Goal: Task Accomplishment & Management: Use online tool/utility

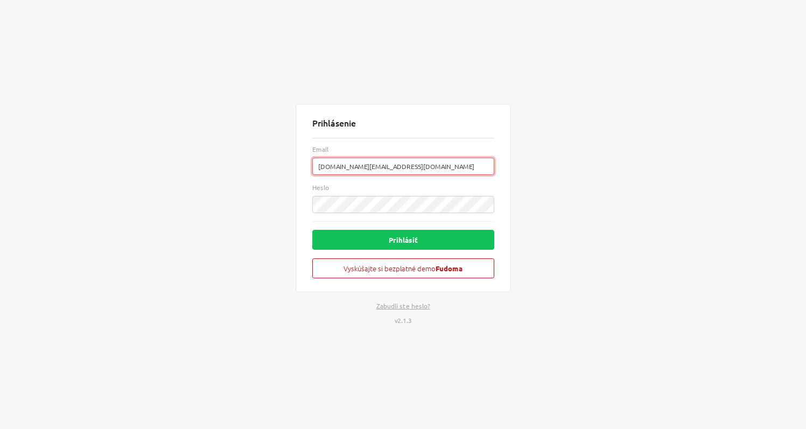
drag, startPoint x: 408, startPoint y: 168, endPoint x: 152, endPoint y: 177, distance: 255.9
click at [152, 177] on div "Prihlásenie Email [DOMAIN_NAME][EMAIL_ADDRESS][DOMAIN_NAME] Heslo Prihlásiť Vys…" at bounding box center [403, 214] width 614 height 429
type input "[EMAIL_ADDRESS][DOMAIN_NAME]"
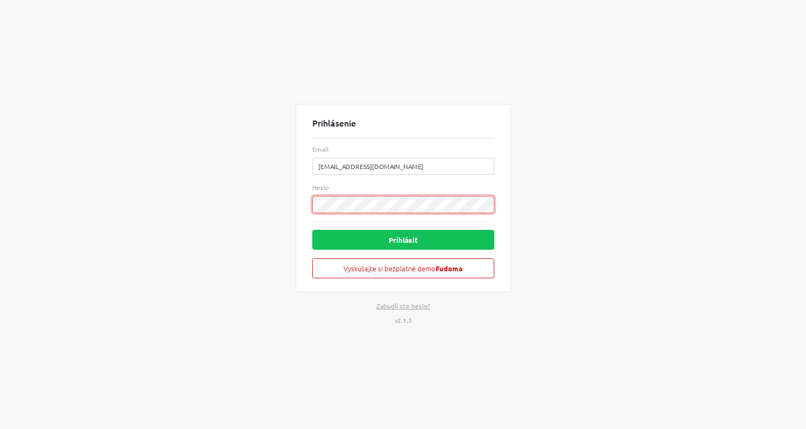
click at [181, 217] on div "Prihlásenie Email brno@brno.sk Heslo Prihlásiť Vyskúšajte si bezplatné demo Fud…" at bounding box center [403, 214] width 614 height 429
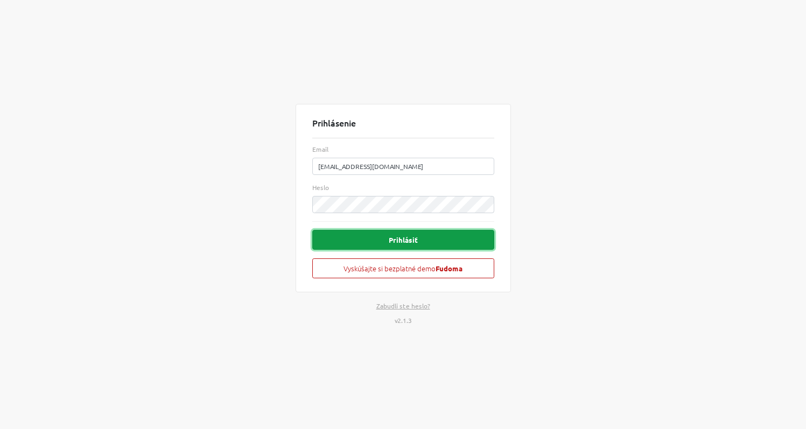
click at [387, 237] on button "Prihlásiť" at bounding box center [403, 240] width 182 height 20
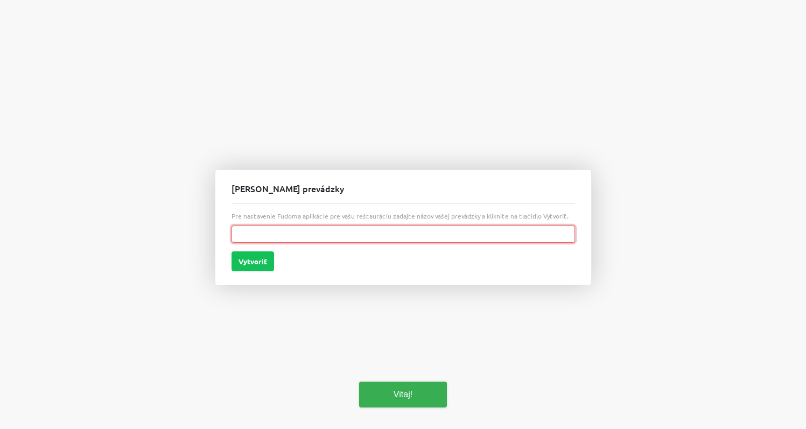
click at [387, 237] on input "text" at bounding box center [402, 234] width 343 height 17
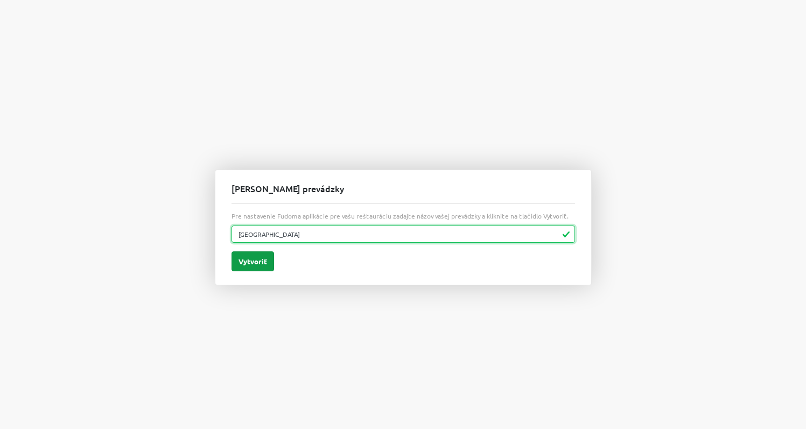
type input "[GEOGRAPHIC_DATA]"
click at [255, 262] on button "Vytvoriť" at bounding box center [252, 261] width 43 height 20
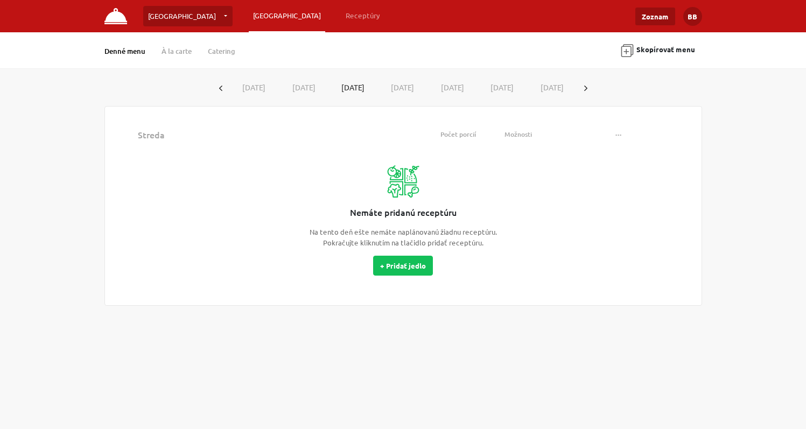
click at [247, 89] on button "[DATE]" at bounding box center [254, 88] width 50 height 20
click at [585, 88] on icon "button" at bounding box center [585, 88] width 3 height 5
click at [385, 266] on button "+ Pridať jedlo" at bounding box center [403, 266] width 60 height 20
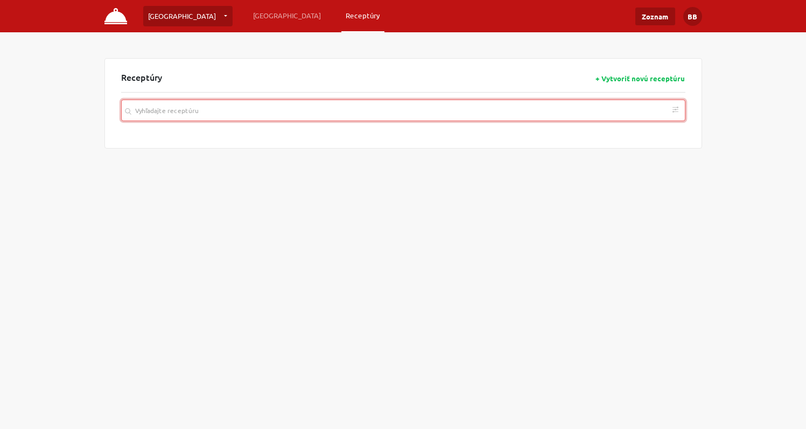
click at [208, 115] on input "search" at bounding box center [403, 111] width 564 height 22
paste input "Polievka Fazuľová kyslá z tmavej fazule"
click at [674, 171] on icon "button" at bounding box center [675, 172] width 4 height 4
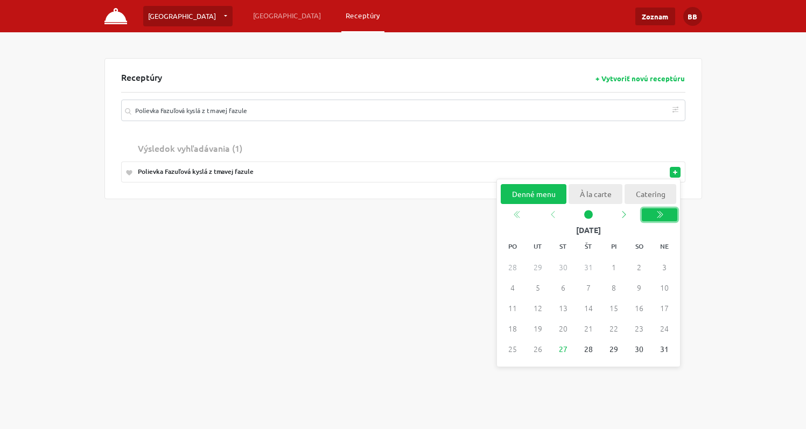
click at [659, 215] on icon "chevron double left" at bounding box center [659, 214] width 4 height 7
click at [622, 215] on icon "chevron left" at bounding box center [623, 214] width 9 height 9
click at [550, 216] on icon "chevron left" at bounding box center [552, 214] width 9 height 9
click at [551, 216] on icon "chevron left" at bounding box center [552, 214] width 9 height 9
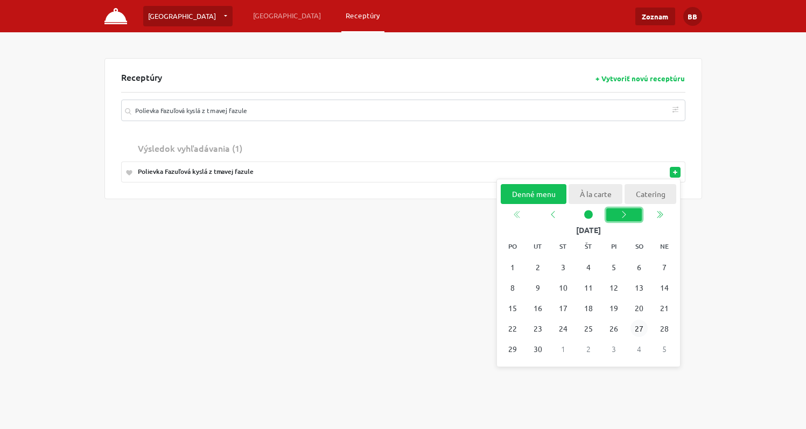
click at [621, 219] on icon "chevron left" at bounding box center [623, 214] width 9 height 9
click at [512, 370] on span "31" at bounding box center [511, 369] width 17 height 17
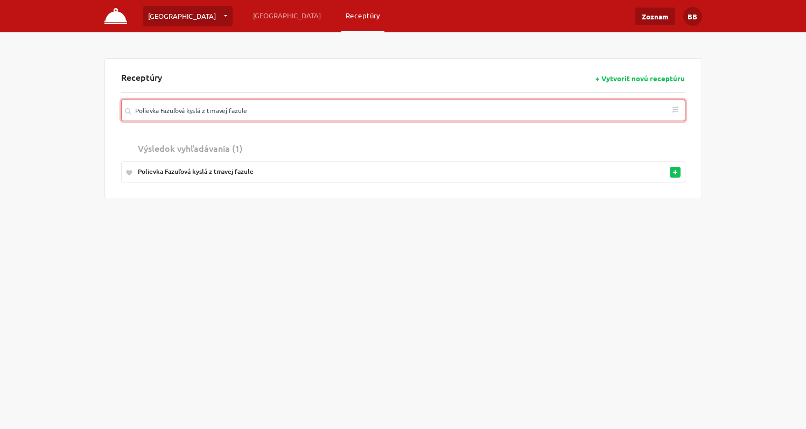
drag, startPoint x: 164, startPoint y: 114, endPoint x: 68, endPoint y: 114, distance: 95.3
click at [68, 114] on div "Brno Brno … Vytvoriť novú prevádzku Plánovanie Receptúry Zoznam BB Nastavenia O…" at bounding box center [403, 99] width 806 height 199
paste input "Hovädzi vývar s celestínskymi rezancami a koreňovou zeleninou"
click at [676, 175] on button "button" at bounding box center [675, 172] width 11 height 11
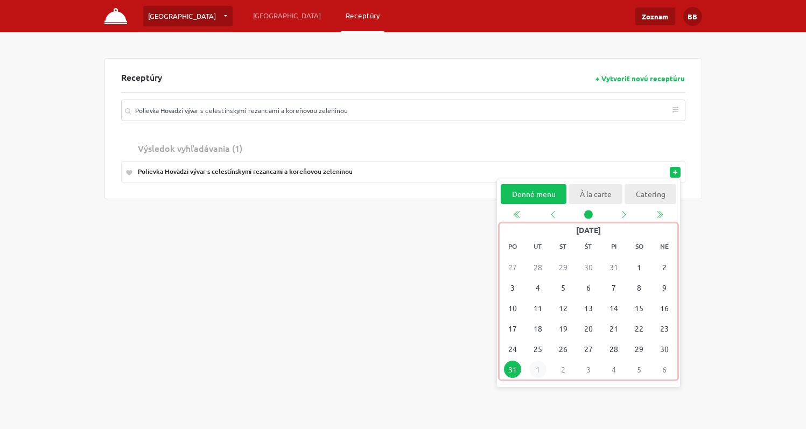
click at [541, 370] on span "1" at bounding box center [537, 369] width 17 height 17
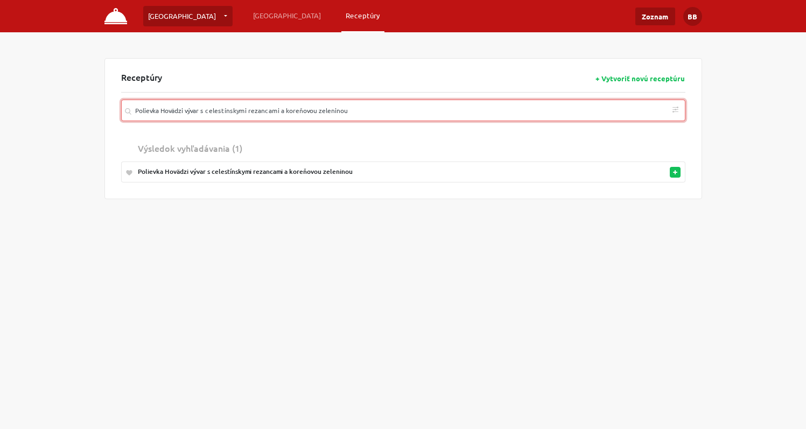
drag, startPoint x: 360, startPoint y: 110, endPoint x: -27, endPoint y: 131, distance: 387.7
click at [0, 131] on html "Brno Brno … Vytvoriť novú prevádzku Plánovanie Receptúry Zoznam BB Nastavenia O…" at bounding box center [403, 214] width 806 height 429
paste input "Kelová s úd"
click at [673, 174] on icon "button" at bounding box center [675, 172] width 4 height 4
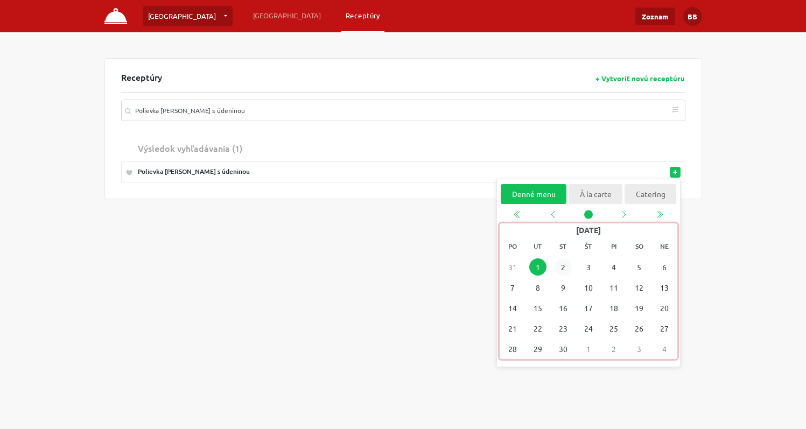
click at [563, 265] on span "2" at bounding box center [562, 266] width 17 height 17
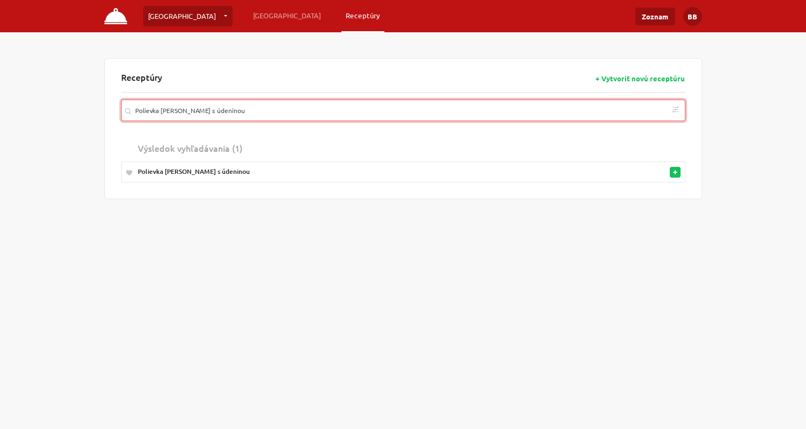
drag, startPoint x: 223, startPoint y: 114, endPoint x: -27, endPoint y: 111, distance: 250.4
click at [0, 111] on html "Brno Brno … Vytvoriť novú prevádzku Plánovanie Receptúry Zoznam BB Nastavenia O…" at bounding box center [403, 214] width 806 height 429
paste input "Francúzska Polievka so zeleninou a mušličkami"
click at [676, 171] on icon "button" at bounding box center [675, 172] width 4 height 4
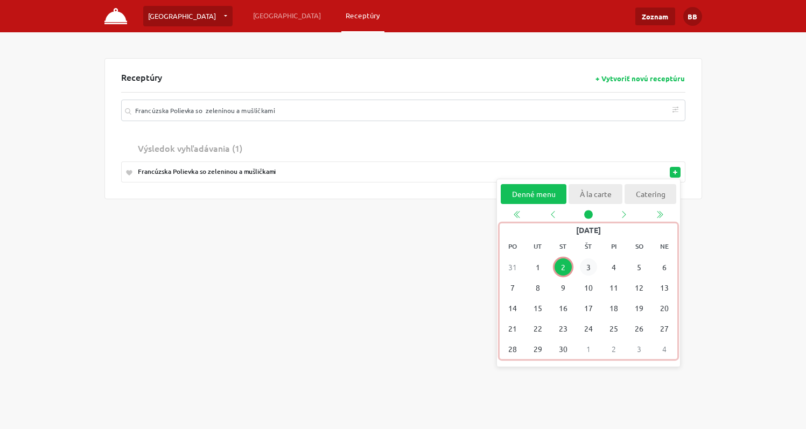
click at [590, 268] on span "3" at bounding box center [587, 266] width 17 height 17
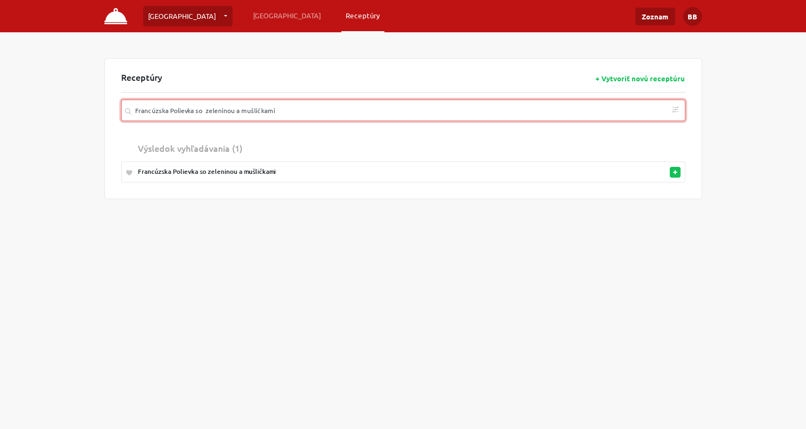
drag, startPoint x: 292, startPoint y: 112, endPoint x: -24, endPoint y: 107, distance: 316.1
click at [0, 107] on html "Brno Brno … Vytvoriť novú prevádzku Plánovanie Receptúry Zoznam BB Nastavenia O…" at bounding box center [403, 214] width 806 height 429
paste input "Letná karfiolová polievka"
click at [678, 173] on button "button" at bounding box center [675, 172] width 11 height 11
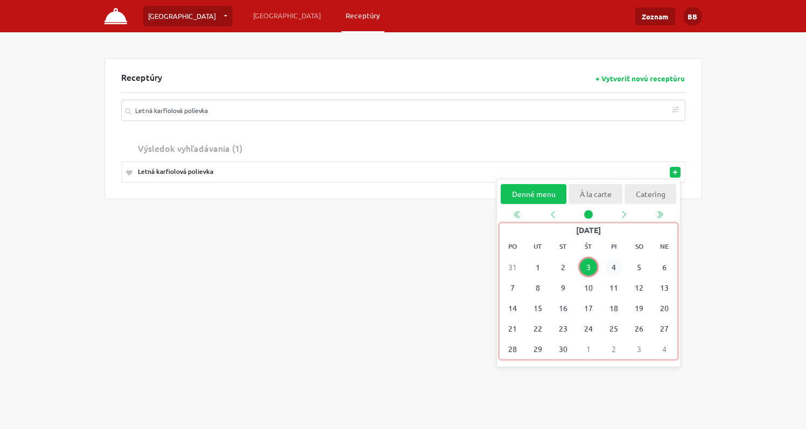
click at [610, 267] on span "4" at bounding box center [613, 266] width 17 height 17
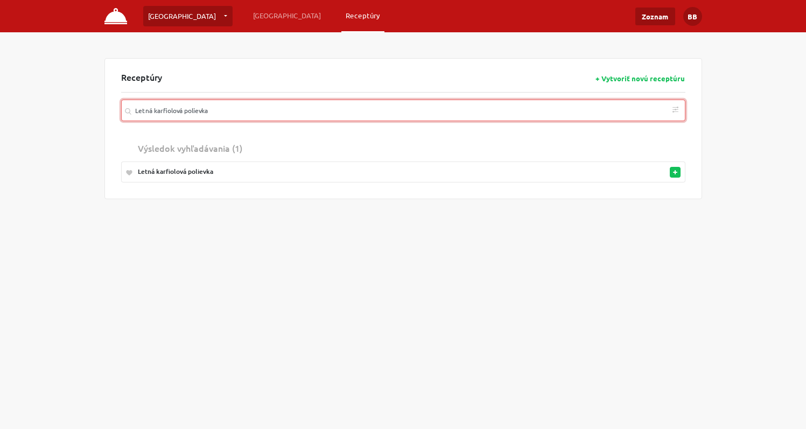
drag, startPoint x: 320, startPoint y: 108, endPoint x: -27, endPoint y: 126, distance: 347.2
click at [0, 126] on html "Brno Brno … Vytvoriť novú prevádzku Plánovanie Receptúry Zoznam BB Nastavenia O…" at bounding box center [403, 214] width 806 height 429
paste input "Dusený Špenát, varené zemiaky, vajce na tvrdo"
click at [672, 171] on button "button" at bounding box center [675, 172] width 11 height 11
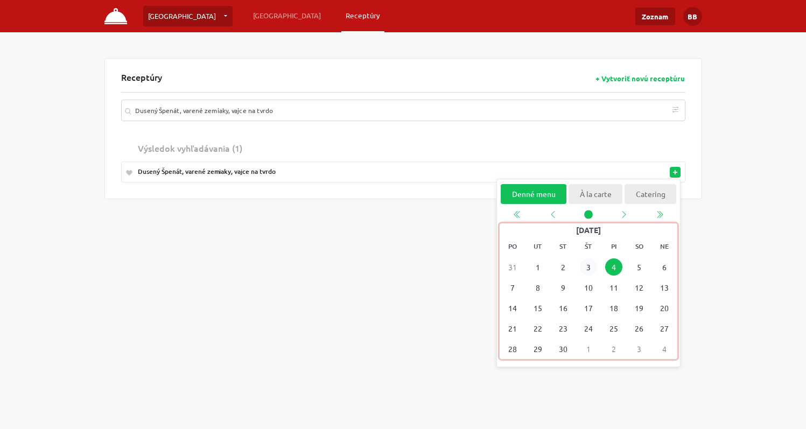
click at [587, 268] on span "3" at bounding box center [587, 266] width 17 height 17
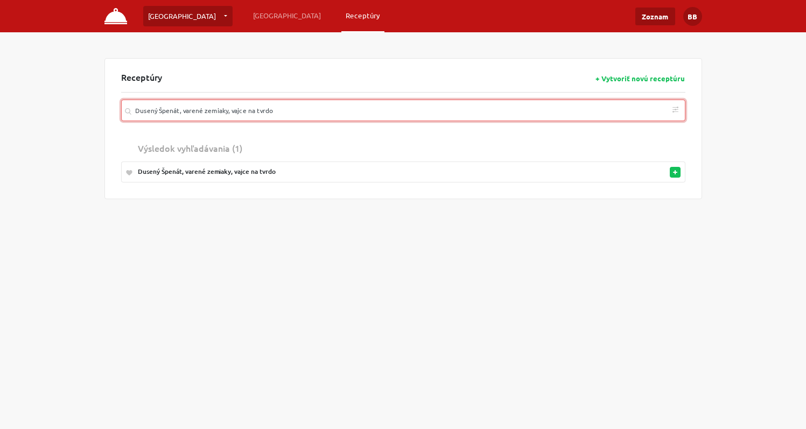
drag, startPoint x: 223, startPoint y: 110, endPoint x: -27, endPoint y: 115, distance: 249.9
click at [0, 115] on html "Brno Brno … Vytvoriť novú prevádzku Plánovanie Receptúry Zoznam BB Nastavenia O…" at bounding box center [403, 214] width 806 height 429
paste input "[PERSON_NAME] s ryžou a broskyňovým kompótom"
click at [676, 167] on button "button" at bounding box center [675, 172] width 11 height 11
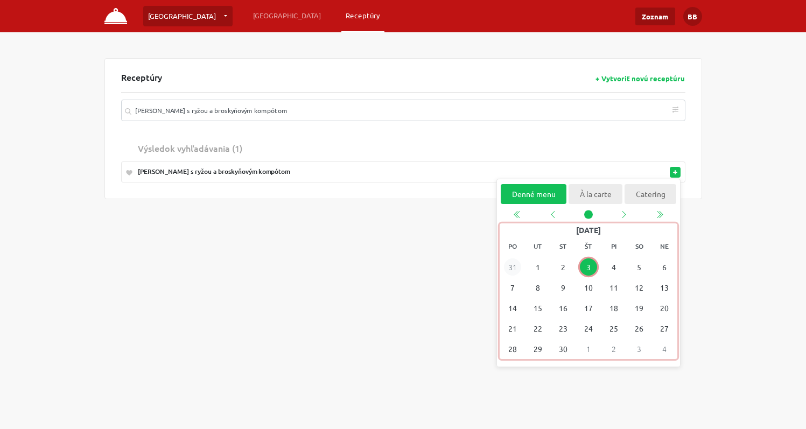
click at [512, 266] on span "31" at bounding box center [511, 266] width 17 height 17
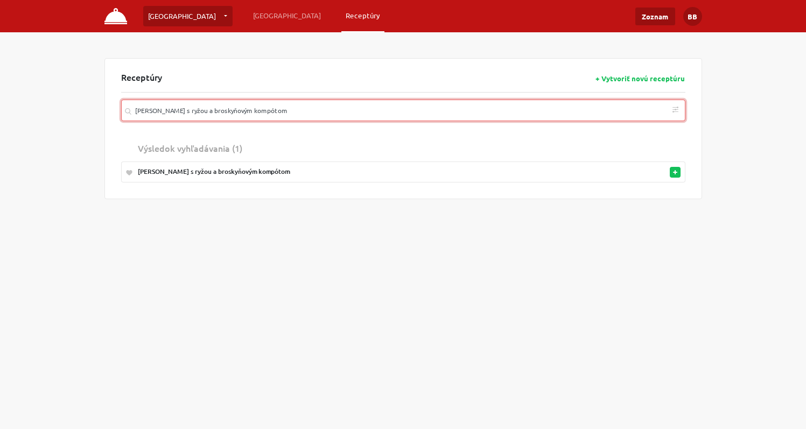
drag, startPoint x: 268, startPoint y: 114, endPoint x: -27, endPoint y: 102, distance: 295.3
click at [0, 102] on html "Brno Brno … Vytvoriť novú prevádzku Plánovanie Receptúry Zoznam BB Nastavenia O…" at bounding box center [403, 214] width 806 height 429
paste input "Maďarský guláš s kysnutou knedľou"
click at [675, 171] on rect "button" at bounding box center [675, 172] width 1 height 4
type input "Maďarský guláš s kysnutou knedľou"
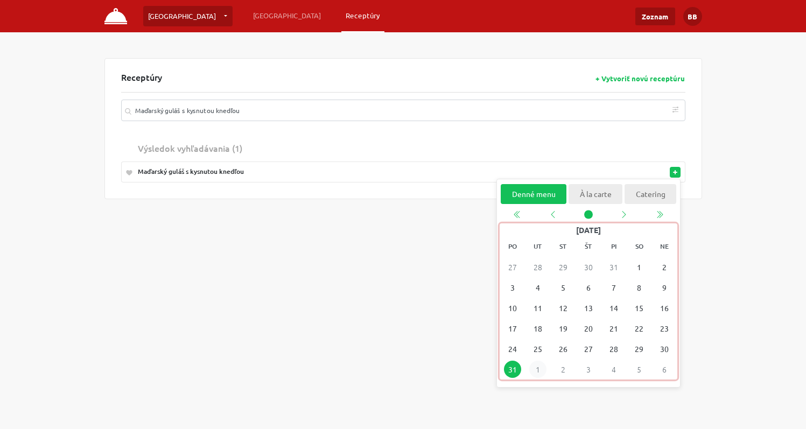
click at [536, 371] on span "1" at bounding box center [537, 369] width 17 height 17
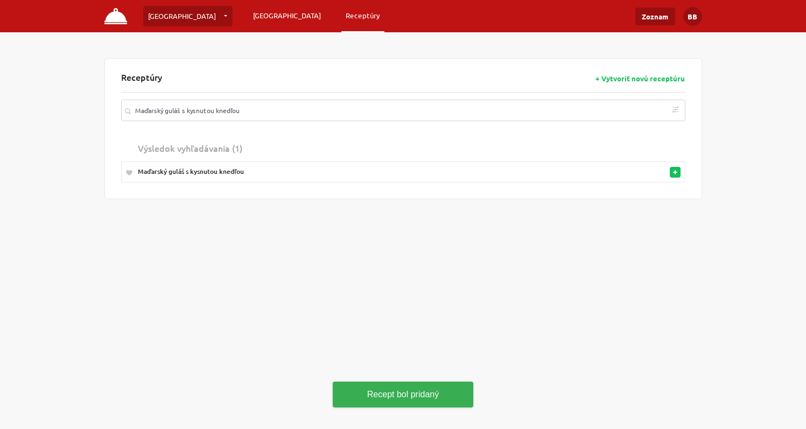
click at [249, 13] on link "[GEOGRAPHIC_DATA]" at bounding box center [287, 15] width 76 height 19
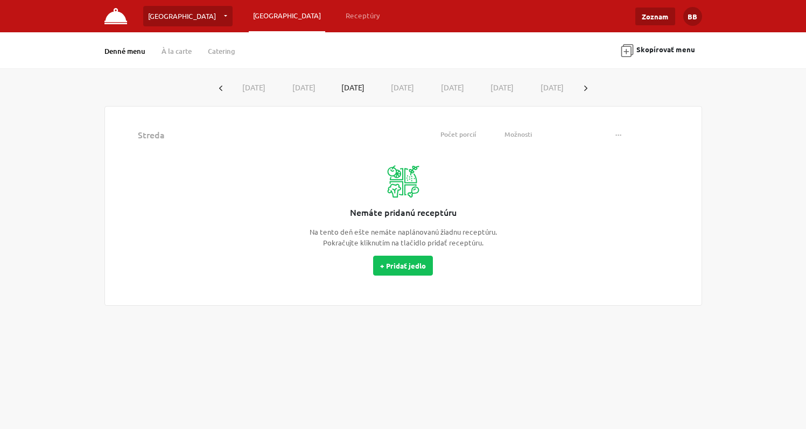
click at [583, 90] on button "button" at bounding box center [585, 88] width 17 height 20
click at [252, 89] on button "[DATE]" at bounding box center [254, 88] width 50 height 20
click at [305, 86] on button "[DATE]" at bounding box center [303, 88] width 50 height 20
click at [358, 93] on button "[DATE]" at bounding box center [353, 88] width 50 height 20
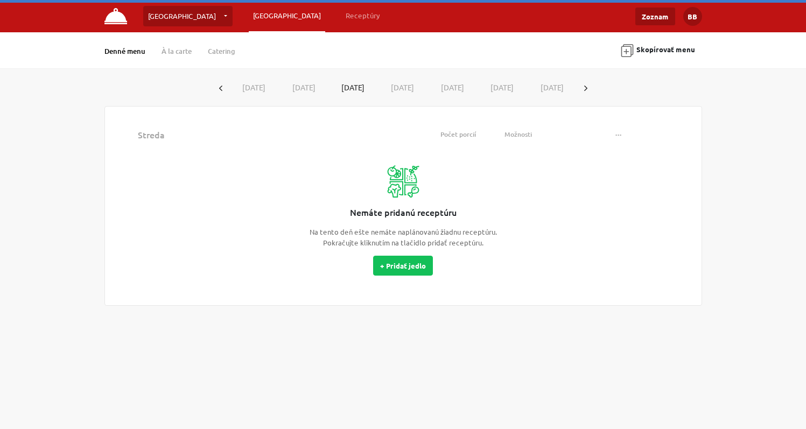
click at [406, 88] on button "[DATE]" at bounding box center [402, 88] width 50 height 20
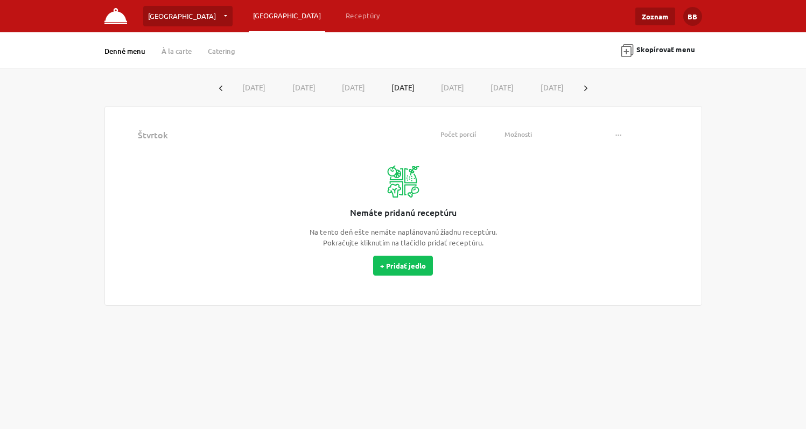
click at [449, 87] on button "[DATE]" at bounding box center [452, 88] width 50 height 20
click at [490, 87] on button "[DATE]" at bounding box center [502, 88] width 50 height 20
click at [545, 89] on button "[DATE]" at bounding box center [552, 88] width 50 height 20
click at [586, 87] on icon "button" at bounding box center [585, 88] width 3 height 5
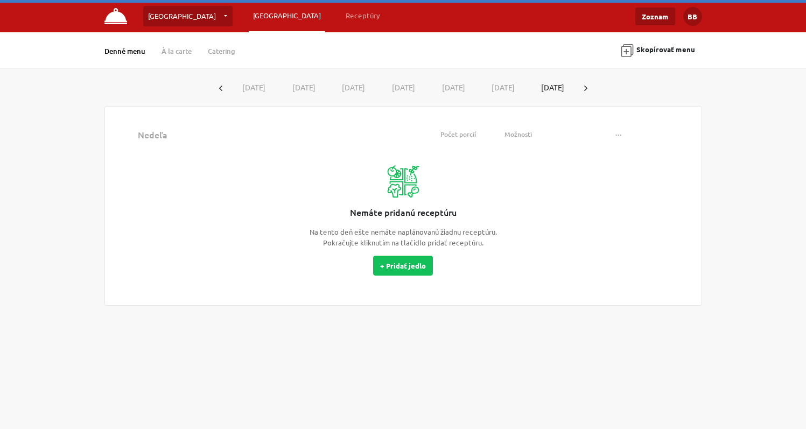
click at [586, 87] on icon "button" at bounding box center [585, 88] width 3 height 5
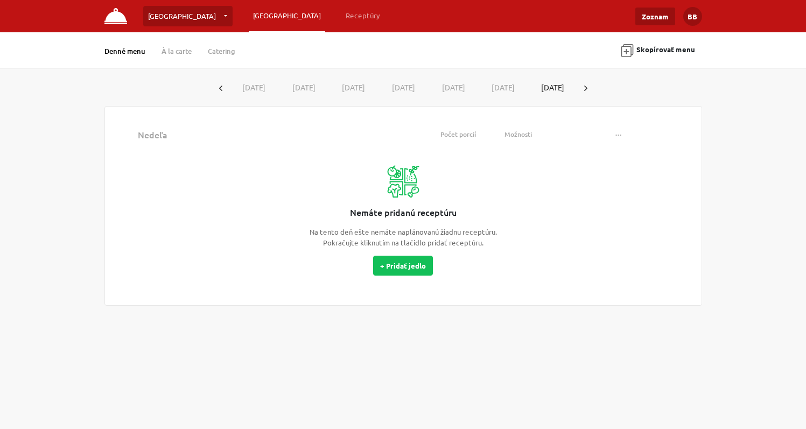
click at [586, 87] on icon "button" at bounding box center [585, 88] width 3 height 5
click at [577, 87] on button "[DATE]" at bounding box center [552, 87] width 49 height 19
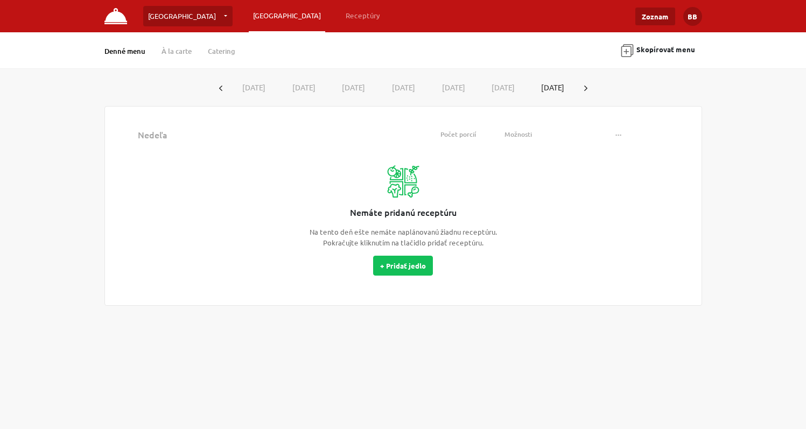
click at [577, 87] on button "[DATE]" at bounding box center [552, 87] width 49 height 19
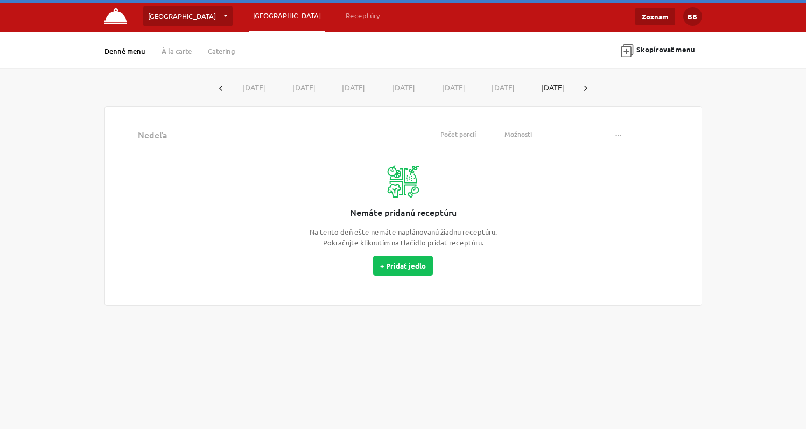
click at [577, 87] on button "[DATE]" at bounding box center [552, 87] width 49 height 19
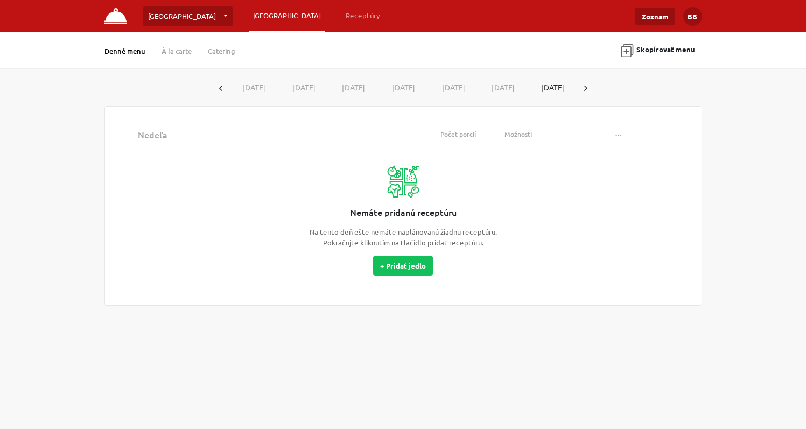
click at [587, 88] on icon "button" at bounding box center [585, 88] width 3 height 5
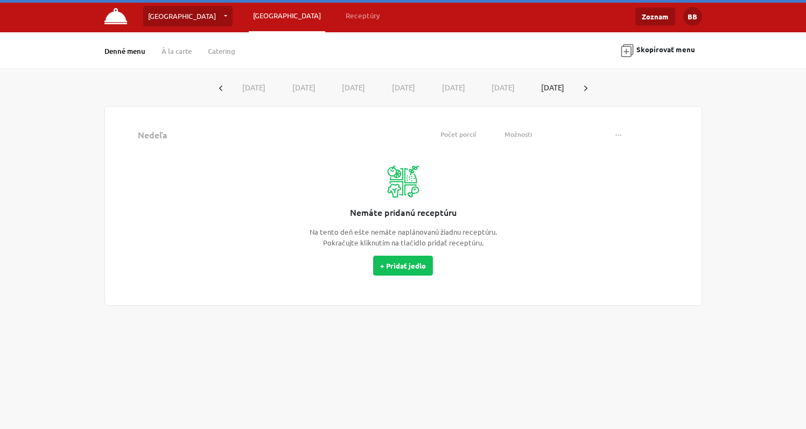
click at [594, 88] on button "button" at bounding box center [585, 88] width 17 height 20
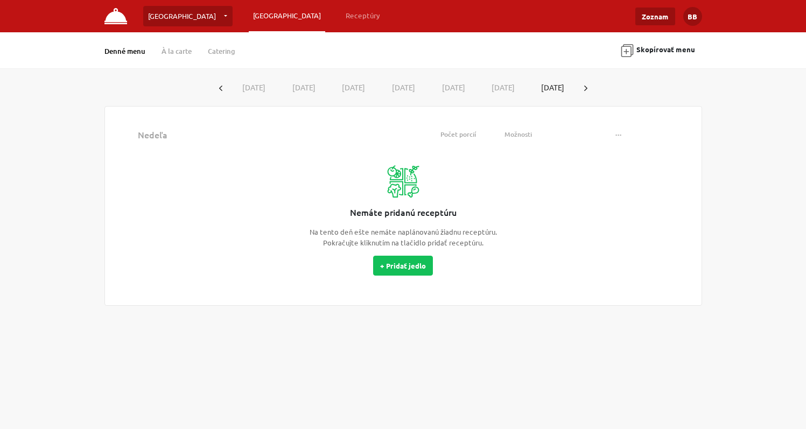
click at [264, 86] on button "[DATE]" at bounding box center [254, 88] width 50 height 20
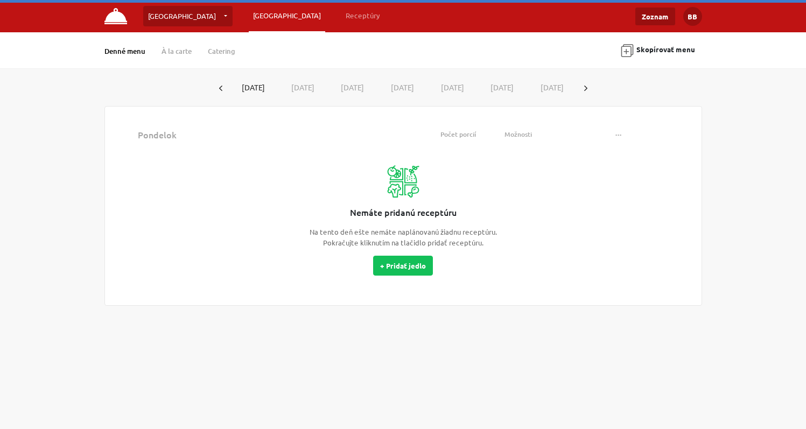
click at [297, 87] on button "[DATE]" at bounding box center [303, 88] width 50 height 20
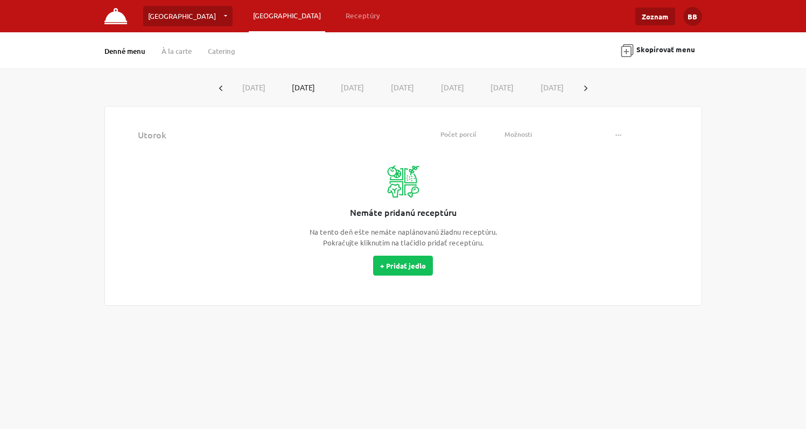
click at [221, 86] on icon "button" at bounding box center [220, 88] width 3 height 5
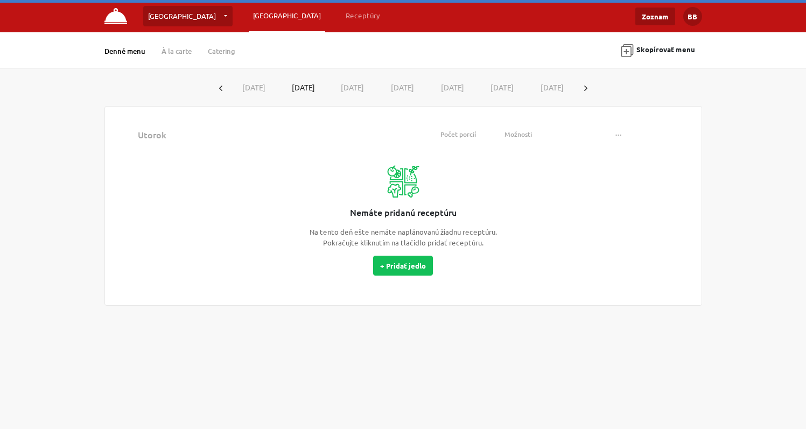
click at [221, 88] on icon "button" at bounding box center [220, 88] width 3 height 5
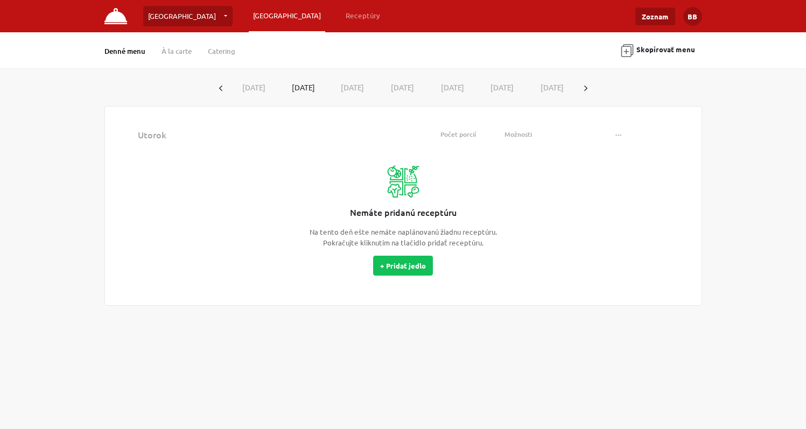
click at [221, 88] on icon "button" at bounding box center [220, 88] width 3 height 5
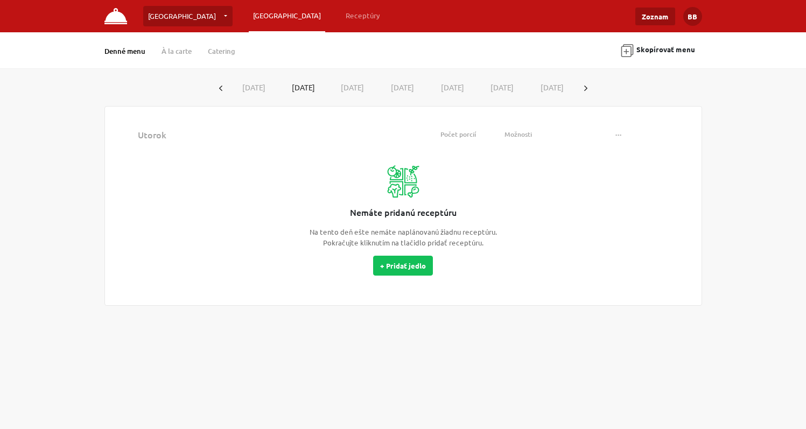
click at [221, 88] on icon "button" at bounding box center [220, 88] width 3 height 5
click at [241, 88] on button "[DATE]" at bounding box center [254, 88] width 50 height 20
click at [223, 88] on button "button" at bounding box center [220, 88] width 17 height 20
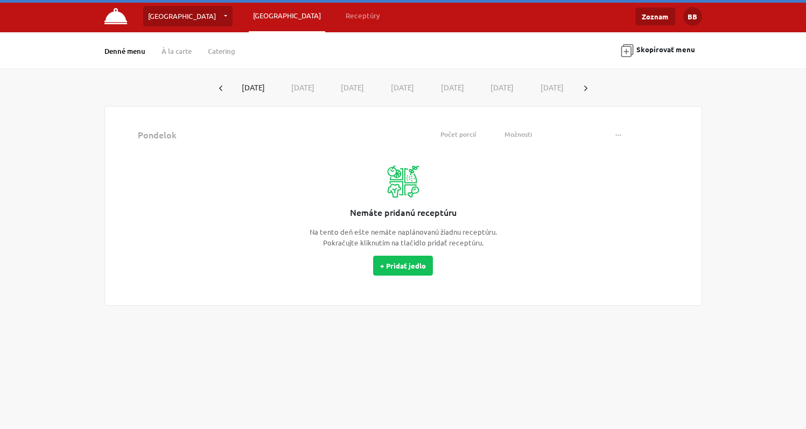
click at [245, 89] on button "[DATE]" at bounding box center [253, 87] width 49 height 19
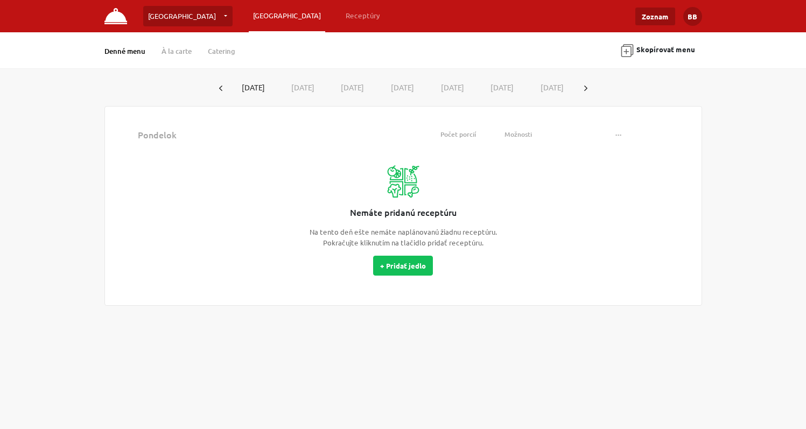
click at [297, 87] on button "[DATE]" at bounding box center [303, 88] width 50 height 20
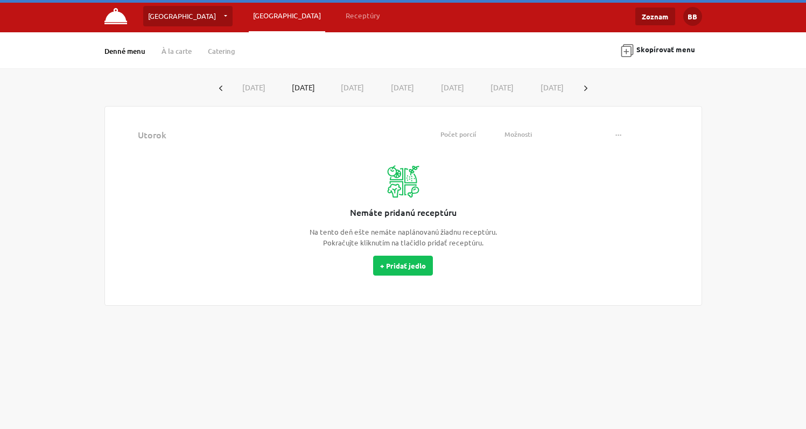
click at [349, 88] on button "[DATE]" at bounding box center [353, 88] width 50 height 20
drag, startPoint x: 399, startPoint y: 84, endPoint x: 335, endPoint y: 87, distance: 64.1
click at [399, 84] on button "[DATE]" at bounding box center [402, 88] width 50 height 20
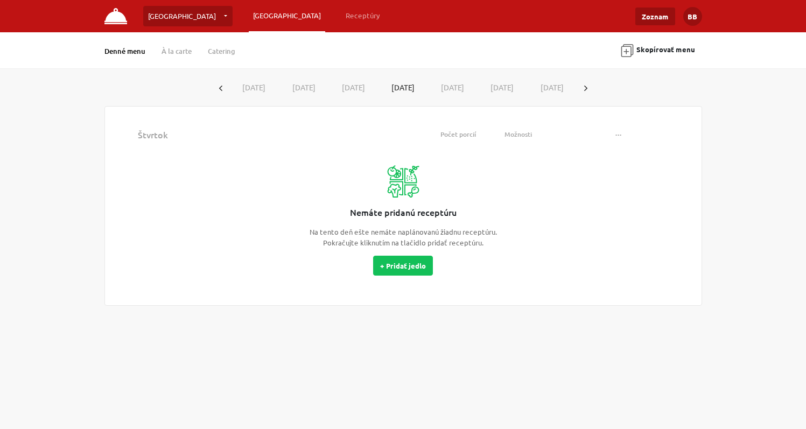
click at [221, 84] on button "button" at bounding box center [220, 88] width 17 height 20
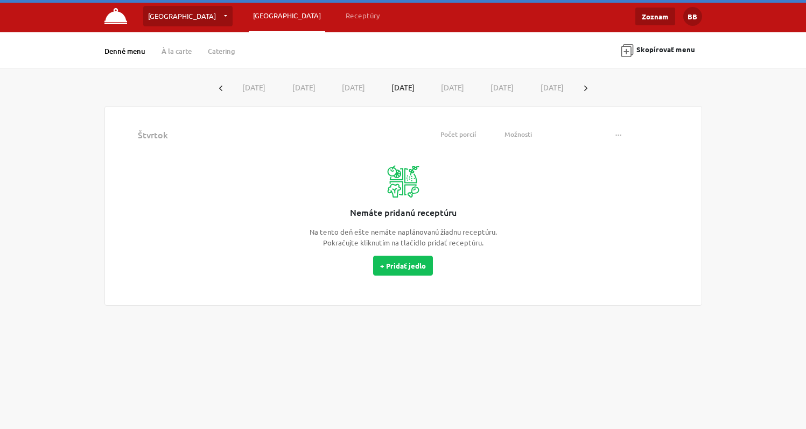
click at [251, 88] on button "[DATE]" at bounding box center [254, 88] width 50 height 20
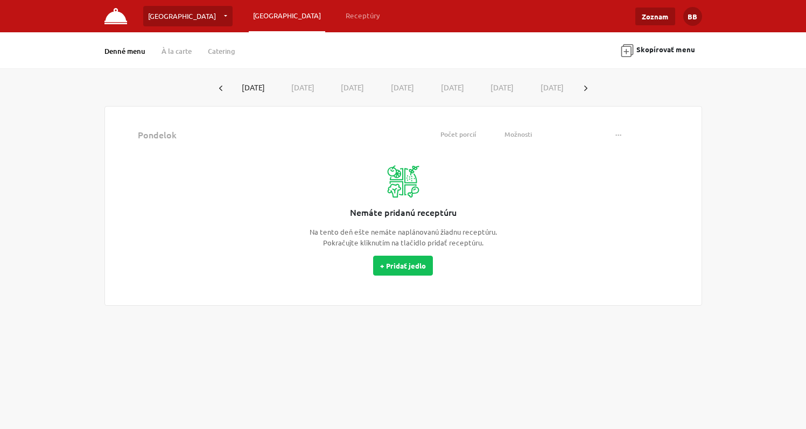
click at [303, 88] on button "[DATE]" at bounding box center [303, 88] width 50 height 20
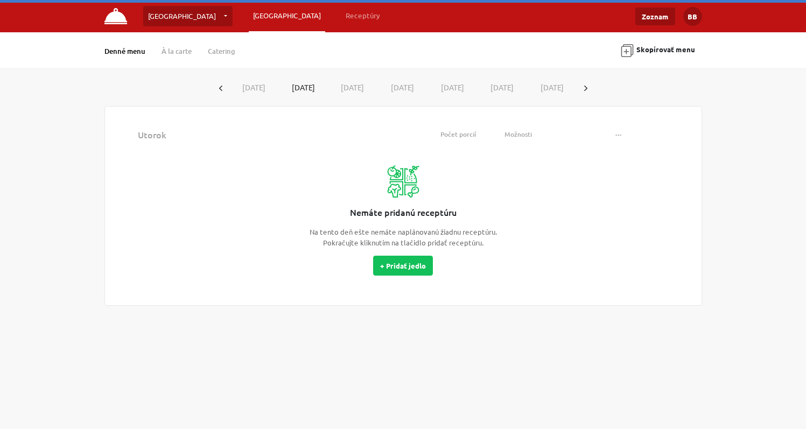
click at [344, 87] on button "[DATE]" at bounding box center [353, 88] width 50 height 20
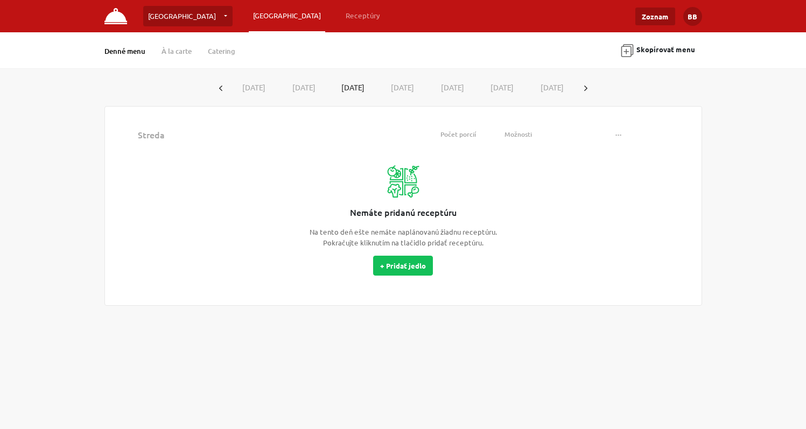
click at [401, 86] on button "[DATE]" at bounding box center [402, 88] width 50 height 20
drag, startPoint x: 446, startPoint y: 86, endPoint x: 485, endPoint y: 87, distance: 38.8
click at [448, 86] on button "[DATE]" at bounding box center [452, 88] width 50 height 20
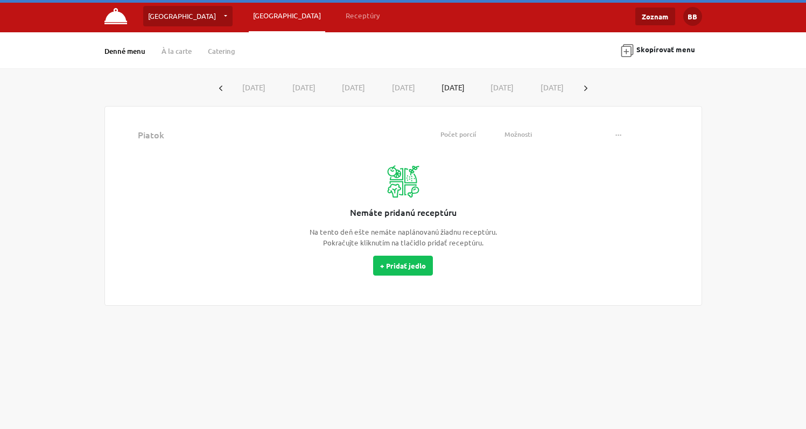
click at [495, 87] on button "[DATE]" at bounding box center [502, 88] width 50 height 20
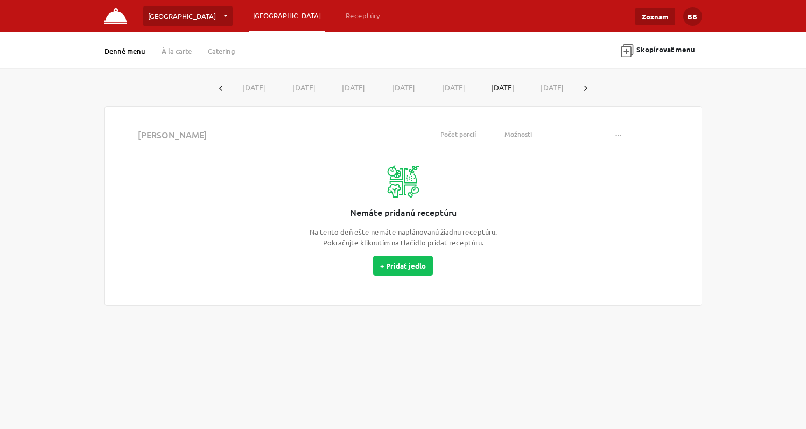
click at [219, 86] on icon "button" at bounding box center [220, 88] width 3 height 5
click at [258, 88] on button "18.8.2025" at bounding box center [254, 88] width 50 height 20
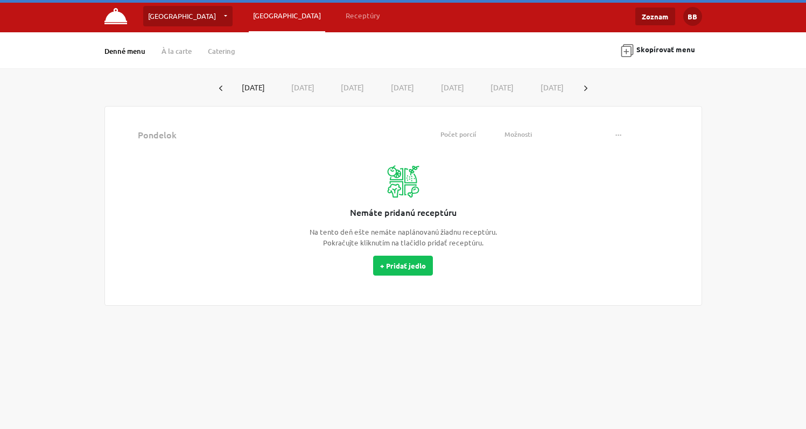
click at [308, 88] on button "19.8.2025" at bounding box center [303, 88] width 50 height 20
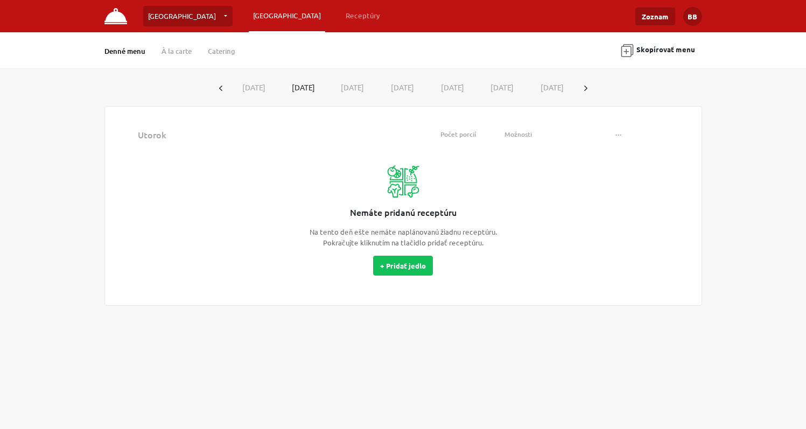
click at [350, 86] on button "20.8.2025" at bounding box center [353, 88] width 50 height 20
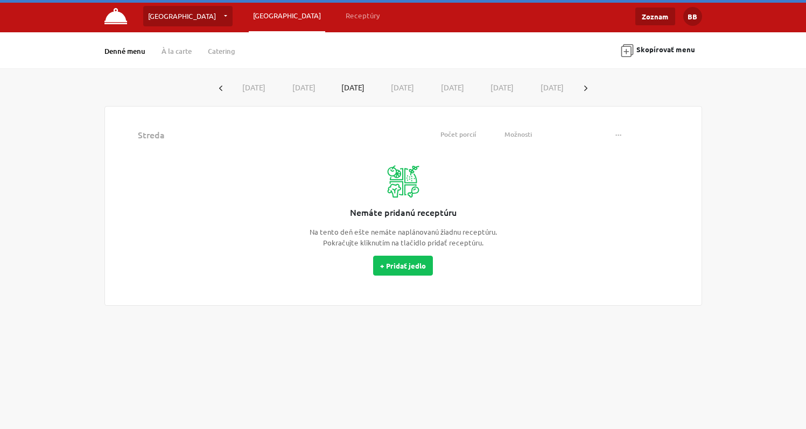
click at [400, 87] on button "21.8.2025" at bounding box center [402, 88] width 50 height 20
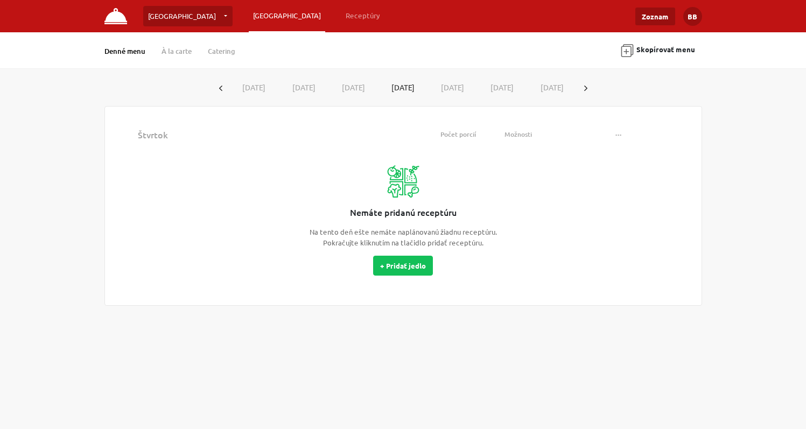
click at [450, 90] on button "22.8.2025" at bounding box center [452, 88] width 50 height 20
click at [222, 88] on button "button" at bounding box center [220, 88] width 17 height 20
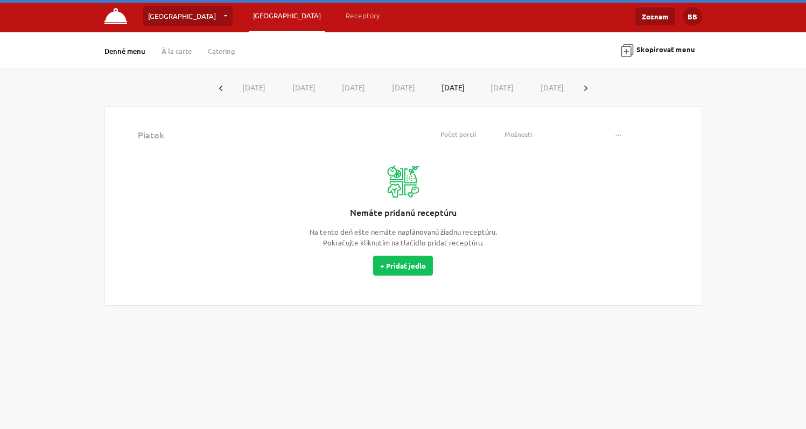
click at [222, 88] on button "button" at bounding box center [220, 88] width 17 height 20
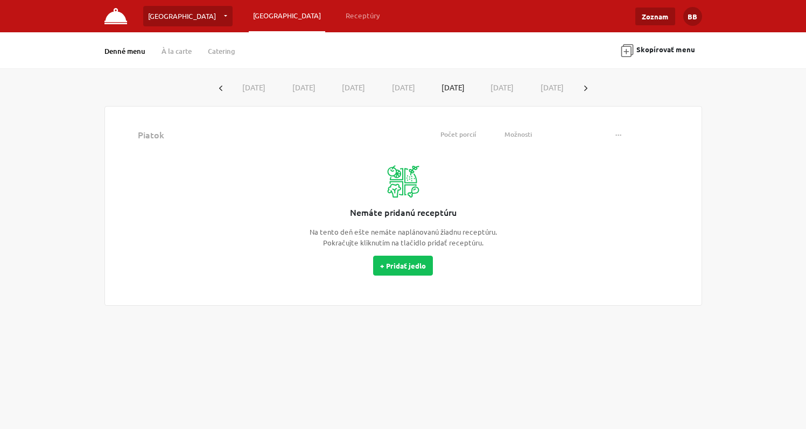
click at [222, 88] on button "button" at bounding box center [220, 88] width 17 height 20
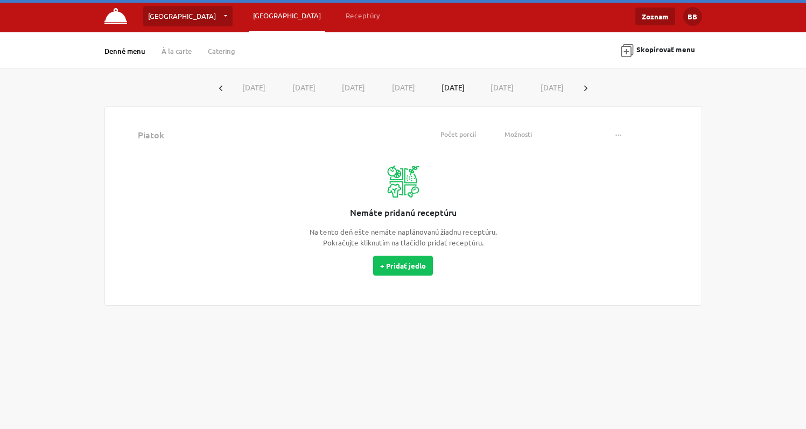
click at [222, 88] on button "button" at bounding box center [220, 88] width 17 height 20
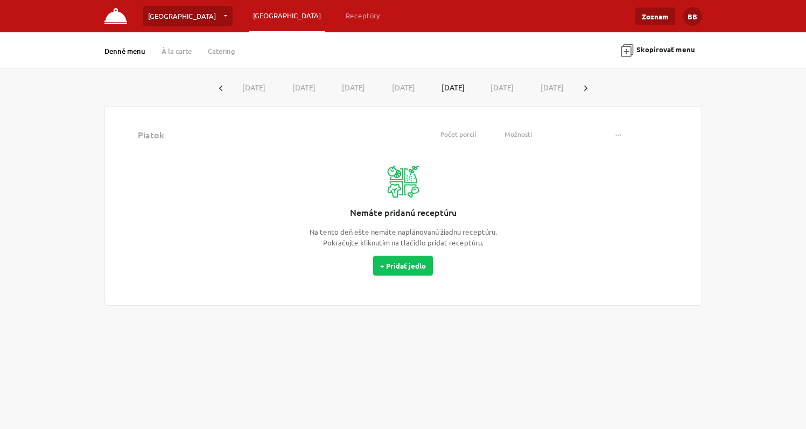
click at [222, 88] on button "button" at bounding box center [220, 88] width 17 height 20
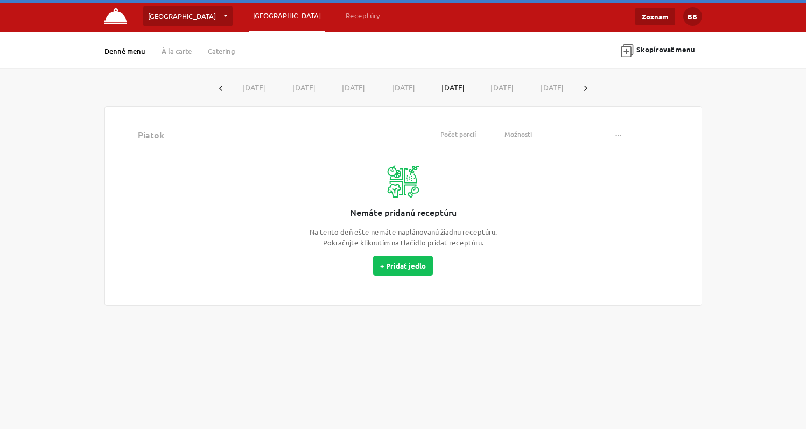
click at [222, 88] on button "button" at bounding box center [220, 88] width 17 height 20
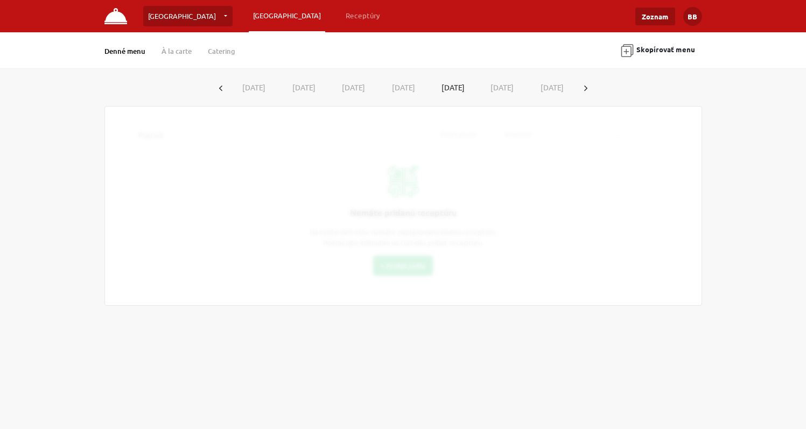
click at [222, 88] on button "button" at bounding box center [220, 88] width 17 height 20
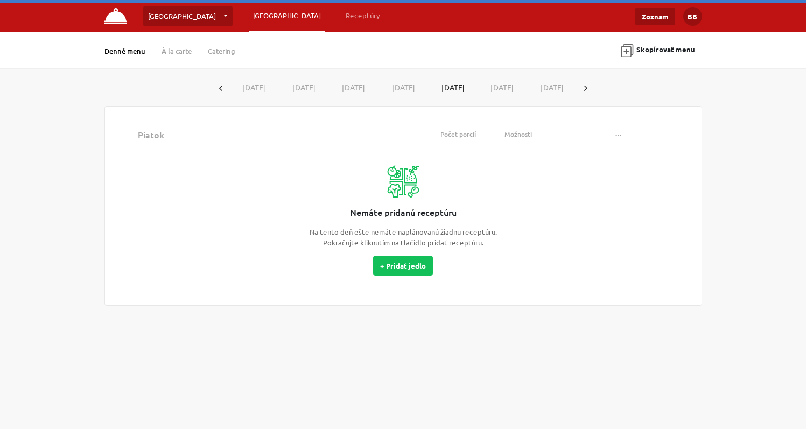
click at [222, 88] on button "button" at bounding box center [220, 88] width 17 height 20
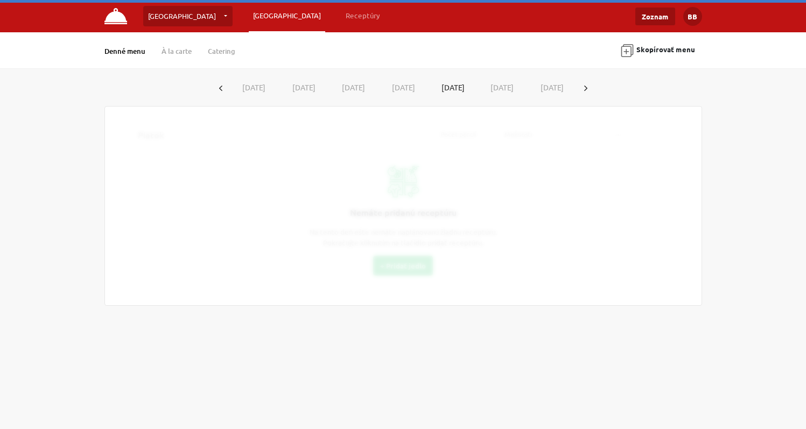
click at [222, 88] on button "button" at bounding box center [220, 88] width 17 height 20
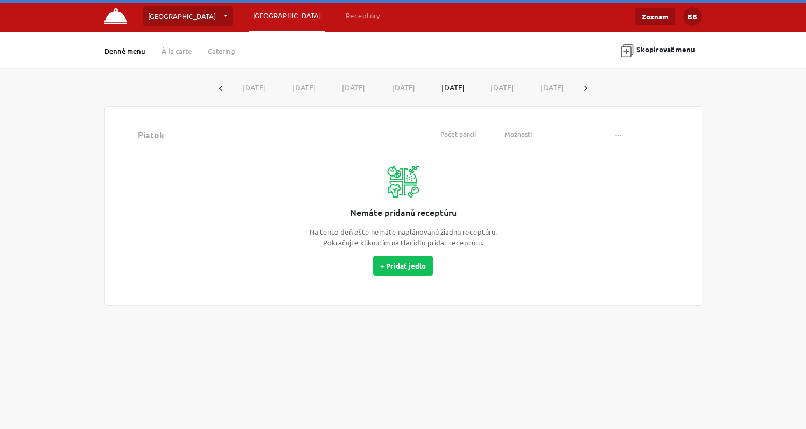
click at [222, 88] on button "button" at bounding box center [220, 88] width 17 height 20
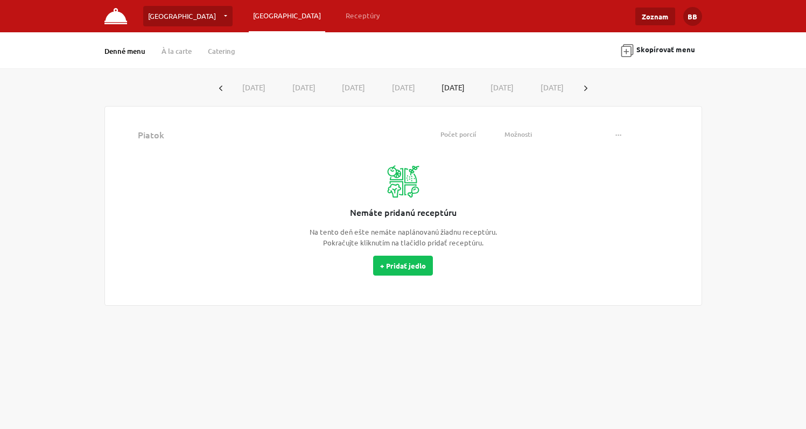
click at [222, 88] on button "button" at bounding box center [220, 88] width 17 height 20
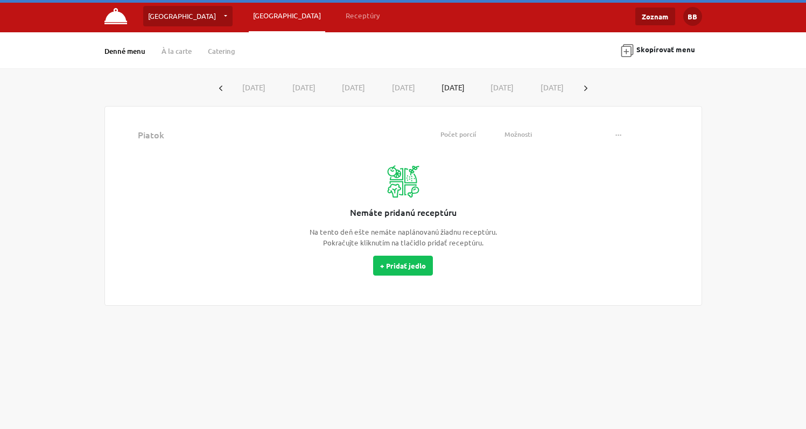
click at [222, 88] on button "button" at bounding box center [220, 88] width 17 height 20
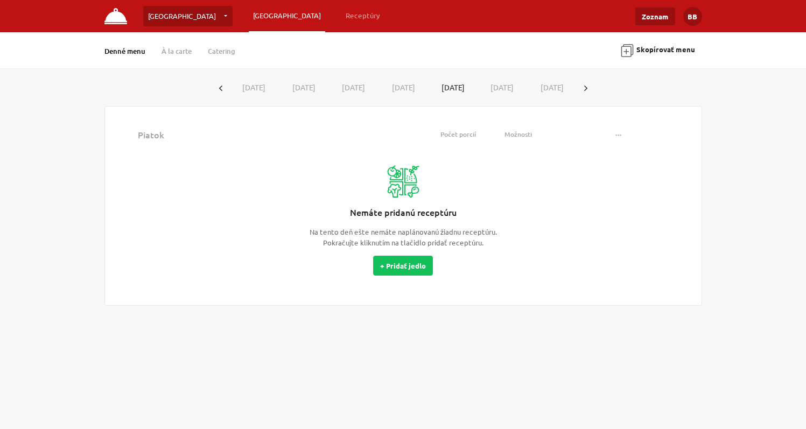
click at [222, 88] on button "button" at bounding box center [220, 88] width 17 height 20
click at [252, 88] on button "[DATE]" at bounding box center [254, 88] width 50 height 20
click at [349, 91] on button "[DATE]" at bounding box center [353, 88] width 50 height 20
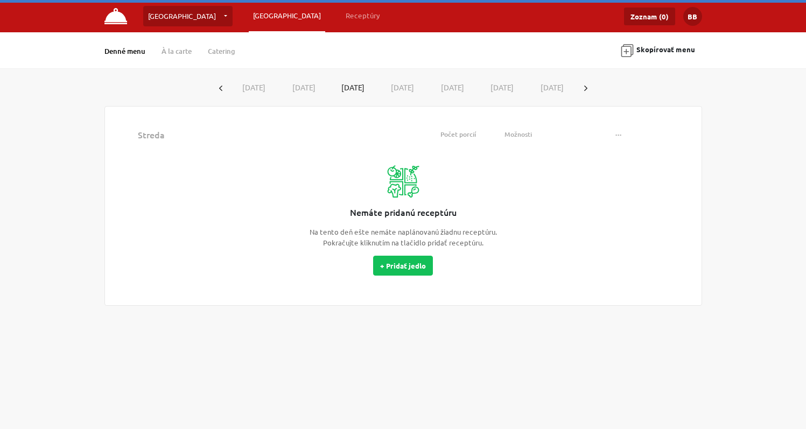
drag, startPoint x: 397, startPoint y: 88, endPoint x: 439, endPoint y: 88, distance: 42.5
click at [398, 88] on button "[DATE]" at bounding box center [402, 88] width 50 height 20
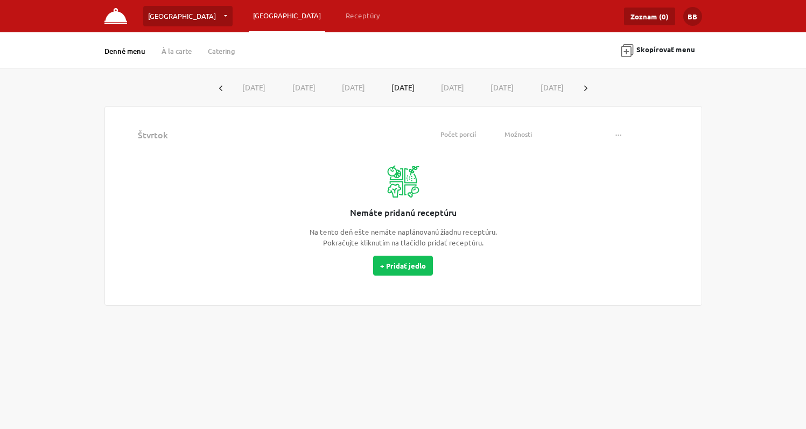
click at [441, 89] on button "[DATE]" at bounding box center [452, 88] width 50 height 20
drag, startPoint x: 496, startPoint y: 88, endPoint x: 544, endPoint y: 86, distance: 48.0
click at [497, 88] on button "[DATE]" at bounding box center [502, 88] width 50 height 20
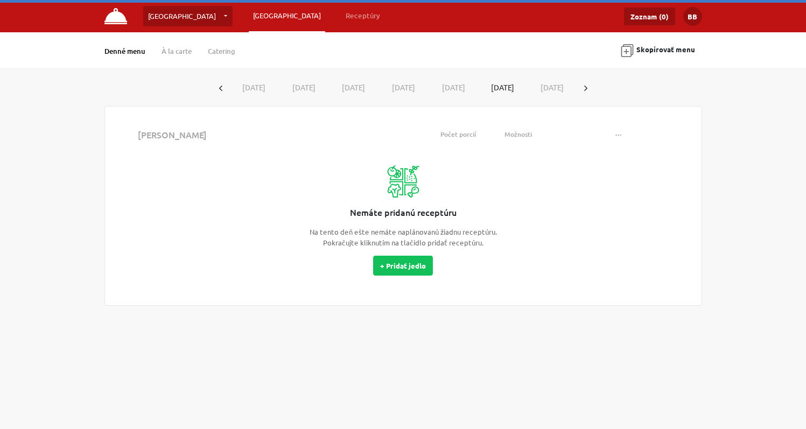
click at [552, 85] on button "[DATE]" at bounding box center [552, 88] width 50 height 20
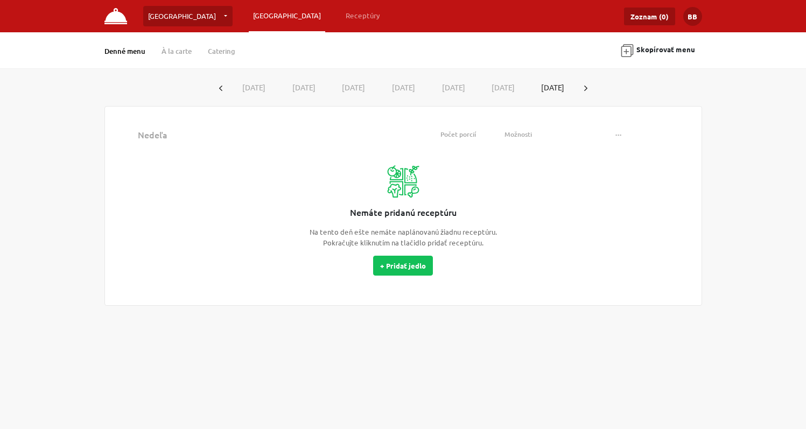
click at [585, 86] on icon "button" at bounding box center [585, 88] width 3 height 5
click at [248, 88] on button "[DATE]" at bounding box center [254, 88] width 50 height 20
click at [341, 11] on link "Receptúry" at bounding box center [362, 15] width 43 height 19
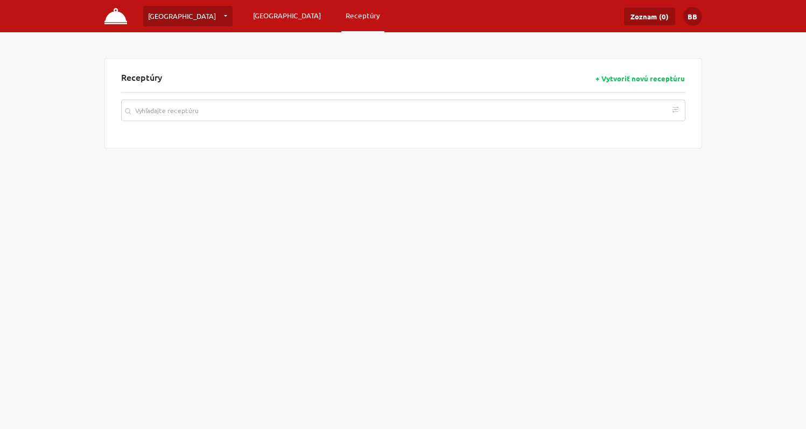
click at [249, 12] on link "[GEOGRAPHIC_DATA]" at bounding box center [287, 15] width 76 height 19
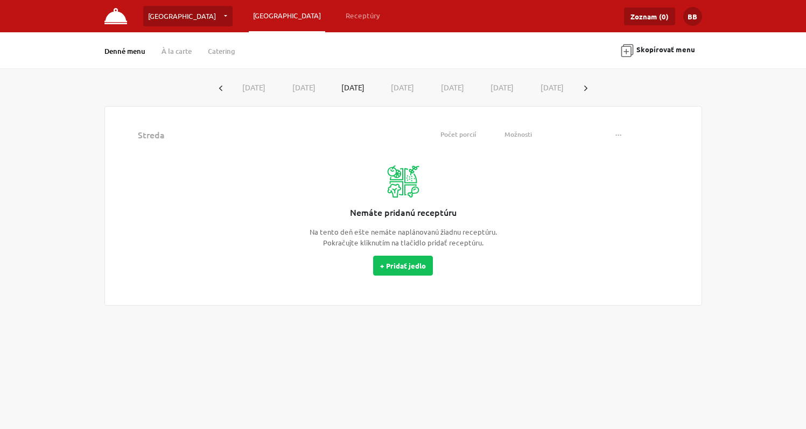
click at [403, 86] on button "[DATE]" at bounding box center [402, 88] width 50 height 20
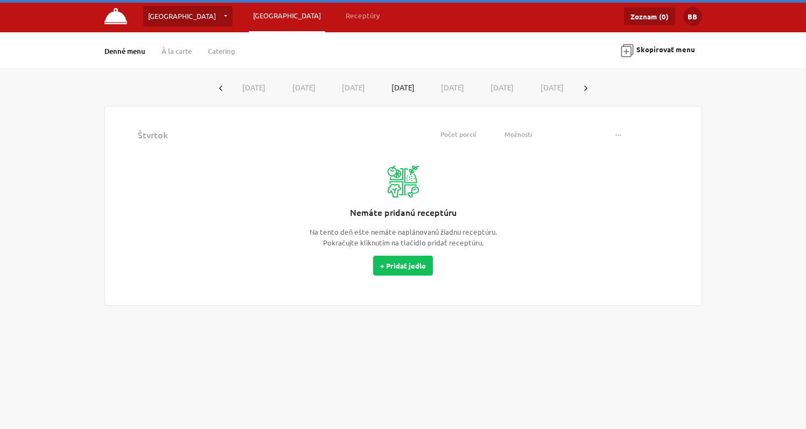
click at [444, 86] on button "[DATE]" at bounding box center [452, 88] width 50 height 20
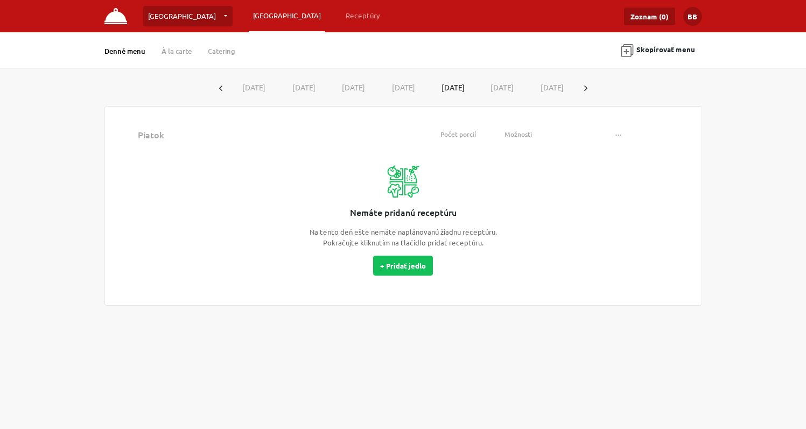
click at [488, 85] on button "[DATE]" at bounding box center [502, 88] width 50 height 20
click at [515, 87] on button "[DATE]" at bounding box center [502, 87] width 49 height 19
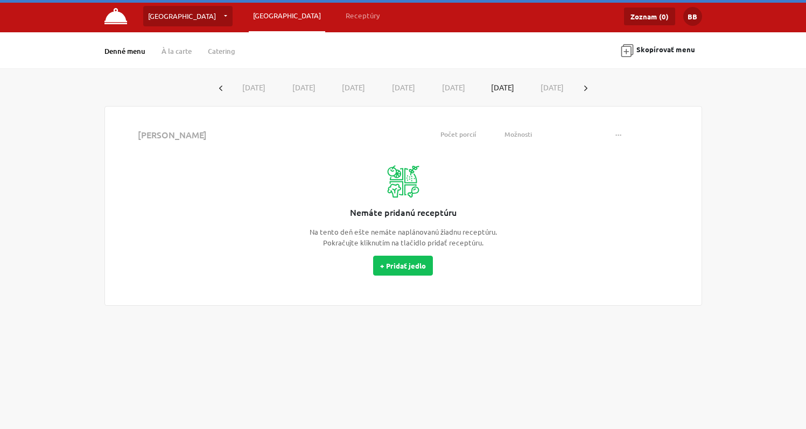
click at [545, 88] on button "[DATE]" at bounding box center [552, 88] width 50 height 20
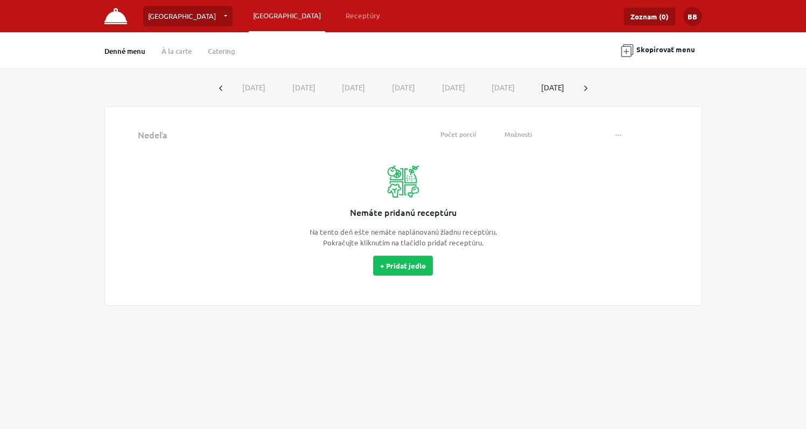
click at [586, 87] on icon "button" at bounding box center [585, 88] width 3 height 5
click at [247, 87] on button "[DATE]" at bounding box center [254, 88] width 50 height 20
click at [395, 264] on button "+ Pridať jedlo" at bounding box center [403, 266] width 60 height 20
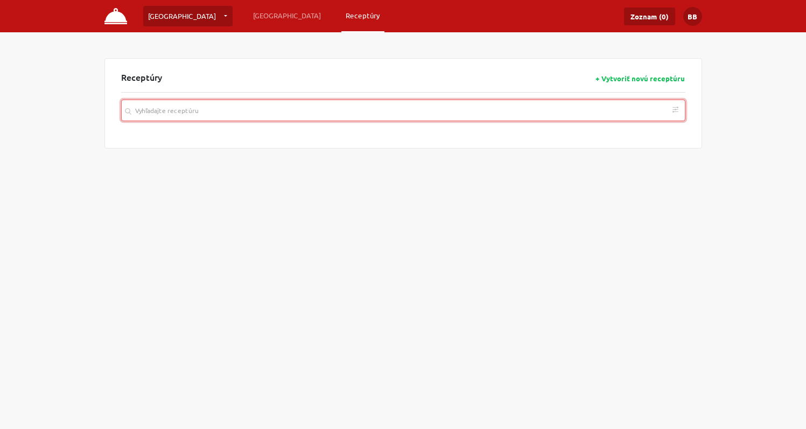
click at [266, 108] on input "search" at bounding box center [403, 111] width 564 height 22
paste input "Polievka Fazuľová kyslá z tmavej fazule"
click at [677, 170] on icon "button" at bounding box center [675, 172] width 4 height 4
type input "Polievka Fazuľová kyslá z tmavej fazule"
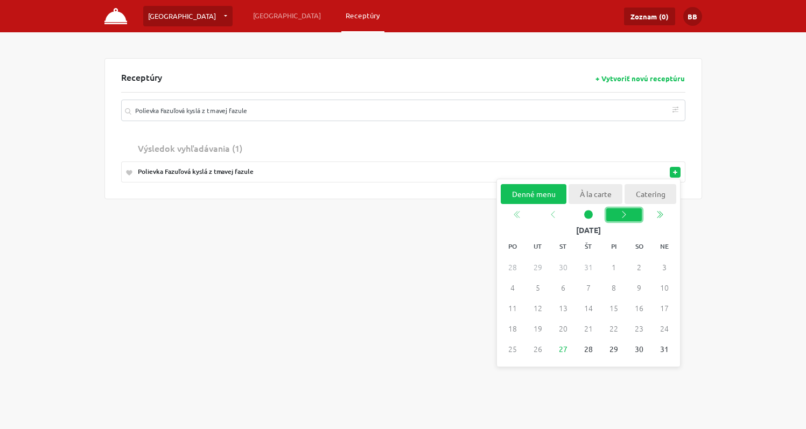
click at [623, 213] on icon "chevron left" at bounding box center [623, 214] width 9 height 9
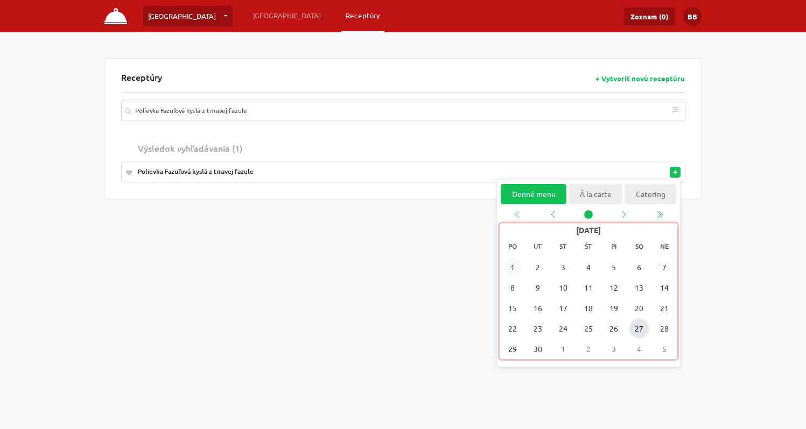
click at [515, 269] on span "1" at bounding box center [511, 266] width 17 height 17
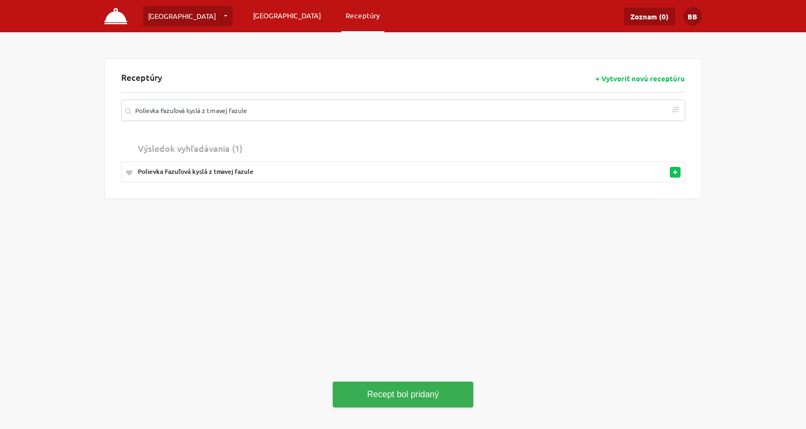
click at [249, 18] on link "[GEOGRAPHIC_DATA]" at bounding box center [287, 15] width 76 height 19
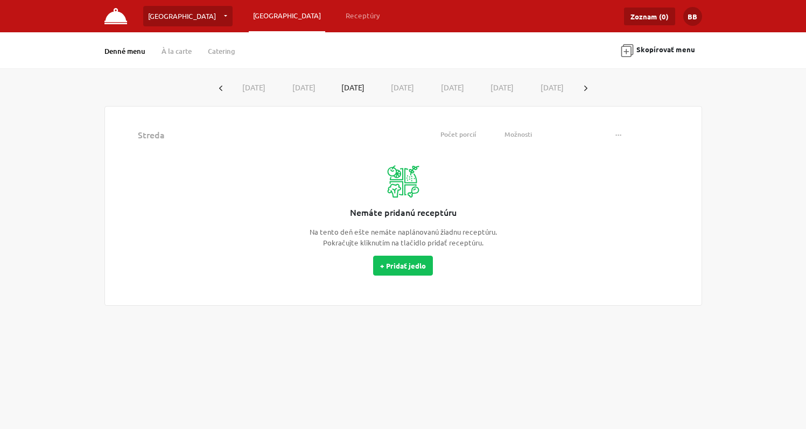
click at [580, 82] on button "button" at bounding box center [585, 88] width 17 height 20
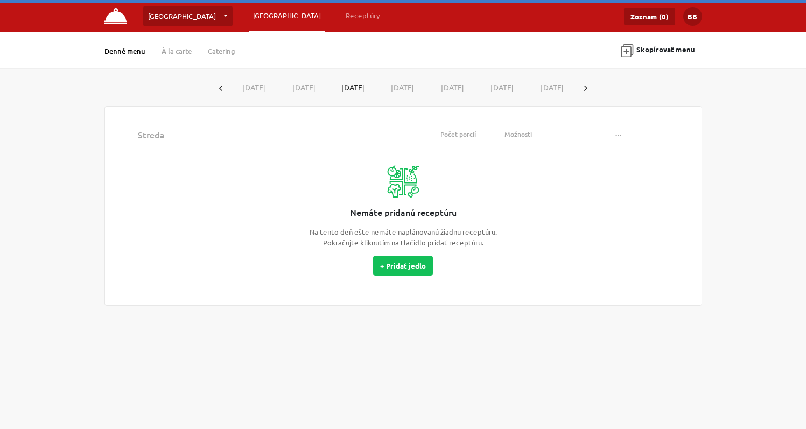
click at [250, 81] on button "[DATE]" at bounding box center [254, 88] width 50 height 20
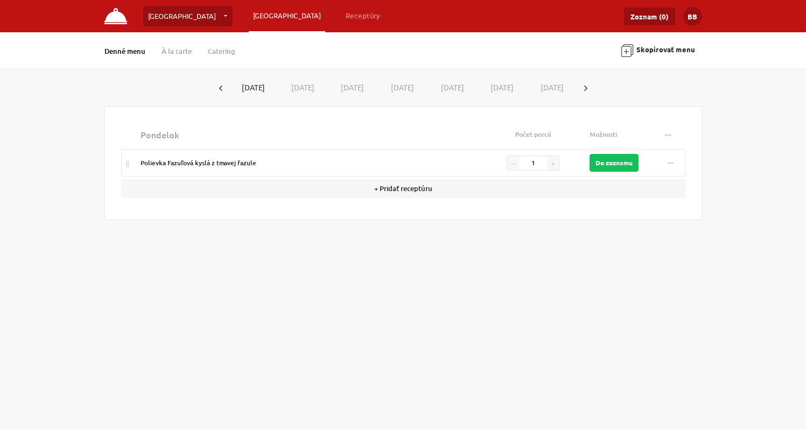
click at [305, 90] on button "[DATE]" at bounding box center [303, 88] width 50 height 20
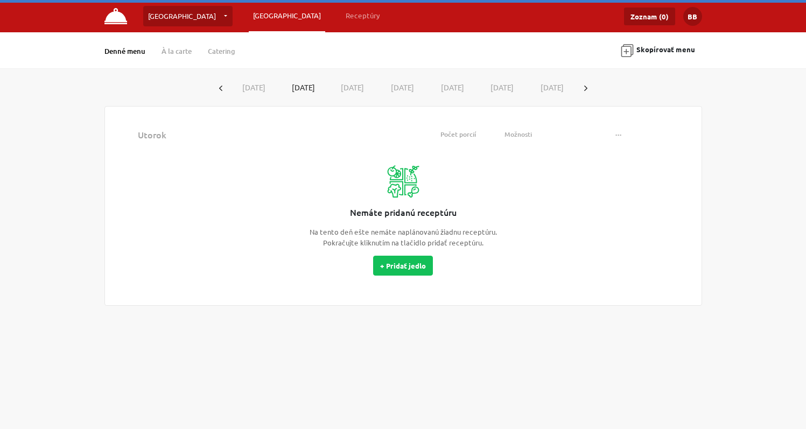
click at [347, 88] on button "[DATE]" at bounding box center [353, 88] width 50 height 20
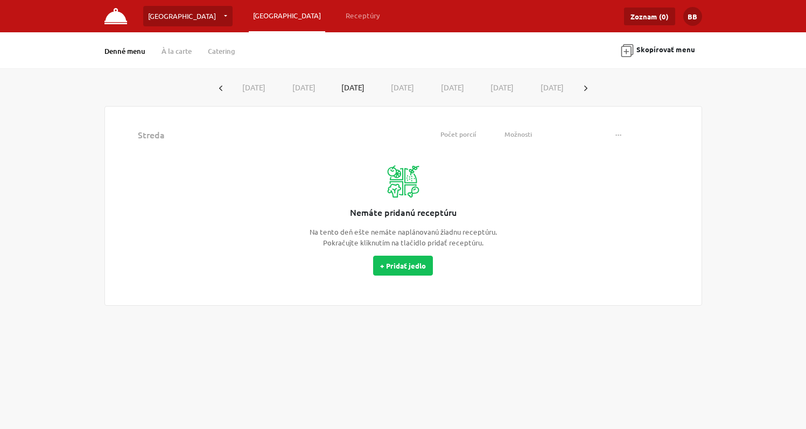
click at [403, 86] on button "[DATE]" at bounding box center [402, 88] width 50 height 20
click at [255, 85] on button "[DATE]" at bounding box center [254, 88] width 50 height 20
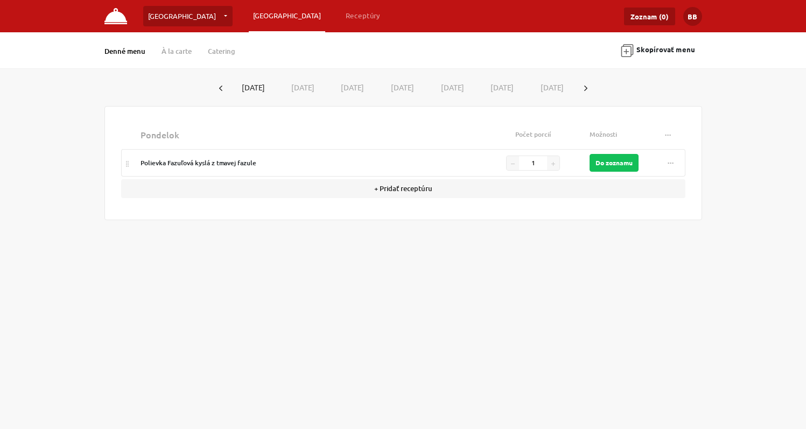
click at [298, 86] on button "[DATE]" at bounding box center [303, 88] width 50 height 20
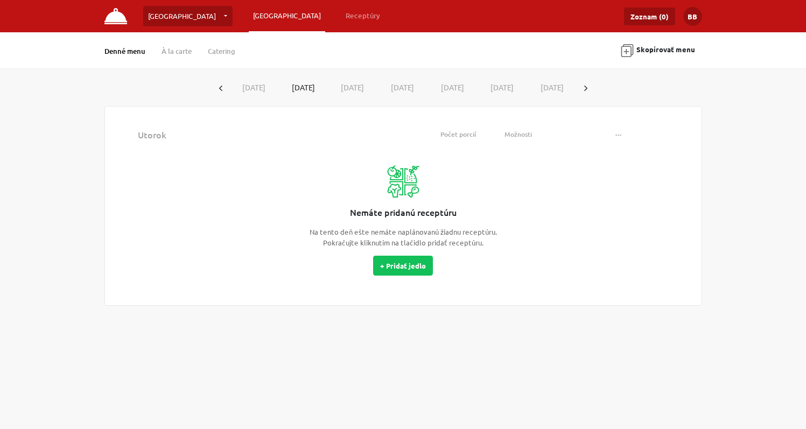
click at [248, 88] on button "[DATE]" at bounding box center [254, 88] width 50 height 20
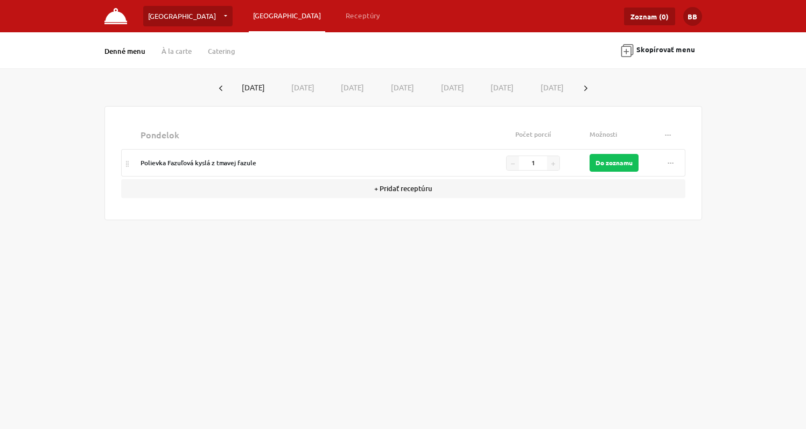
click at [293, 85] on button "[DATE]" at bounding box center [303, 88] width 50 height 20
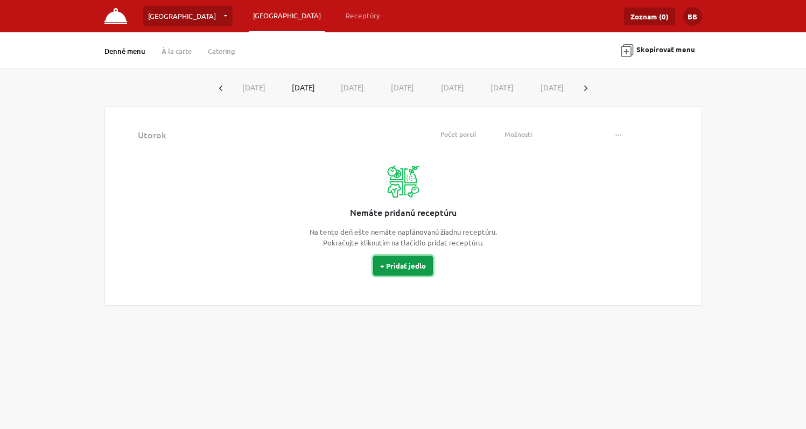
click at [399, 268] on button "+ Pridať jedlo" at bounding box center [403, 266] width 60 height 20
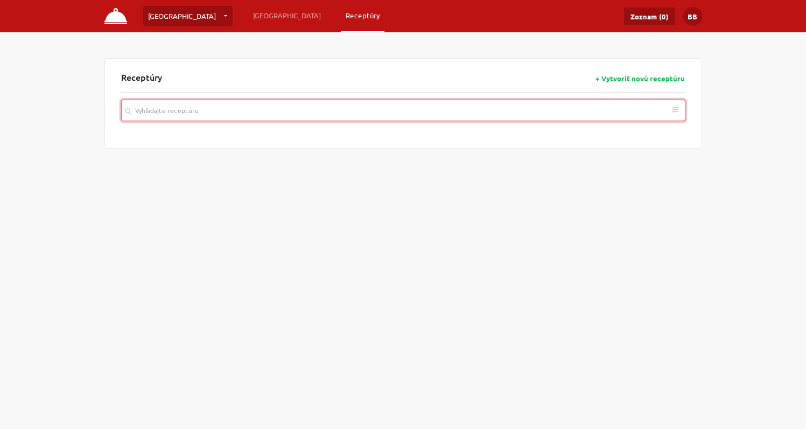
click at [309, 111] on input "search" at bounding box center [403, 111] width 564 height 22
paste input "Polievka Hovädzi vývar s celestínskymi rezancami a koreňovou zeleninou"
click at [673, 172] on rect "button" at bounding box center [675, 172] width 4 height 1
type input "Polievka Hovädzi vývar s celestínskymi rezancami a koreňovou zeleninou"
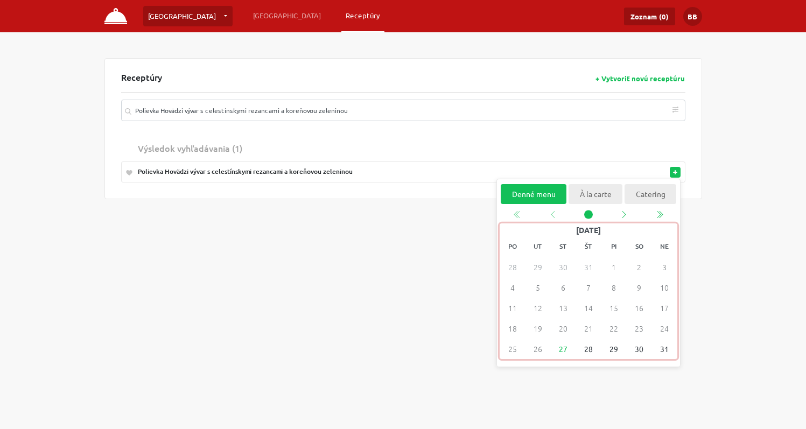
click at [614, 265] on div "1" at bounding box center [613, 267] width 25 height 20
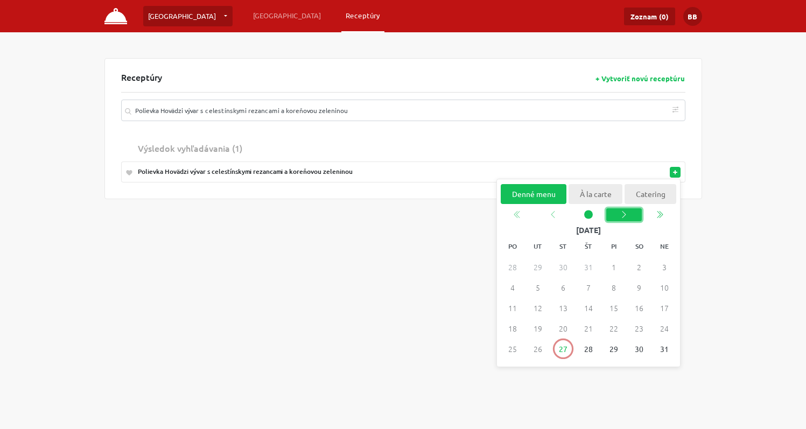
click at [624, 213] on icon "chevron left" at bounding box center [624, 214] width 4 height 7
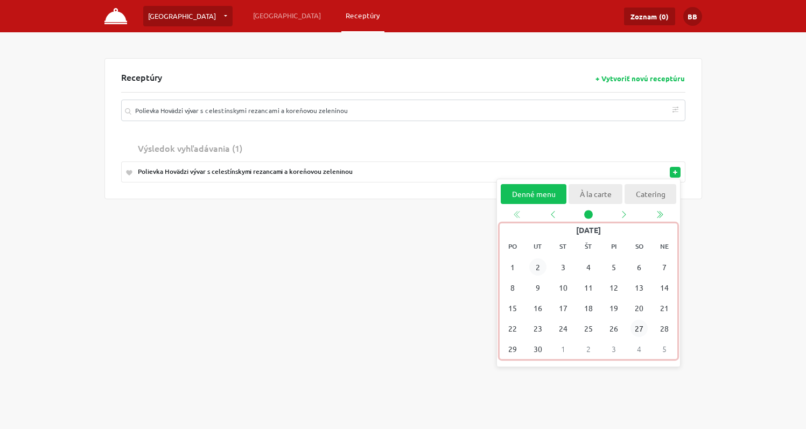
click at [540, 265] on span "2" at bounding box center [537, 266] width 17 height 17
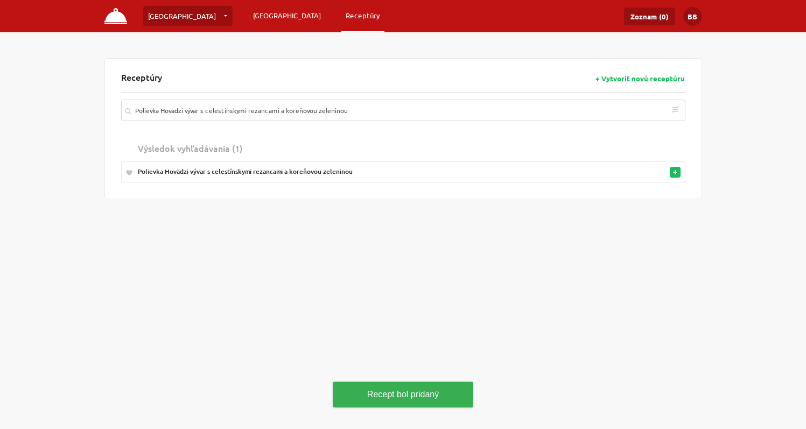
click at [249, 17] on link "[GEOGRAPHIC_DATA]" at bounding box center [287, 15] width 76 height 19
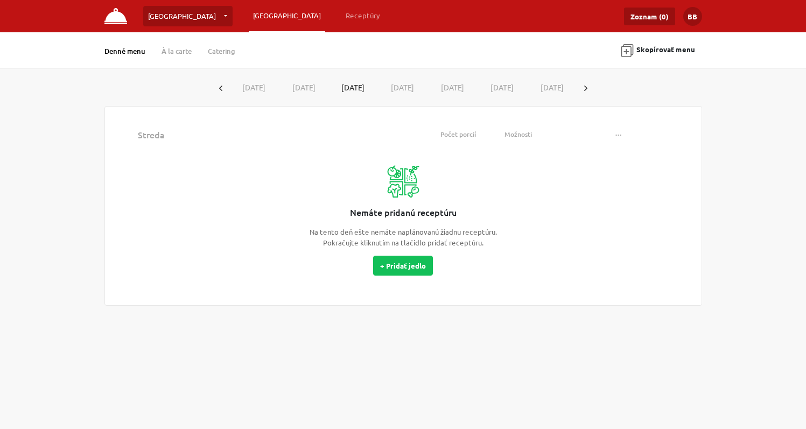
drag, startPoint x: 415, startPoint y: 87, endPoint x: 446, endPoint y: 88, distance: 30.7
click at [416, 87] on button "[DATE]" at bounding box center [402, 88] width 50 height 20
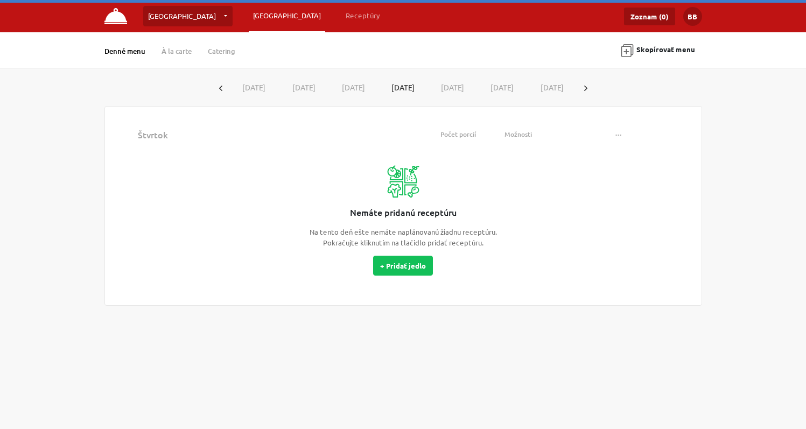
drag, startPoint x: 451, startPoint y: 88, endPoint x: 481, endPoint y: 84, distance: 30.5
click at [452, 88] on button "[DATE]" at bounding box center [452, 88] width 50 height 20
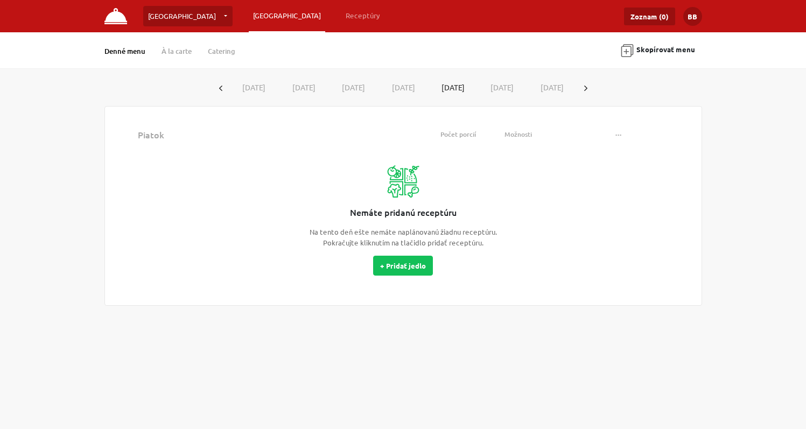
click at [489, 84] on button "[DATE]" at bounding box center [502, 88] width 50 height 20
drag, startPoint x: 539, startPoint y: 88, endPoint x: 549, endPoint y: 88, distance: 9.7
click at [541, 88] on button "[DATE]" at bounding box center [552, 88] width 50 height 20
click at [589, 86] on button "button" at bounding box center [585, 88] width 17 height 20
click at [258, 86] on button "[DATE]" at bounding box center [254, 88] width 50 height 20
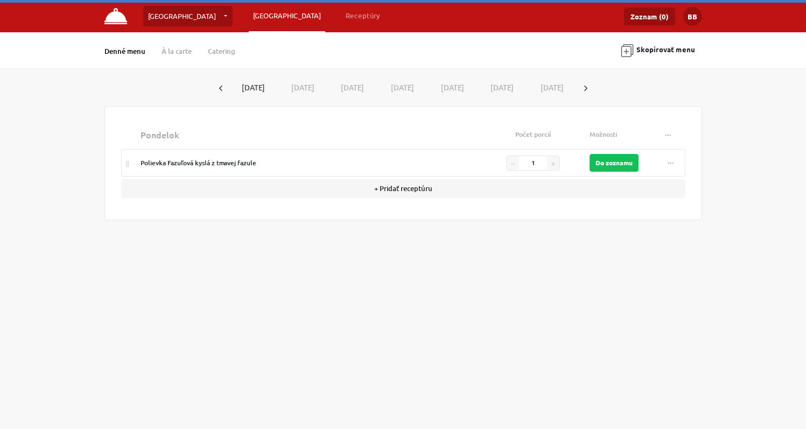
click at [308, 84] on button "[DATE]" at bounding box center [303, 88] width 50 height 20
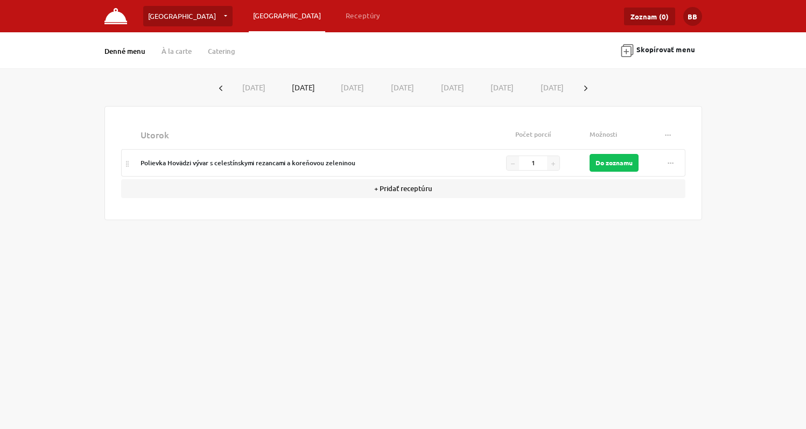
click at [353, 86] on button "[DATE]" at bounding box center [353, 88] width 50 height 20
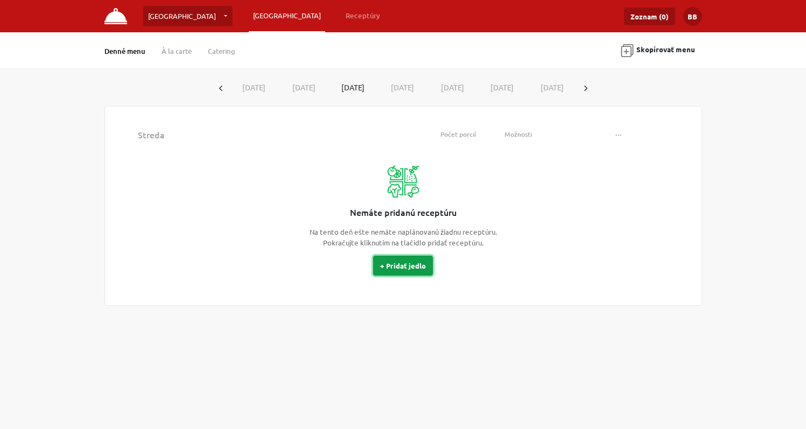
click at [392, 266] on button "+ Pridať jedlo" at bounding box center [403, 266] width 60 height 20
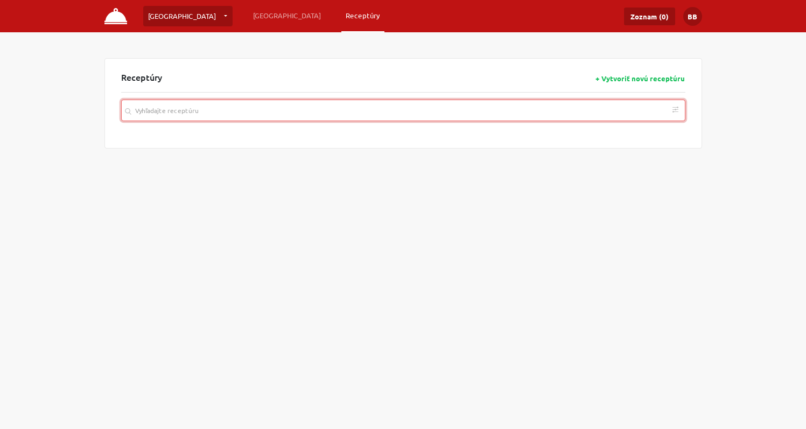
click at [371, 114] on input "search" at bounding box center [403, 111] width 564 height 22
paste input "Polievka [PERSON_NAME] s údeninou"
click at [676, 172] on rect "button" at bounding box center [675, 172] width 4 height 1
type input "Polievka [PERSON_NAME] s údeninou"
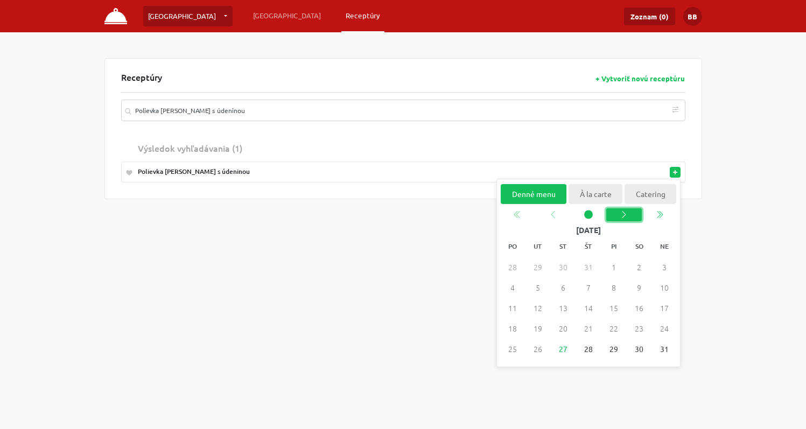
click at [624, 213] on icon "chevron left" at bounding box center [624, 214] width 4 height 7
click at [249, 15] on link "[GEOGRAPHIC_DATA]" at bounding box center [287, 15] width 76 height 19
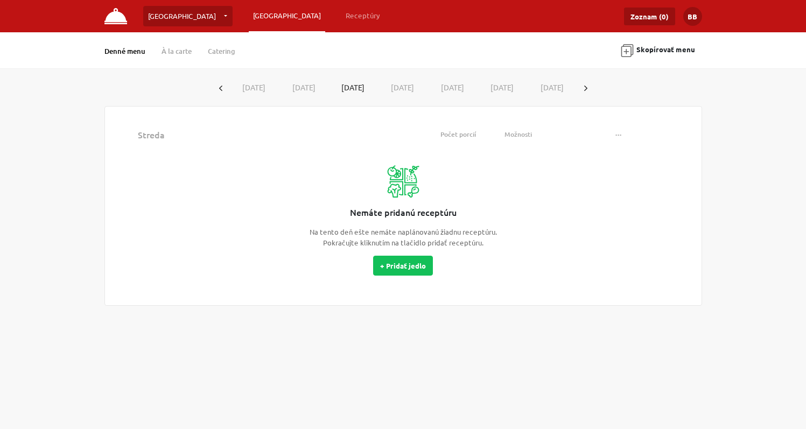
click at [445, 86] on button "[DATE]" at bounding box center [452, 88] width 50 height 20
click at [553, 87] on button "[DATE]" at bounding box center [552, 88] width 50 height 20
click at [588, 87] on button "button" at bounding box center [585, 88] width 17 height 20
click at [258, 88] on button "[DATE]" at bounding box center [254, 88] width 50 height 20
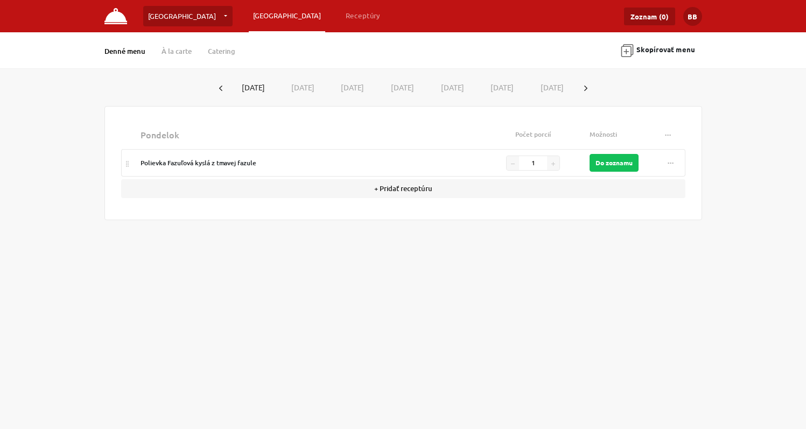
click at [303, 86] on button "[DATE]" at bounding box center [303, 88] width 50 height 20
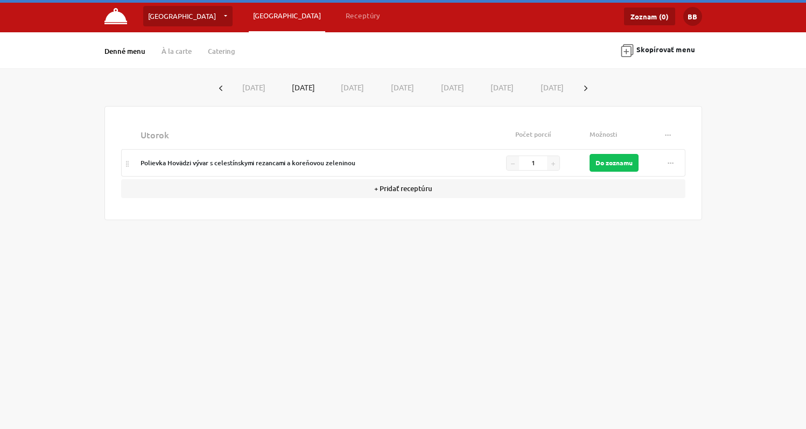
click at [343, 88] on button "[DATE]" at bounding box center [353, 88] width 50 height 20
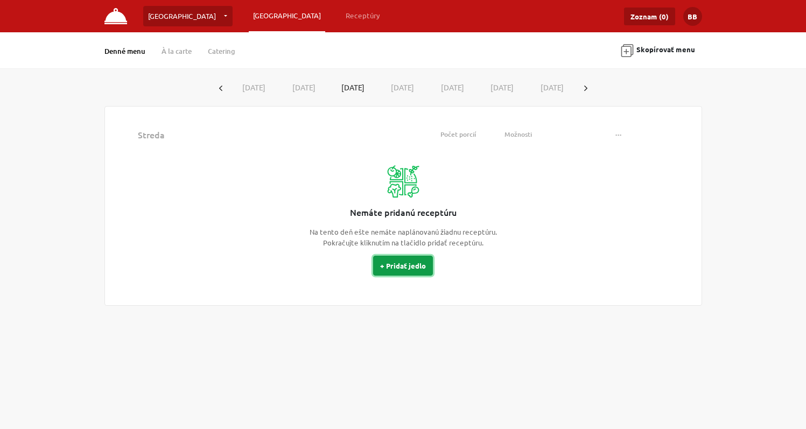
click at [410, 265] on button "+ Pridať jedlo" at bounding box center [403, 266] width 60 height 20
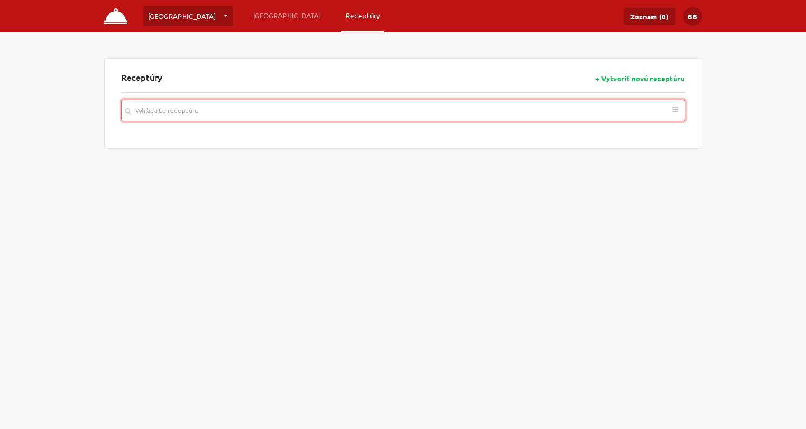
click at [291, 114] on input "search" at bounding box center [403, 111] width 564 height 22
paste input "Polievka [PERSON_NAME] s údeninou"
click at [676, 174] on icon "button" at bounding box center [675, 172] width 4 height 4
type input "Polievka [PERSON_NAME] s údeninou"
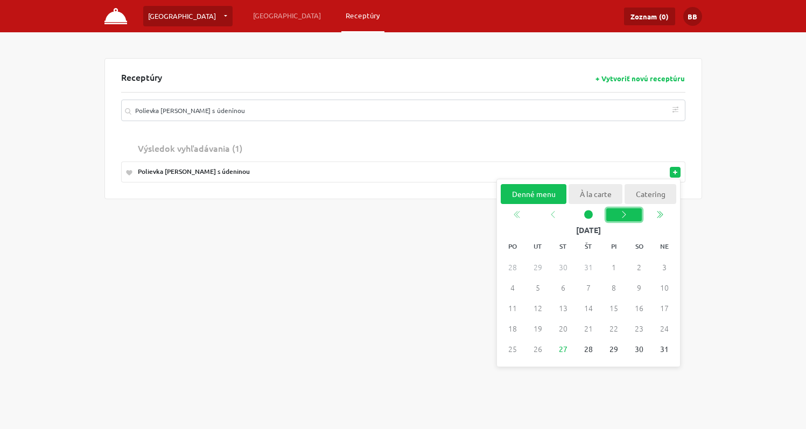
click at [620, 213] on icon "chevron left" at bounding box center [623, 214] width 9 height 9
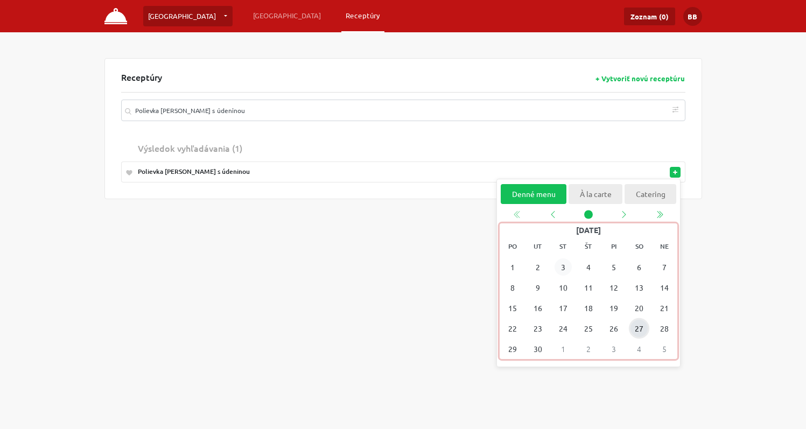
click at [563, 269] on span "3" at bounding box center [562, 266] width 17 height 17
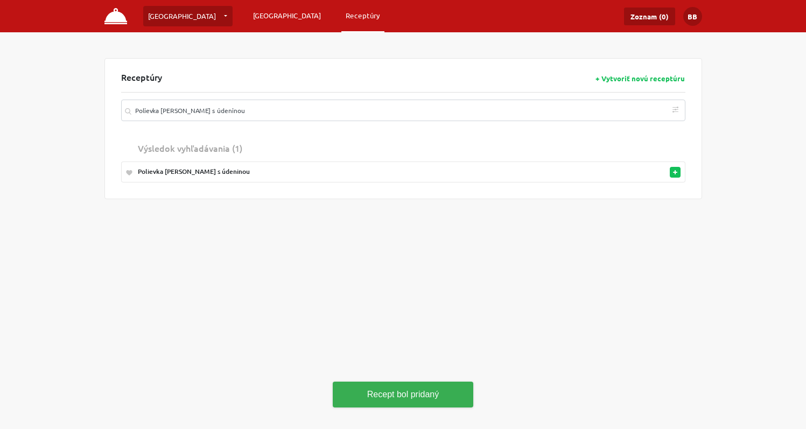
click at [249, 20] on link "[GEOGRAPHIC_DATA]" at bounding box center [287, 15] width 76 height 19
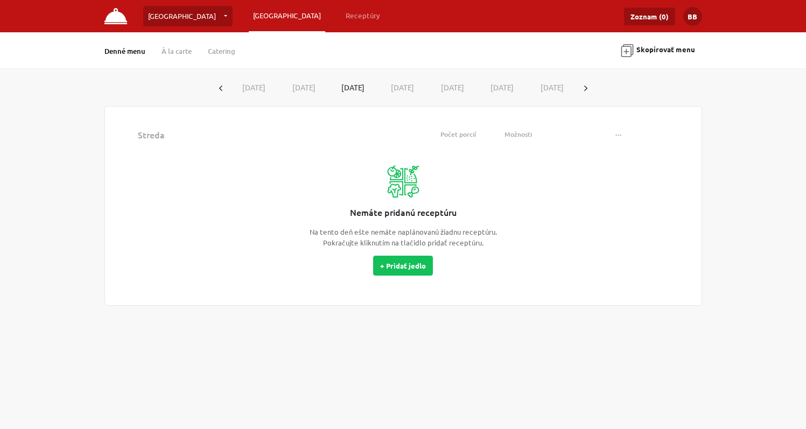
click at [584, 86] on icon "button" at bounding box center [585, 88] width 3 height 5
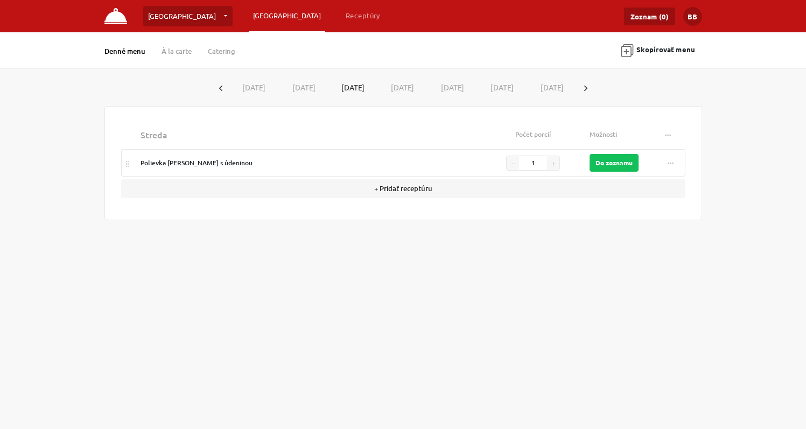
click at [354, 89] on button "[DATE]" at bounding box center [353, 87] width 49 height 19
click at [299, 84] on button "[DATE]" at bounding box center [304, 88] width 50 height 20
click at [255, 85] on button "[DATE]" at bounding box center [254, 88] width 50 height 20
click at [347, 84] on button "[DATE]" at bounding box center [353, 88] width 50 height 20
click at [402, 86] on button "[DATE]" at bounding box center [402, 88] width 50 height 20
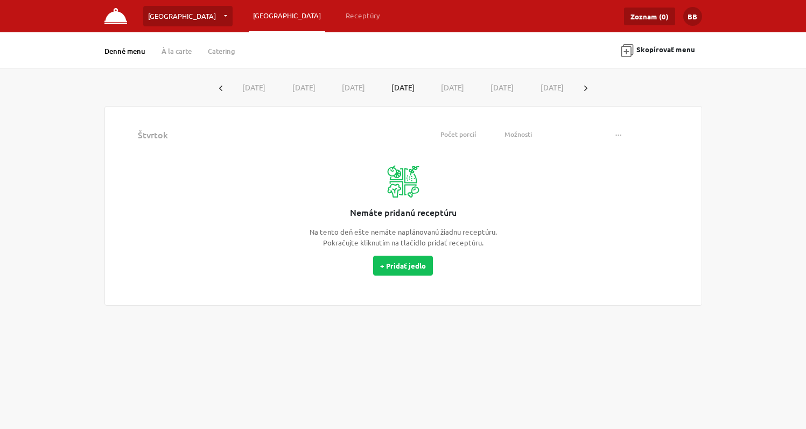
click at [253, 85] on button "[DATE]" at bounding box center [254, 88] width 50 height 20
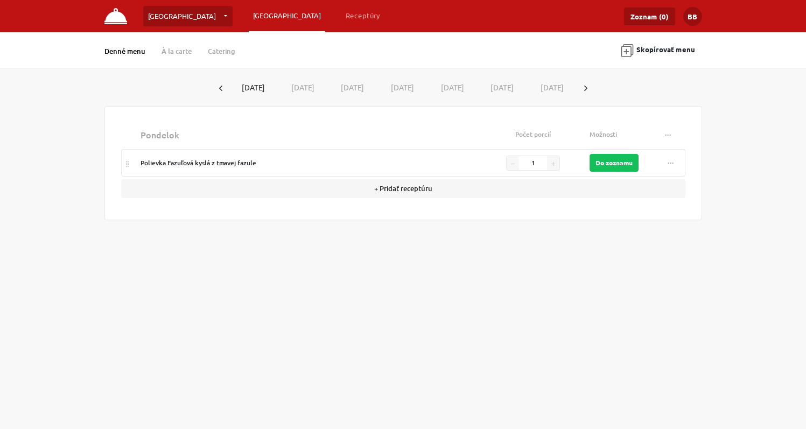
click at [302, 87] on button "[DATE]" at bounding box center [303, 88] width 50 height 20
click at [359, 87] on button "[DATE]" at bounding box center [353, 88] width 50 height 20
click at [402, 84] on button "[DATE]" at bounding box center [402, 88] width 50 height 20
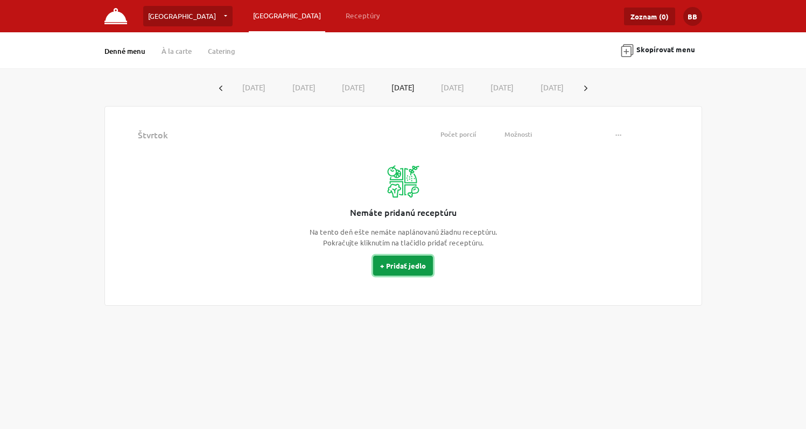
click at [416, 269] on button "+ Pridať jedlo" at bounding box center [403, 266] width 60 height 20
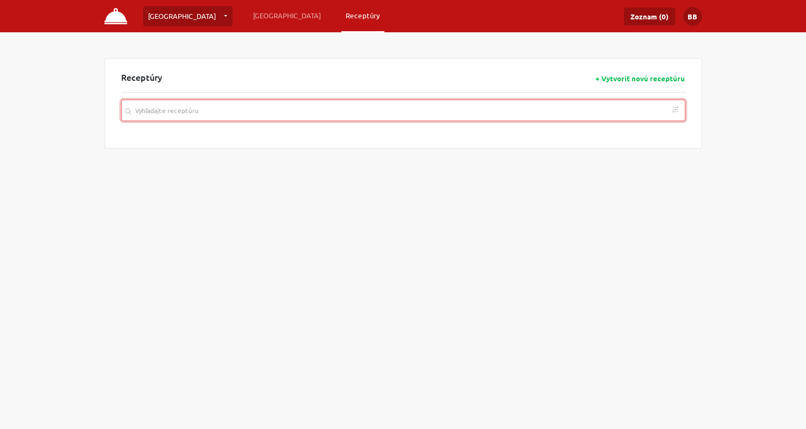
click at [326, 108] on input "search" at bounding box center [403, 111] width 564 height 22
paste input "Polievka Silný Hovädzí vývar so zeleninou a rezancami"
click at [677, 174] on icon "button" at bounding box center [675, 172] width 4 height 4
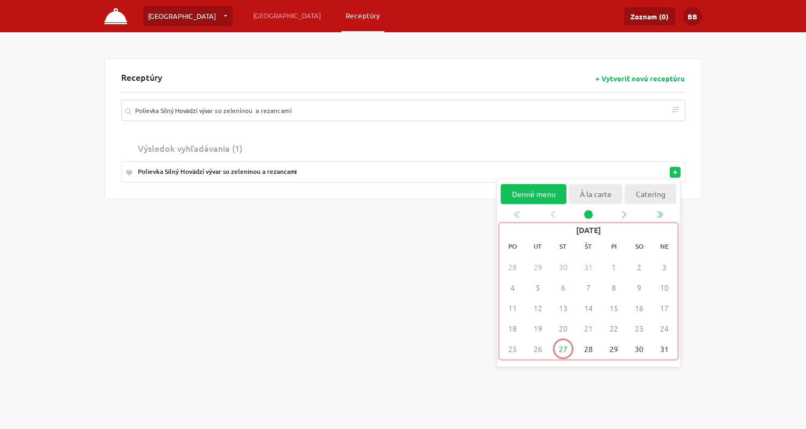
click at [612, 268] on div "1" at bounding box center [613, 267] width 25 height 20
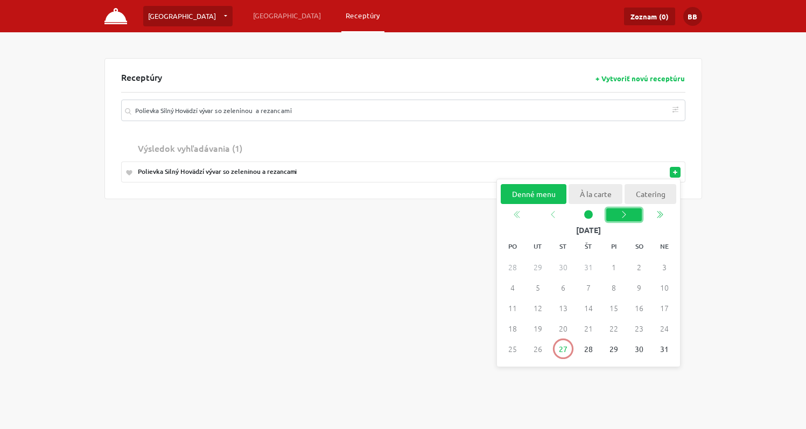
click at [623, 215] on icon "chevron left" at bounding box center [623, 214] width 9 height 9
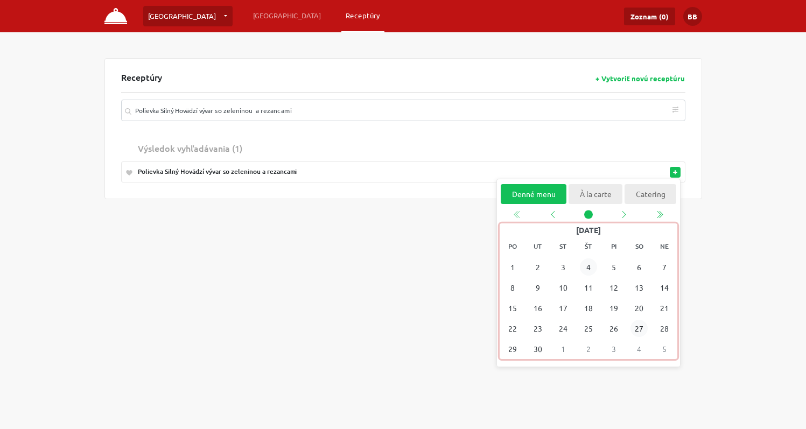
click at [588, 268] on span "4" at bounding box center [587, 266] width 17 height 17
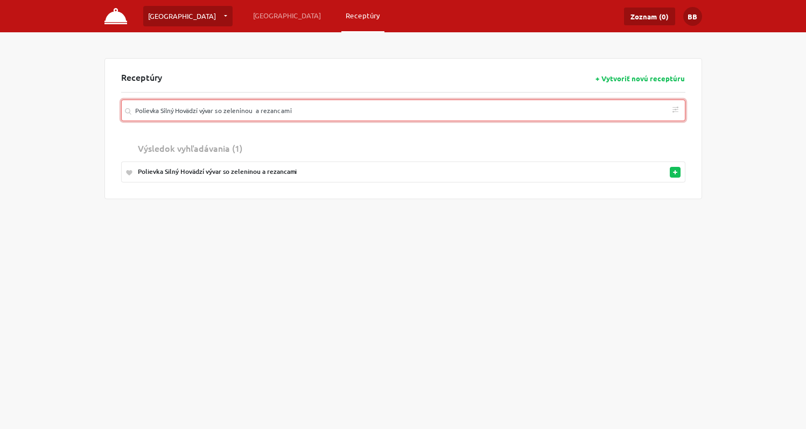
drag, startPoint x: 320, startPoint y: 113, endPoint x: -27, endPoint y: 112, distance: 347.2
click at [0, 112] on html "Brno [GEOGRAPHIC_DATA] … Vytvoriť novú prevádzku Plánovanie Receptúry Zoznam (0…" at bounding box center [403, 214] width 806 height 429
paste input "Letná karfiolová polievka"
click at [677, 174] on button "button" at bounding box center [675, 172] width 11 height 11
type input "Letná karfiolová polievka"
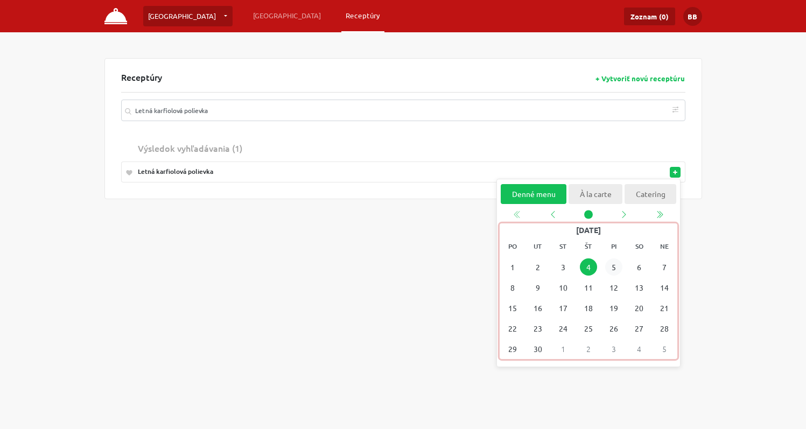
click at [613, 270] on span "5" at bounding box center [613, 266] width 17 height 17
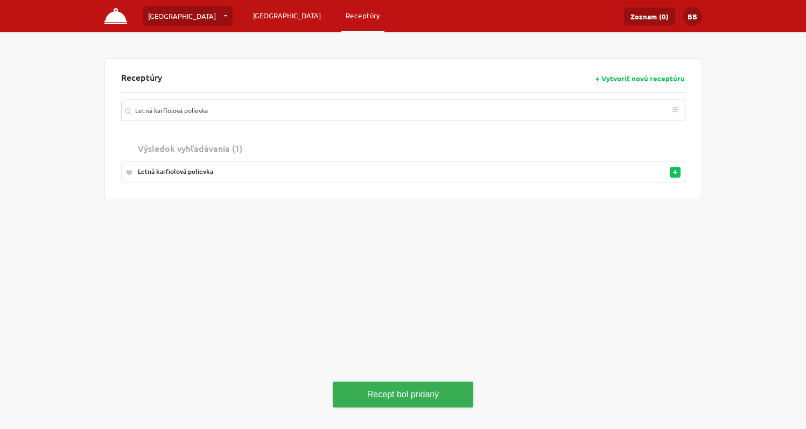
click at [249, 12] on link "[GEOGRAPHIC_DATA]" at bounding box center [287, 15] width 76 height 19
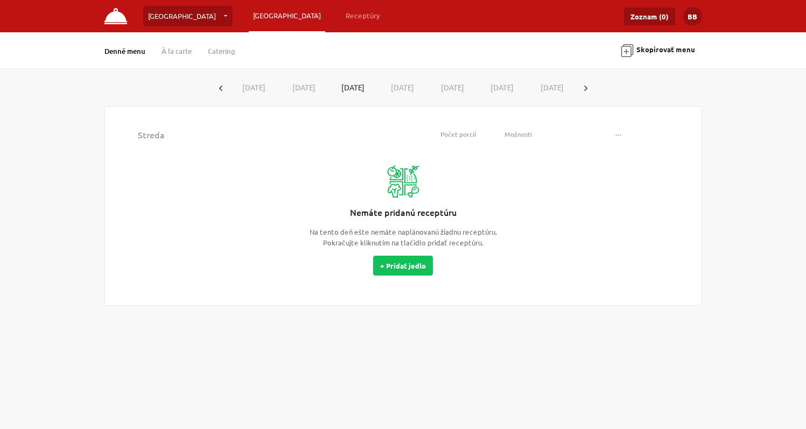
click at [587, 86] on button "button" at bounding box center [585, 88] width 17 height 20
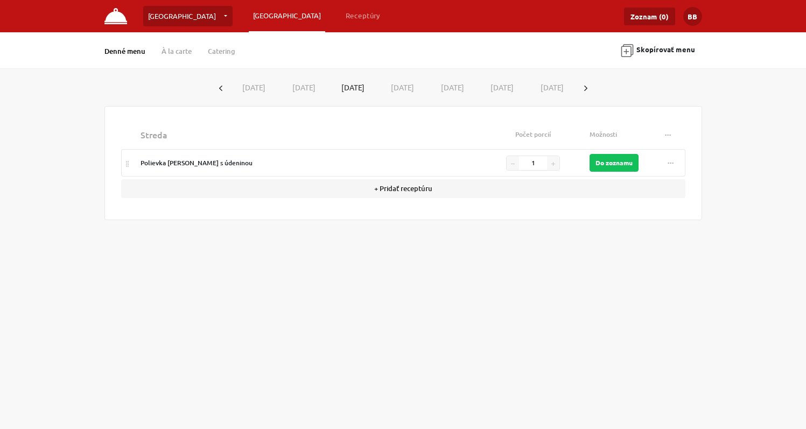
click at [446, 87] on button "[DATE]" at bounding box center [452, 88] width 50 height 20
click at [250, 86] on button "[DATE]" at bounding box center [254, 88] width 50 height 20
click at [304, 83] on button "[DATE]" at bounding box center [303, 88] width 50 height 20
click at [353, 89] on button "[DATE]" at bounding box center [353, 88] width 50 height 20
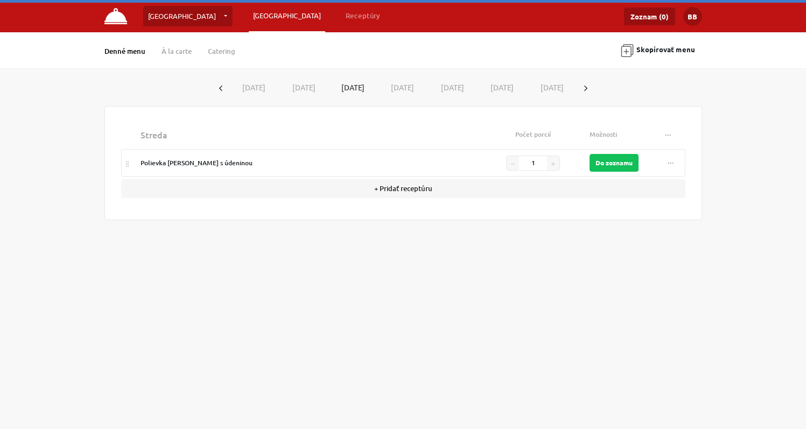
click at [396, 86] on button "[DATE]" at bounding box center [402, 88] width 50 height 20
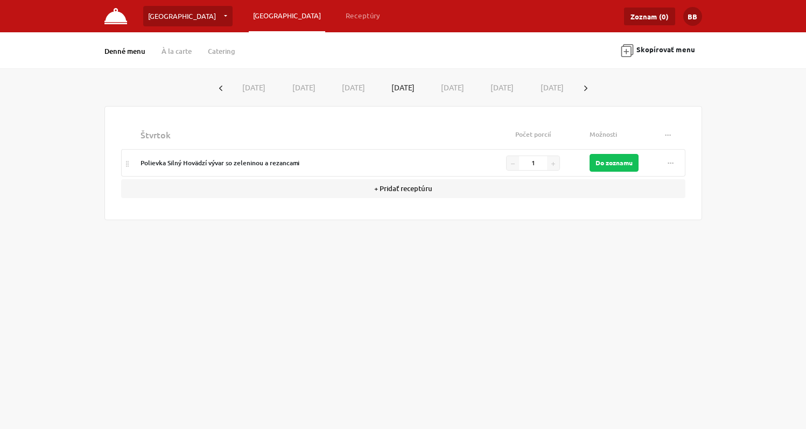
click at [447, 89] on button "[DATE]" at bounding box center [452, 88] width 50 height 20
click at [588, 88] on button "button" at bounding box center [585, 88] width 17 height 20
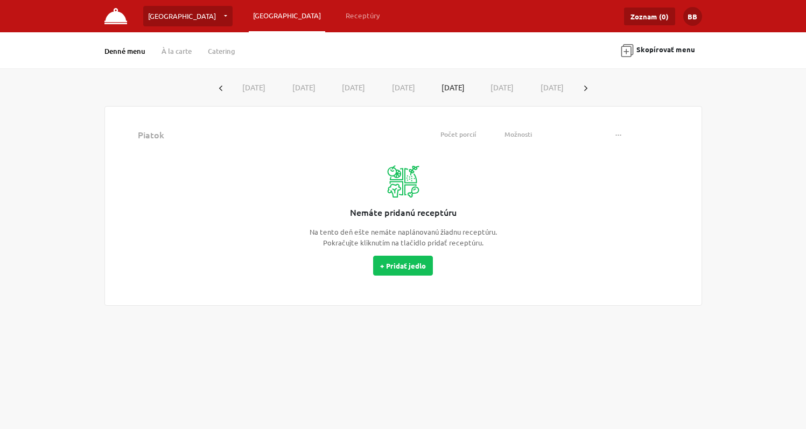
click at [243, 86] on button "[DATE]" at bounding box center [254, 88] width 50 height 20
click at [580, 86] on button "button" at bounding box center [585, 88] width 17 height 20
click at [255, 90] on button "[DATE]" at bounding box center [253, 87] width 49 height 19
drag, startPoint x: 310, startPoint y: 87, endPoint x: 408, endPoint y: 91, distance: 97.5
click at [312, 87] on button "[DATE]" at bounding box center [303, 88] width 50 height 20
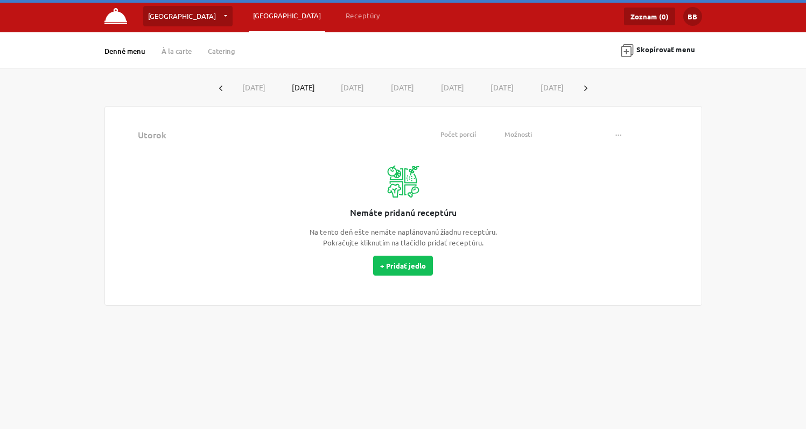
click at [588, 86] on button "button" at bounding box center [585, 88] width 17 height 20
click at [304, 87] on button "[DATE]" at bounding box center [303, 87] width 49 height 19
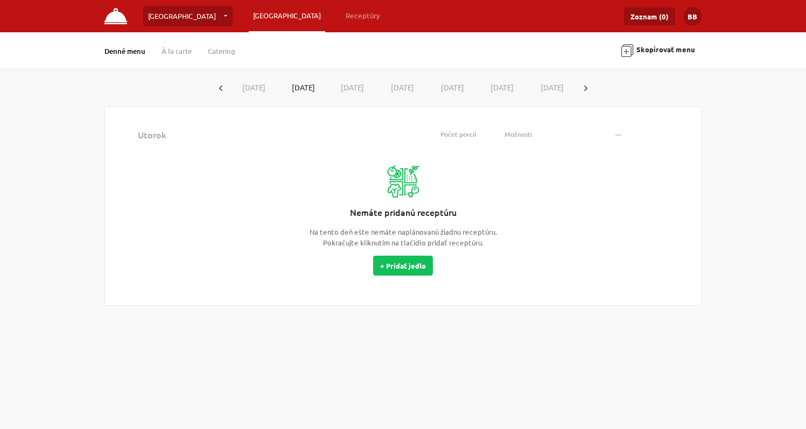
click at [349, 88] on button "[DATE]" at bounding box center [353, 88] width 50 height 20
click at [398, 87] on button "[DATE]" at bounding box center [402, 88] width 50 height 20
click at [587, 87] on icon "button" at bounding box center [585, 88] width 3 height 5
click at [247, 85] on button "[DATE]" at bounding box center [254, 88] width 50 height 20
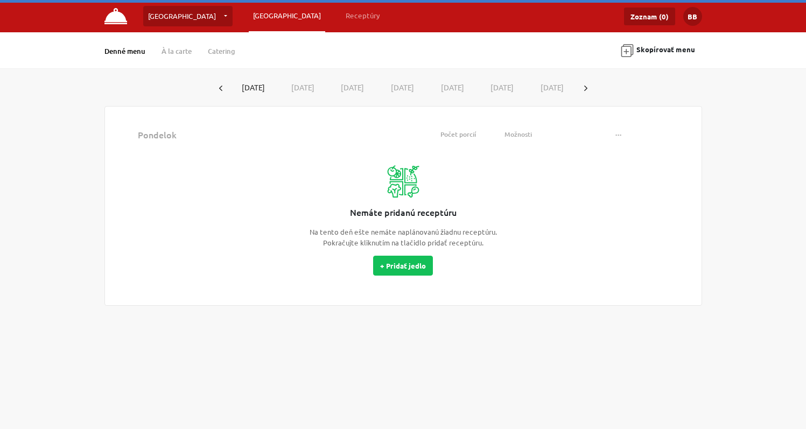
click at [304, 87] on button "[DATE]" at bounding box center [303, 88] width 50 height 20
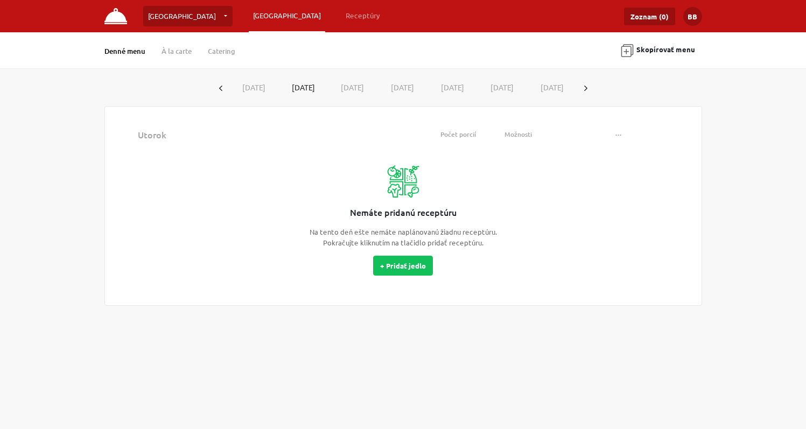
click at [359, 87] on button "[DATE]" at bounding box center [353, 88] width 50 height 20
click at [400, 89] on button "[DATE]" at bounding box center [402, 88] width 50 height 20
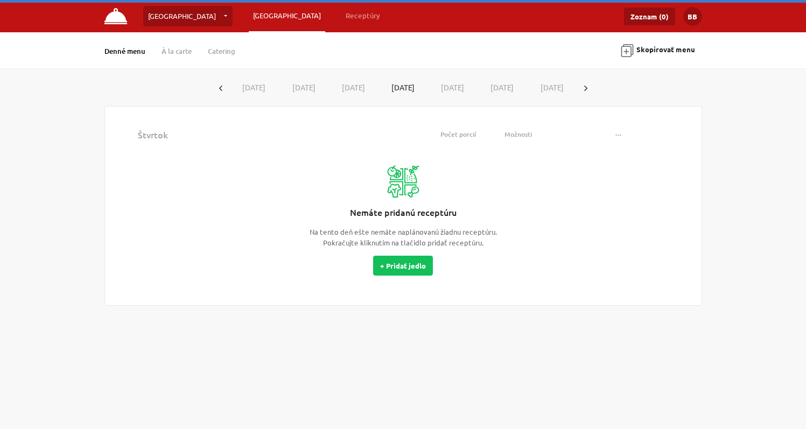
click at [458, 86] on button "[DATE]" at bounding box center [452, 88] width 50 height 20
click at [489, 87] on button "[DATE]" at bounding box center [502, 88] width 50 height 20
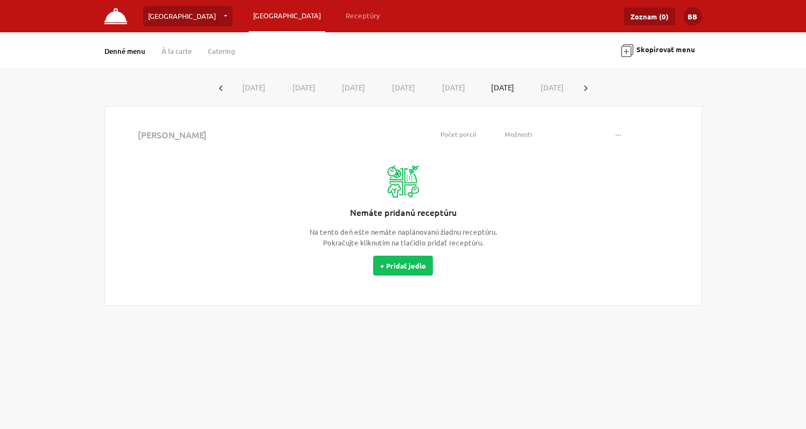
click at [586, 88] on icon "button" at bounding box center [585, 88] width 3 height 5
click at [245, 83] on button "[DATE]" at bounding box center [254, 88] width 50 height 20
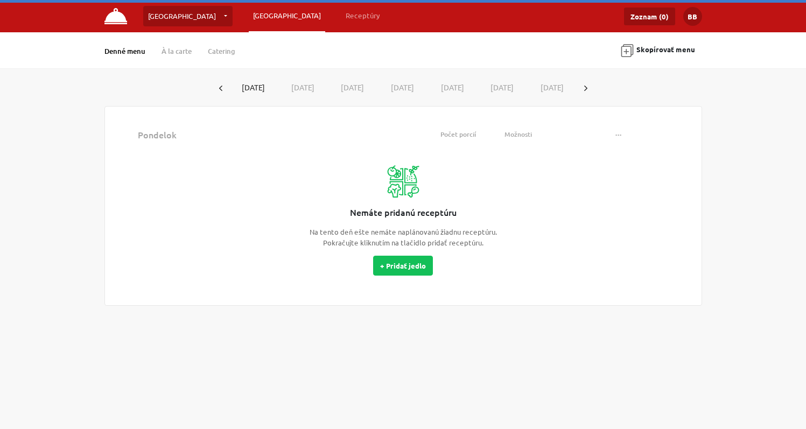
click at [306, 87] on button "[DATE]" at bounding box center [303, 88] width 50 height 20
click at [348, 88] on button "[DATE]" at bounding box center [353, 88] width 50 height 20
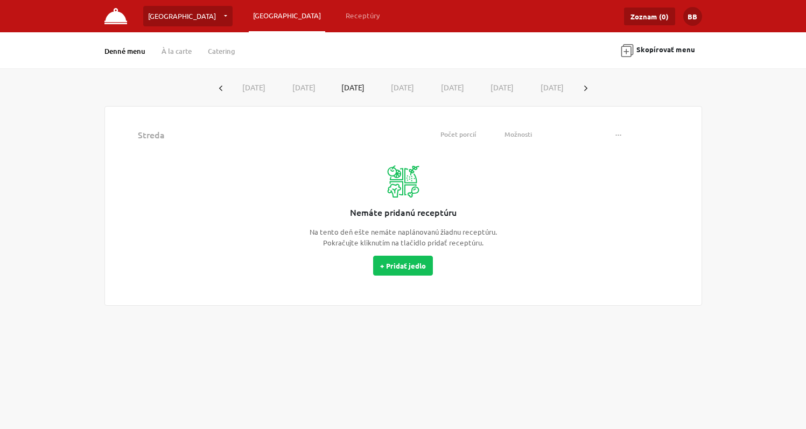
click at [438, 88] on button "[DATE]" at bounding box center [452, 88] width 50 height 20
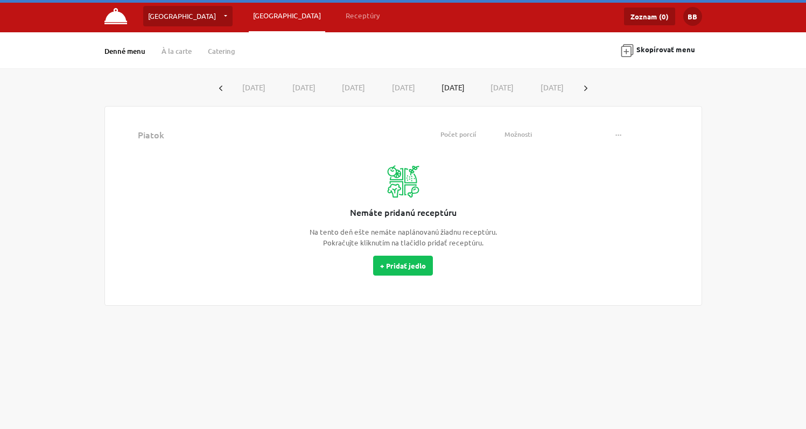
click at [397, 88] on button "[DATE]" at bounding box center [403, 88] width 50 height 20
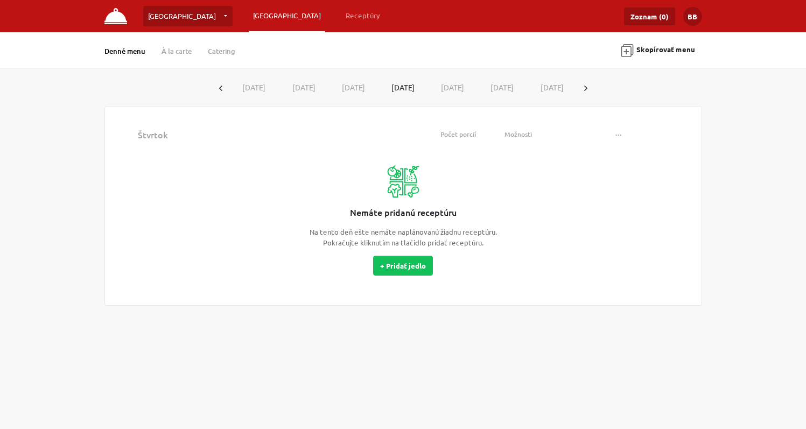
drag, startPoint x: 493, startPoint y: 89, endPoint x: 553, endPoint y: 86, distance: 60.9
click at [495, 88] on button "[DATE]" at bounding box center [502, 88] width 50 height 20
click at [588, 87] on button "button" at bounding box center [585, 88] width 17 height 20
click at [257, 83] on button "[DATE]" at bounding box center [254, 88] width 50 height 20
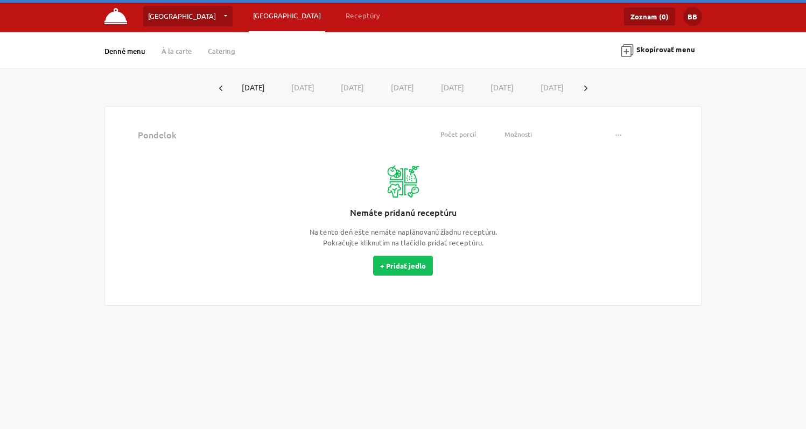
click at [301, 87] on button "[DATE]" at bounding box center [303, 88] width 50 height 20
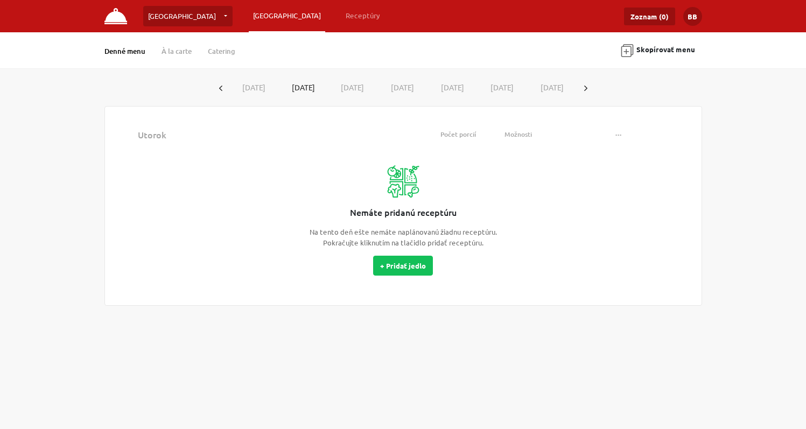
drag, startPoint x: 363, startPoint y: 88, endPoint x: 388, endPoint y: 89, distance: 24.8
click at [363, 89] on button "[DATE]" at bounding box center [353, 88] width 50 height 20
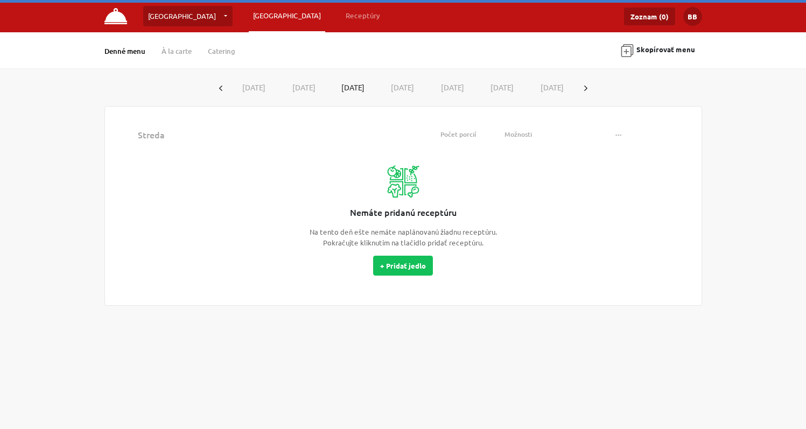
drag, startPoint x: 395, startPoint y: 86, endPoint x: 448, endPoint y: 87, distance: 53.3
click at [396, 86] on button "[DATE]" at bounding box center [402, 88] width 50 height 20
click at [454, 86] on button "[DATE]" at bounding box center [452, 88] width 50 height 20
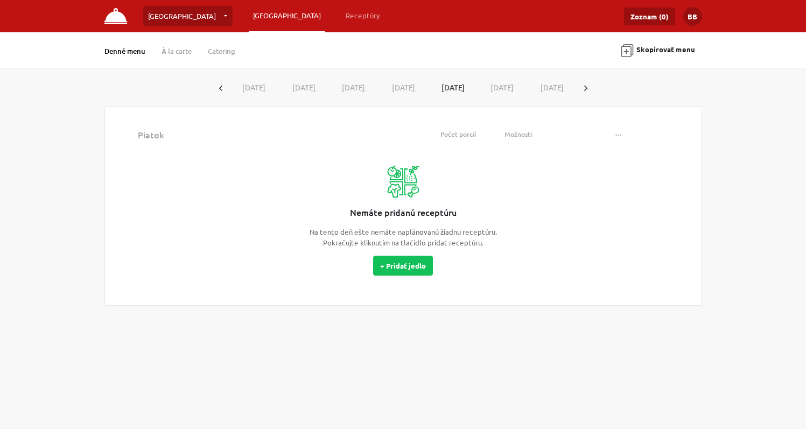
click at [504, 88] on button "[DATE]" at bounding box center [502, 88] width 50 height 20
click at [594, 87] on button "button" at bounding box center [585, 88] width 17 height 20
click at [254, 92] on button "[DATE]" at bounding box center [254, 88] width 50 height 20
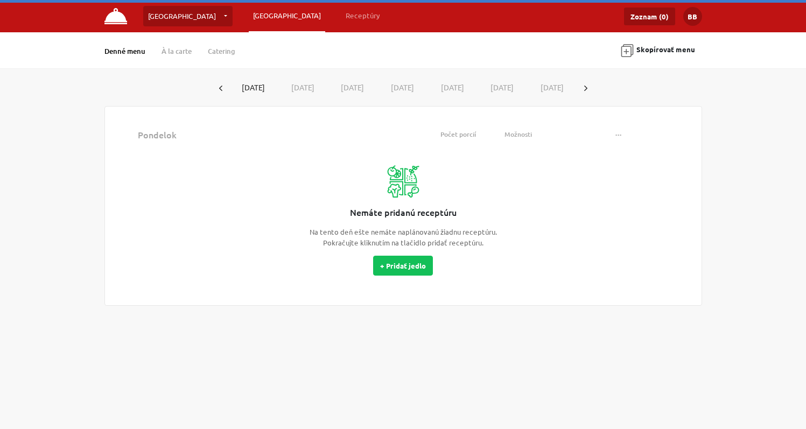
click at [291, 87] on button "[DATE]" at bounding box center [303, 88] width 50 height 20
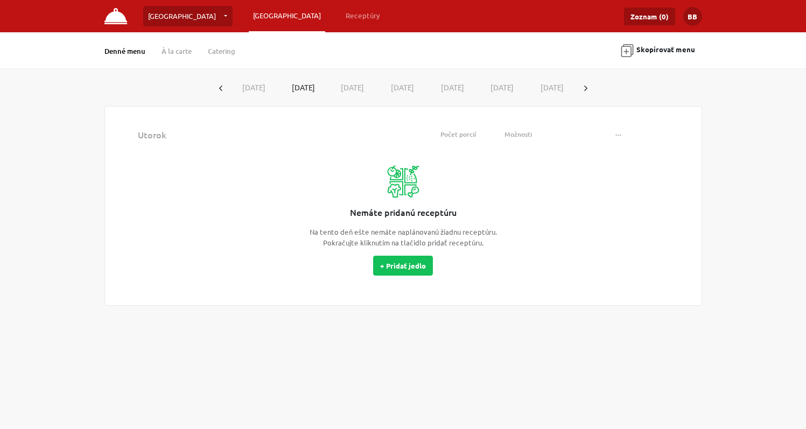
drag, startPoint x: 345, startPoint y: 86, endPoint x: 361, endPoint y: 87, distance: 16.2
click at [346, 87] on button "[DATE]" at bounding box center [353, 88] width 50 height 20
click at [396, 88] on button "[DATE]" at bounding box center [402, 88] width 50 height 20
drag, startPoint x: 444, startPoint y: 89, endPoint x: 512, endPoint y: 87, distance: 67.9
click at [446, 89] on button "[DATE]" at bounding box center [452, 88] width 50 height 20
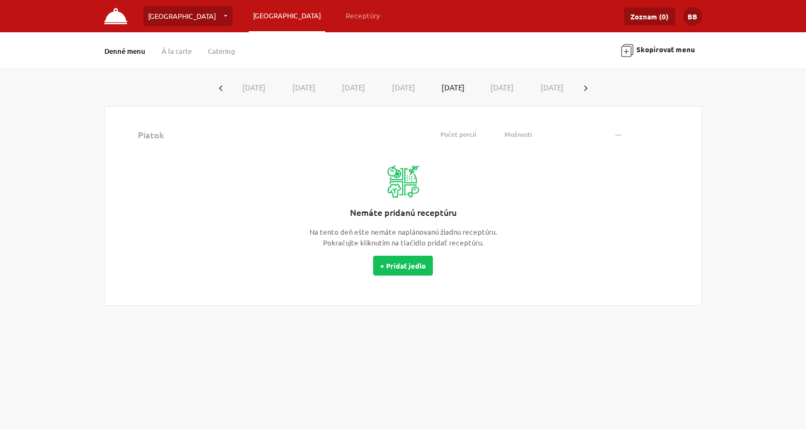
click at [587, 88] on icon "button" at bounding box center [585, 88] width 3 height 5
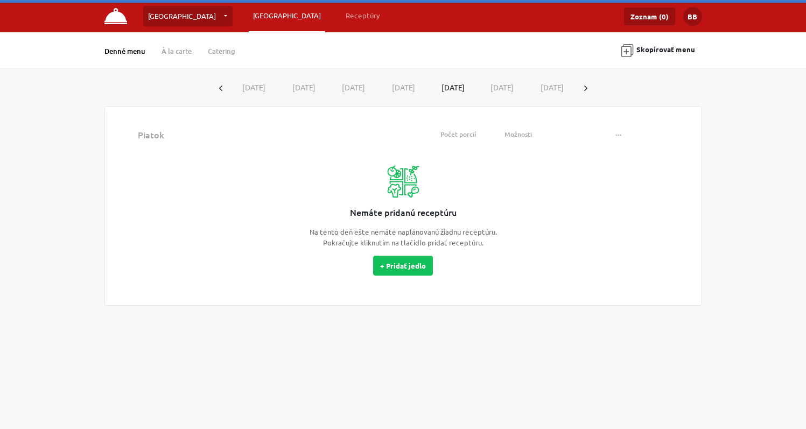
drag, startPoint x: 260, startPoint y: 89, endPoint x: 276, endPoint y: 89, distance: 15.6
click at [260, 89] on button "[DATE]" at bounding box center [254, 88] width 50 height 20
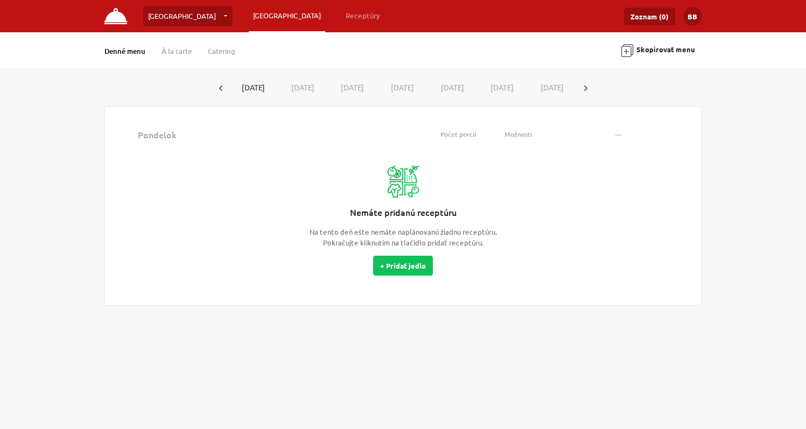
click at [587, 89] on icon "button" at bounding box center [585, 88] width 3 height 5
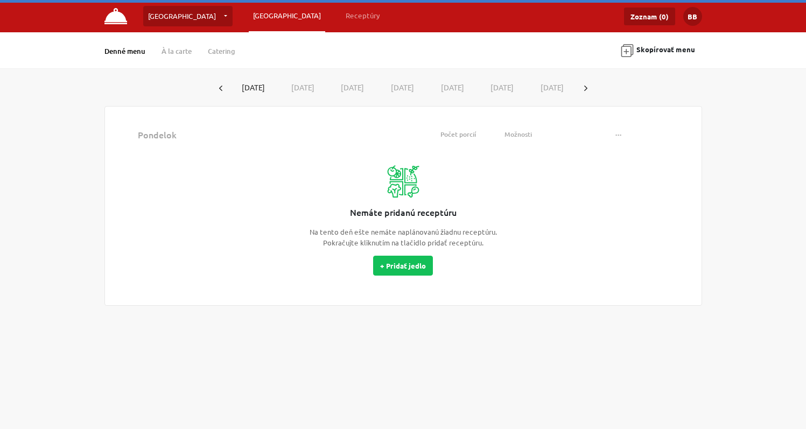
click at [249, 89] on button "[DATE]" at bounding box center [253, 87] width 49 height 19
click at [293, 87] on button "[DATE]" at bounding box center [303, 88] width 50 height 20
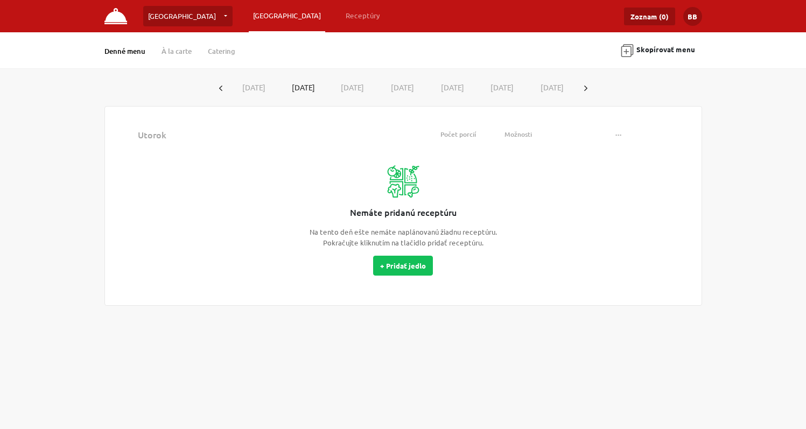
click at [225, 86] on button "button" at bounding box center [220, 88] width 17 height 20
click at [223, 86] on button "button" at bounding box center [220, 88] width 17 height 20
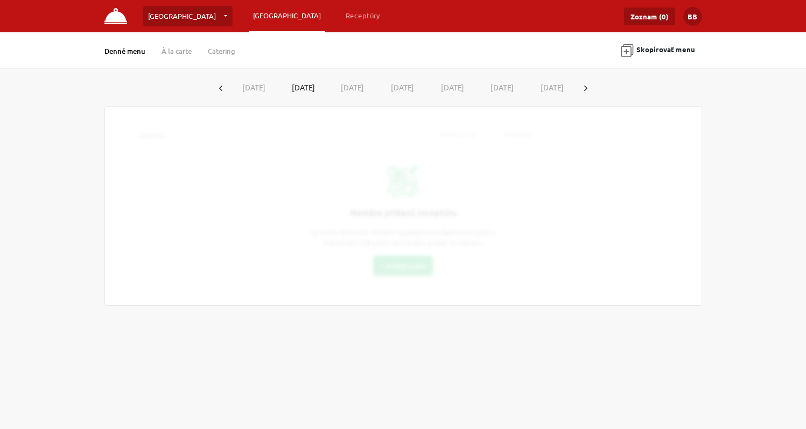
click at [223, 86] on button "button" at bounding box center [220, 88] width 17 height 20
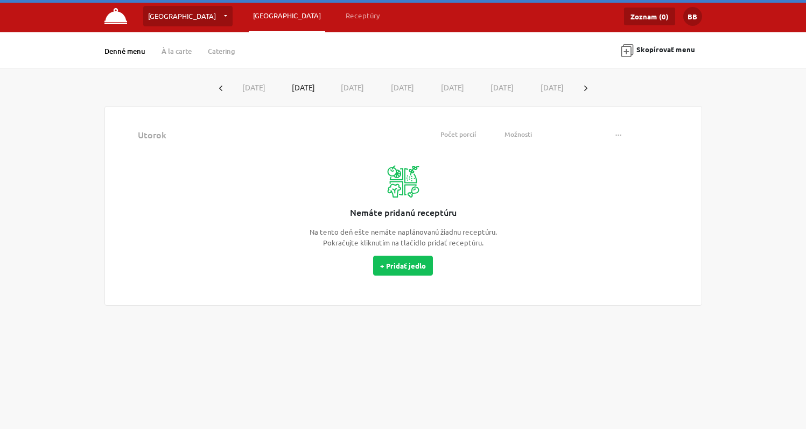
click at [223, 86] on button "button" at bounding box center [220, 88] width 17 height 20
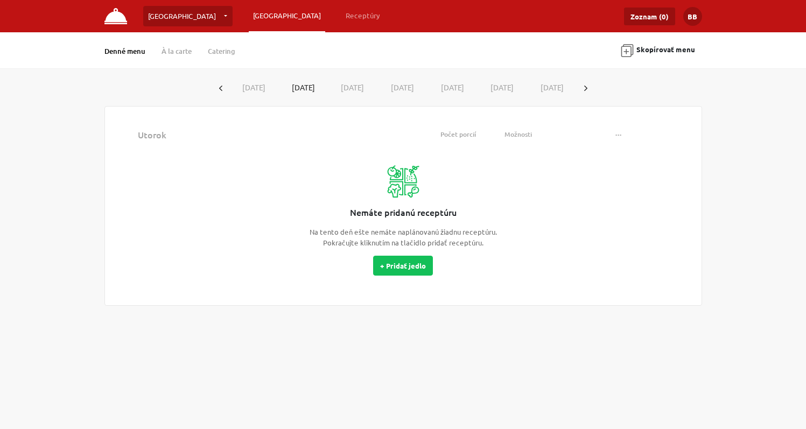
click at [223, 86] on button "button" at bounding box center [220, 88] width 17 height 20
click at [579, 87] on button "button" at bounding box center [585, 88] width 17 height 20
click at [221, 86] on icon "button" at bounding box center [220, 88] width 3 height 5
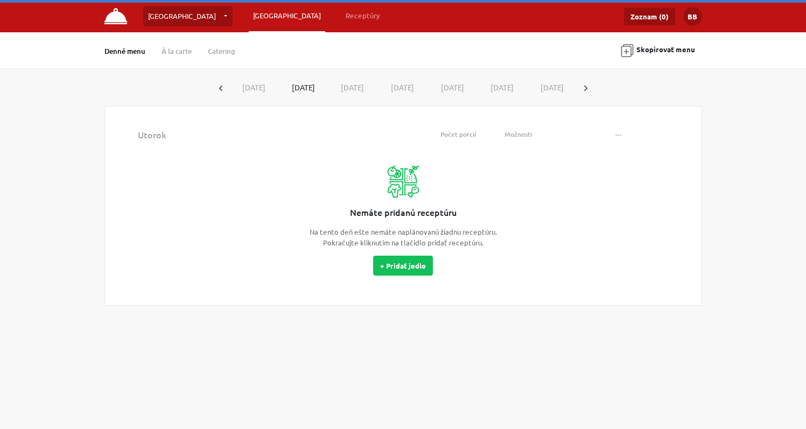
click at [221, 86] on icon "button" at bounding box center [220, 88] width 3 height 5
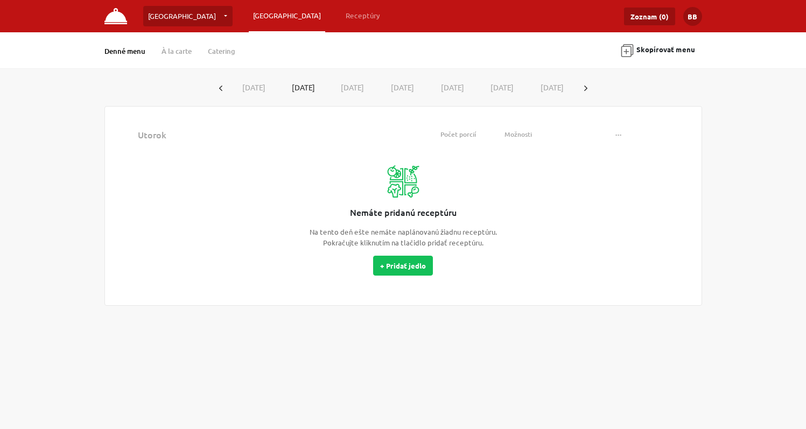
click at [221, 86] on icon "button" at bounding box center [220, 88] width 3 height 5
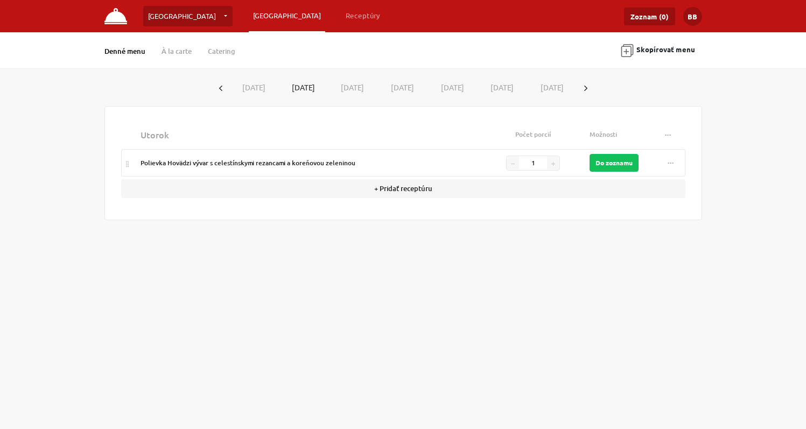
click at [256, 89] on button "[DATE]" at bounding box center [254, 88] width 50 height 20
click at [250, 83] on button "[DATE]" at bounding box center [253, 87] width 49 height 19
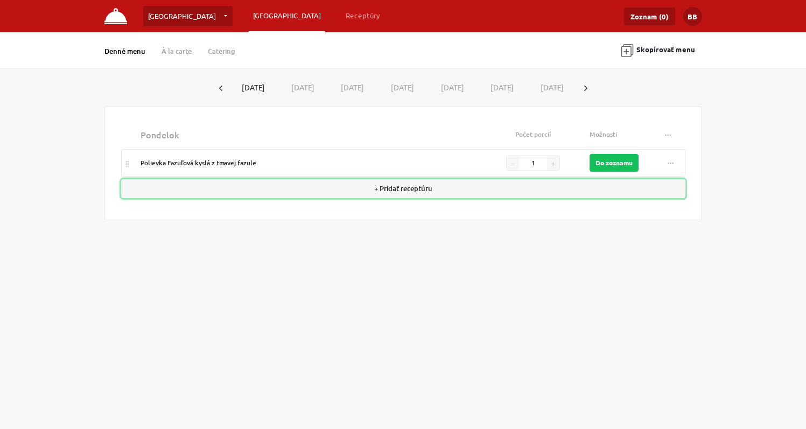
click at [406, 189] on button "+ Pridať receptúru" at bounding box center [403, 188] width 564 height 19
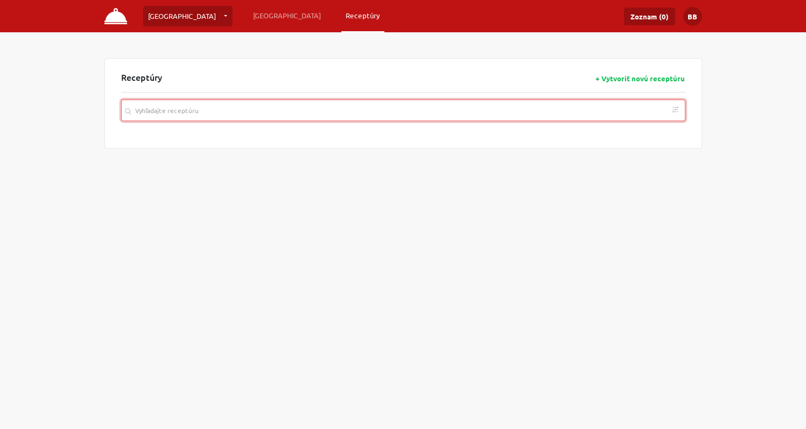
click at [284, 110] on input "search" at bounding box center [403, 111] width 564 height 22
paste input "[PERSON_NAME] s ryžou a broskyňovým kompótom"
click at [675, 171] on rect "button" at bounding box center [675, 172] width 1 height 4
type input "[PERSON_NAME] s ryžou a broskyňovým kompótom"
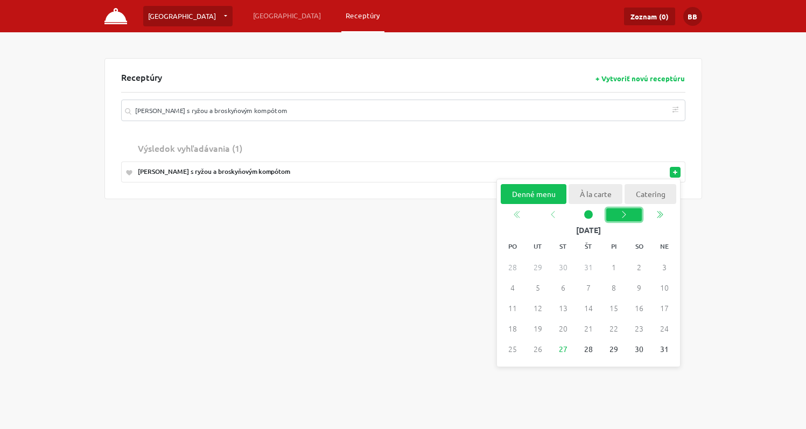
click at [622, 214] on icon "chevron left" at bounding box center [623, 214] width 9 height 9
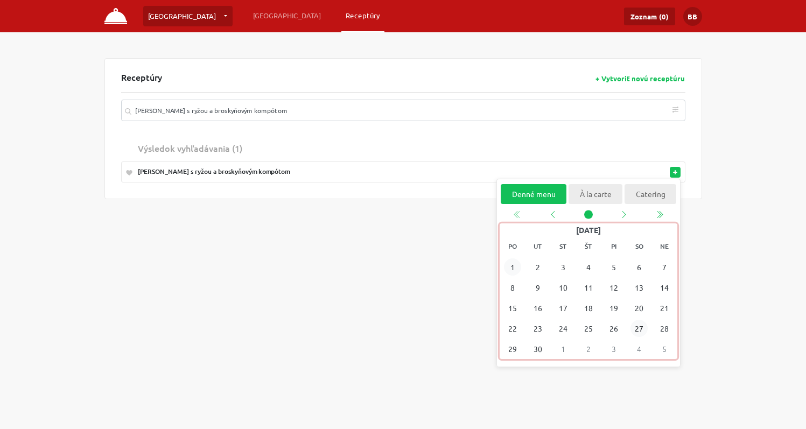
click at [513, 262] on span "1" at bounding box center [511, 266] width 17 height 17
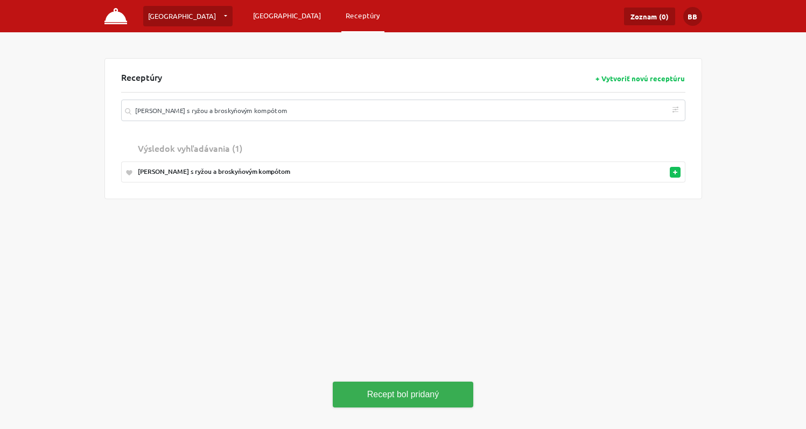
click at [249, 16] on link "[GEOGRAPHIC_DATA]" at bounding box center [287, 15] width 76 height 19
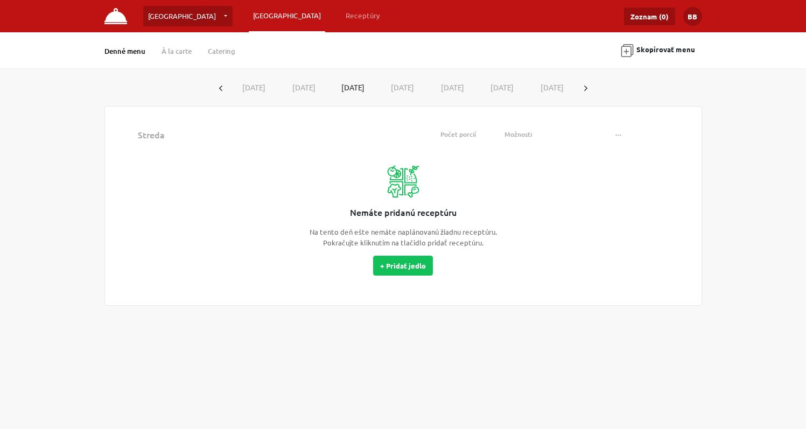
drag, startPoint x: 586, startPoint y: 88, endPoint x: 535, endPoint y: 87, distance: 51.7
click at [585, 88] on icon "button" at bounding box center [585, 88] width 3 height 5
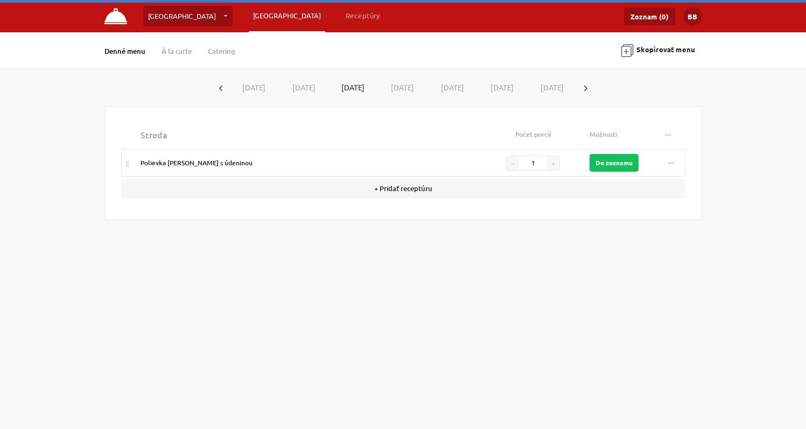
click at [249, 87] on button "[DATE]" at bounding box center [254, 88] width 50 height 20
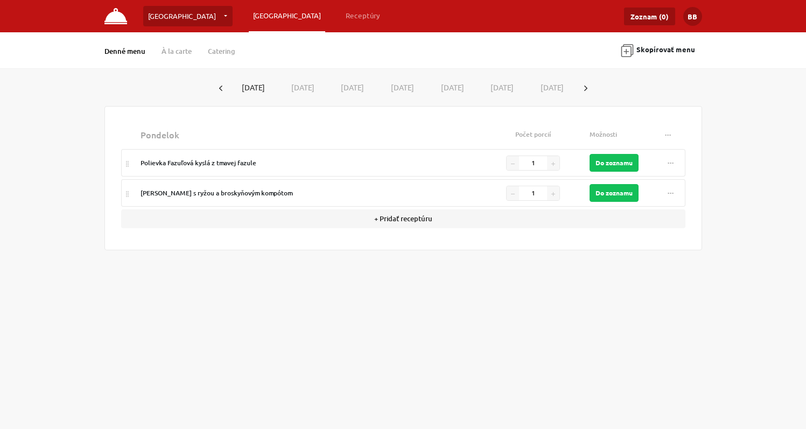
click at [302, 88] on button "[DATE]" at bounding box center [303, 88] width 50 height 20
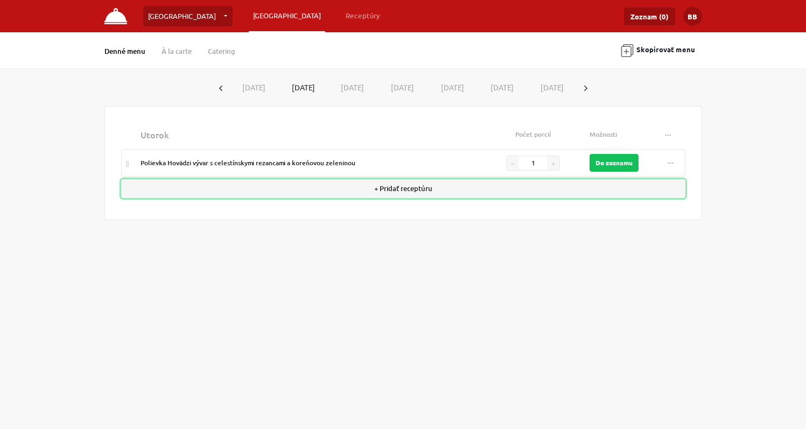
click at [387, 188] on button "+ Pridať receptúru" at bounding box center [403, 188] width 564 height 19
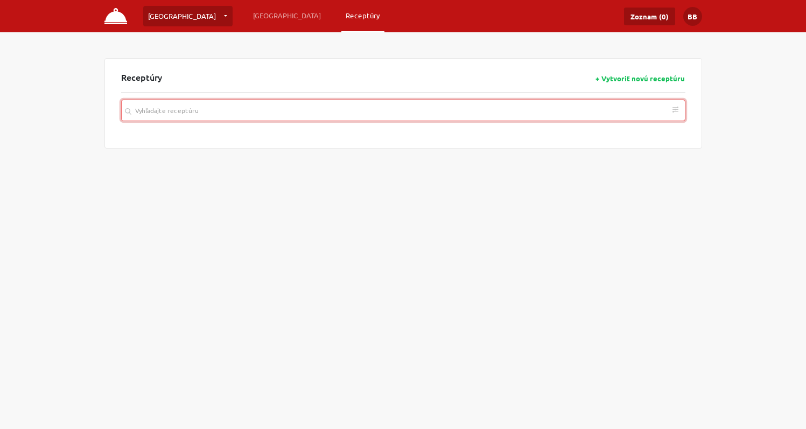
click at [325, 116] on input "search" at bounding box center [403, 111] width 564 height 22
paste input "Maďarský guláš s kysnutou knedľou"
click at [675, 169] on button "button" at bounding box center [675, 172] width 11 height 11
type input "Maďarský guláš s kysnutou knedľou"
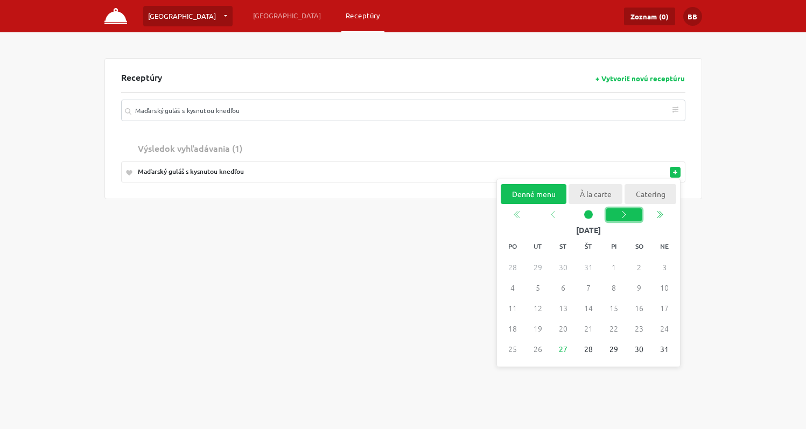
click at [626, 215] on icon "chevron left" at bounding box center [624, 214] width 4 height 7
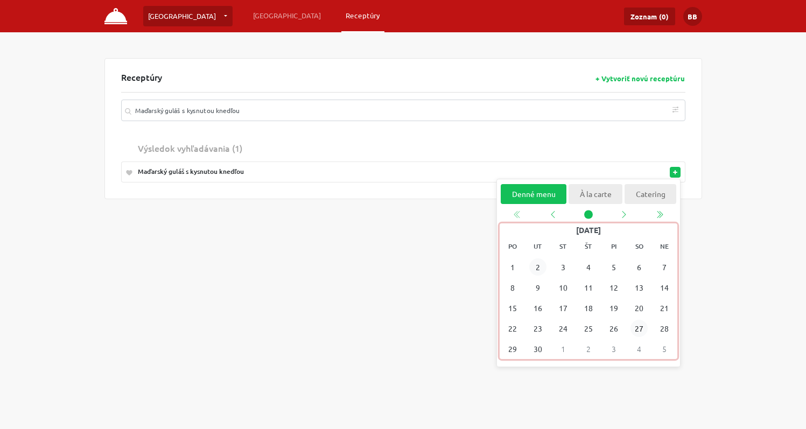
click at [542, 266] on span "2" at bounding box center [537, 266] width 17 height 17
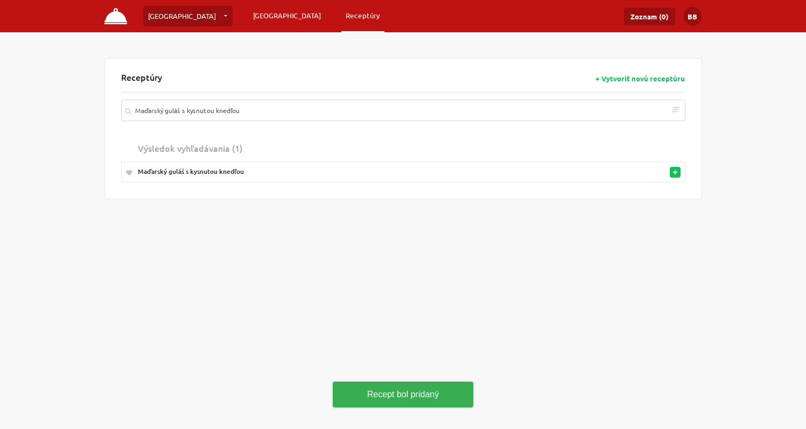
click at [249, 13] on link "[GEOGRAPHIC_DATA]" at bounding box center [287, 15] width 76 height 19
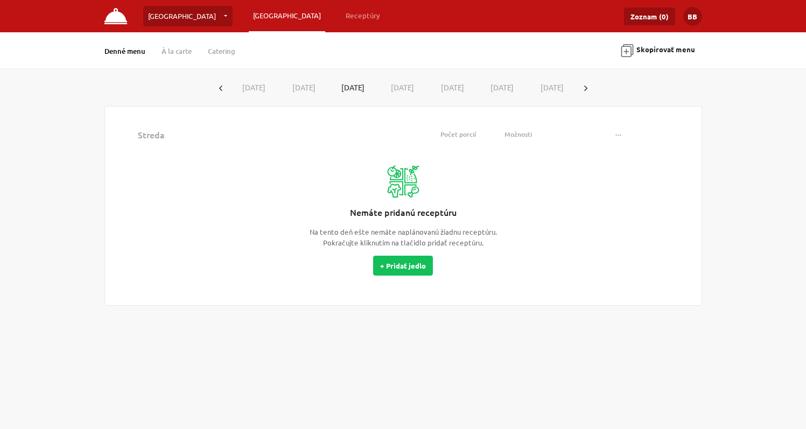
drag, startPoint x: 583, startPoint y: 87, endPoint x: 405, endPoint y: 83, distance: 177.7
click at [582, 87] on button "button" at bounding box center [585, 88] width 17 height 20
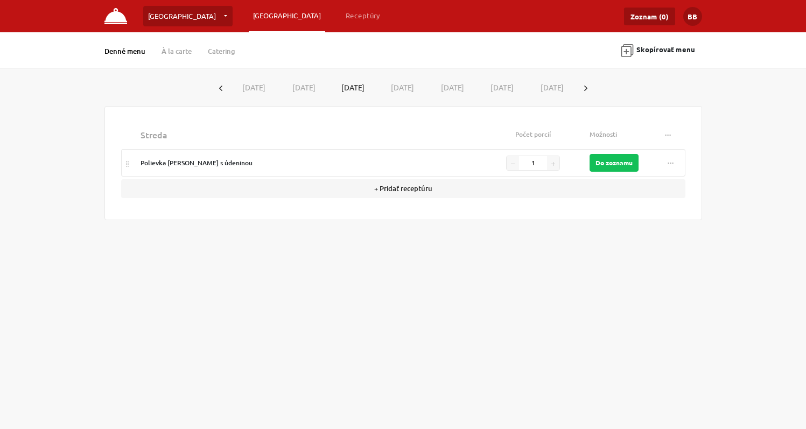
click at [255, 86] on button "[DATE]" at bounding box center [254, 88] width 50 height 20
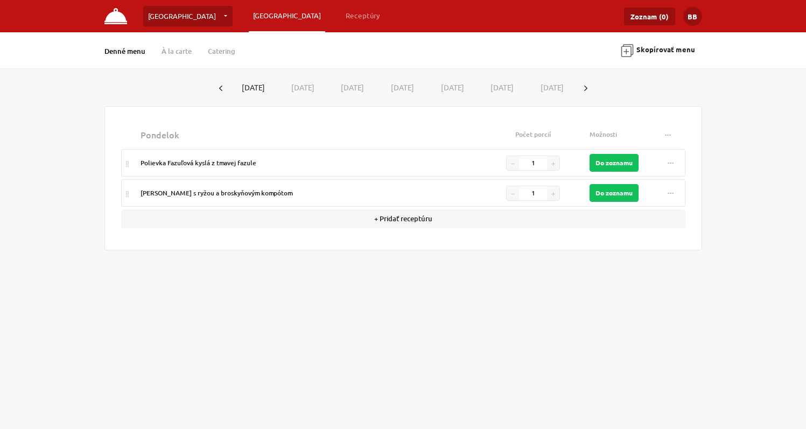
click at [587, 88] on button "button" at bounding box center [585, 88] width 17 height 20
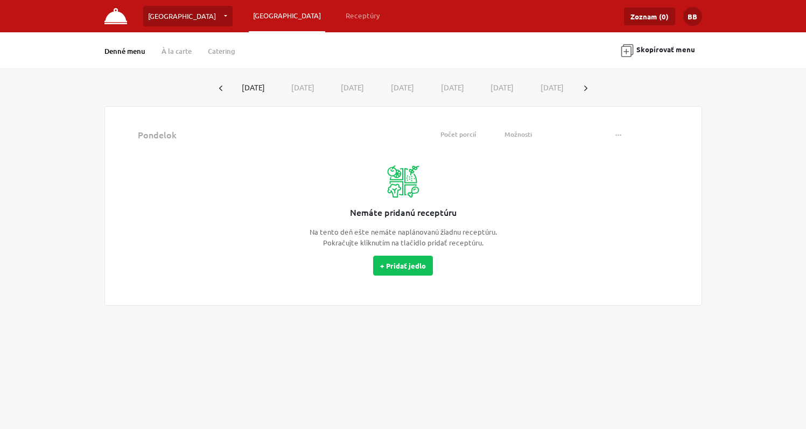
click at [246, 85] on button "[DATE]" at bounding box center [253, 87] width 49 height 19
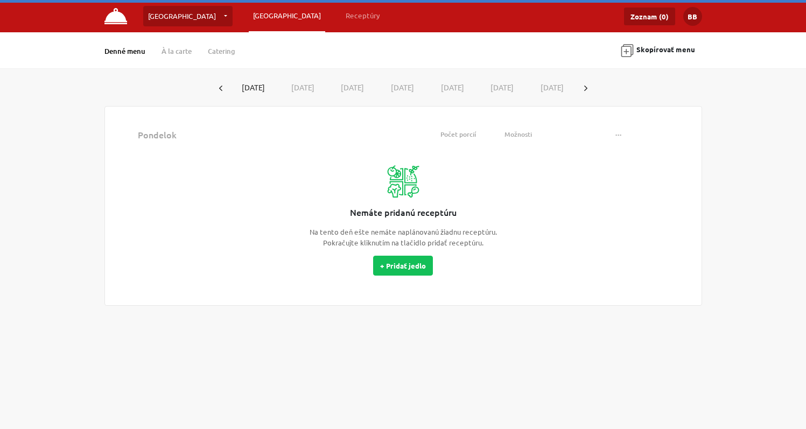
drag, startPoint x: 288, startPoint y: 86, endPoint x: 247, endPoint y: 82, distance: 41.0
click at [287, 86] on button "[DATE]" at bounding box center [303, 88] width 50 height 20
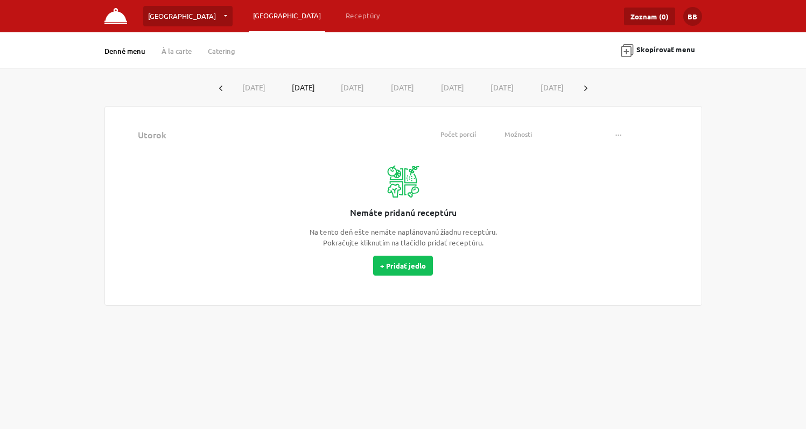
click at [220, 86] on icon "button" at bounding box center [220, 88] width 3 height 5
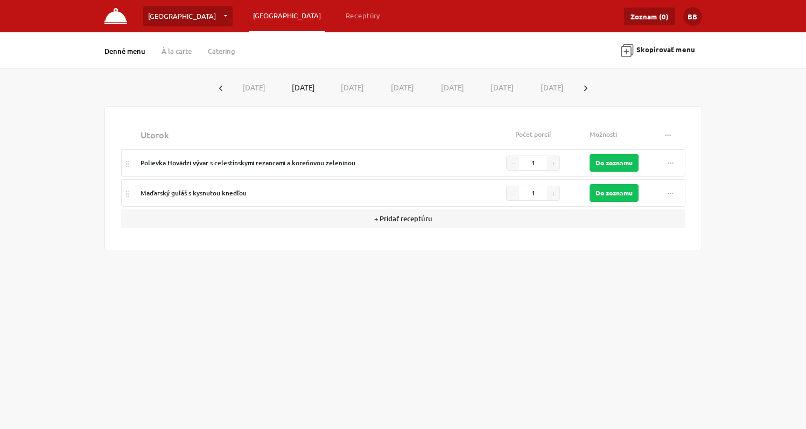
click at [245, 85] on button "[DATE]" at bounding box center [254, 88] width 50 height 20
click at [219, 88] on icon "button" at bounding box center [220, 88] width 3 height 5
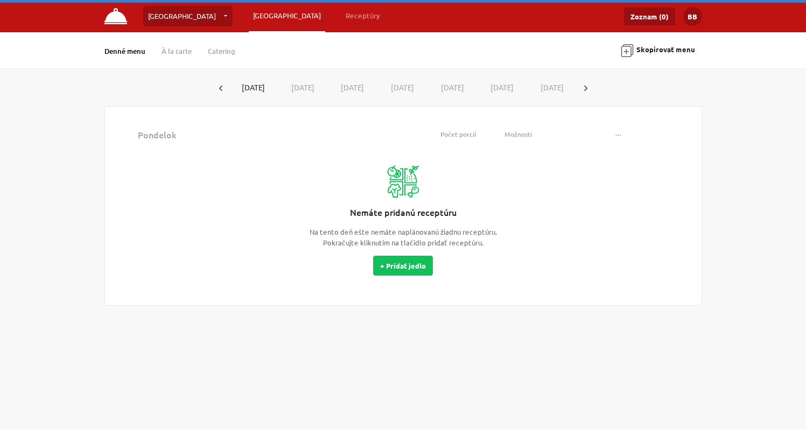
click at [244, 87] on button "[DATE]" at bounding box center [253, 87] width 49 height 19
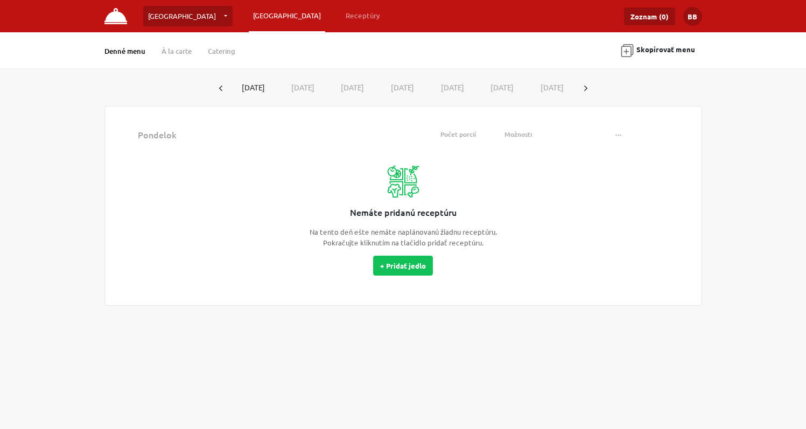
drag, startPoint x: 290, startPoint y: 87, endPoint x: 307, endPoint y: 87, distance: 17.2
click at [294, 87] on button "[DATE]" at bounding box center [303, 88] width 50 height 20
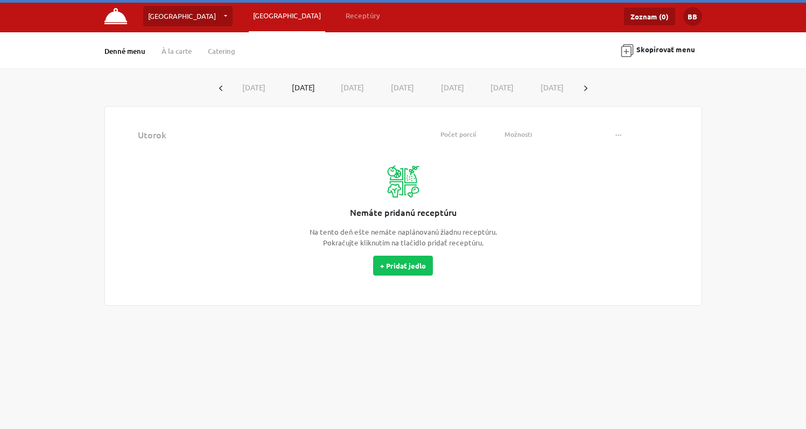
drag, startPoint x: 345, startPoint y: 88, endPoint x: 375, endPoint y: 87, distance: 30.7
click at [345, 88] on button "[DATE]" at bounding box center [353, 88] width 50 height 20
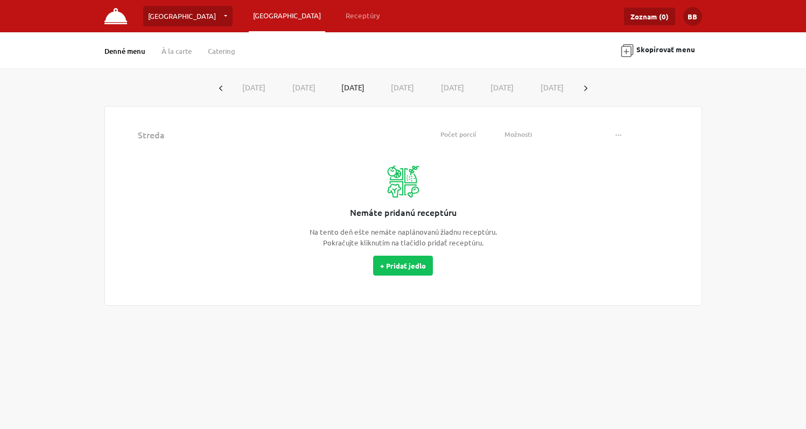
drag, startPoint x: 395, startPoint y: 85, endPoint x: 433, endPoint y: 86, distance: 37.7
click at [396, 85] on button "[DATE]" at bounding box center [402, 88] width 50 height 20
click at [452, 89] on button "[DATE]" at bounding box center [452, 88] width 50 height 20
drag, startPoint x: 504, startPoint y: 82, endPoint x: 529, endPoint y: 83, distance: 24.8
click at [508, 83] on button "[DATE]" at bounding box center [502, 88] width 50 height 20
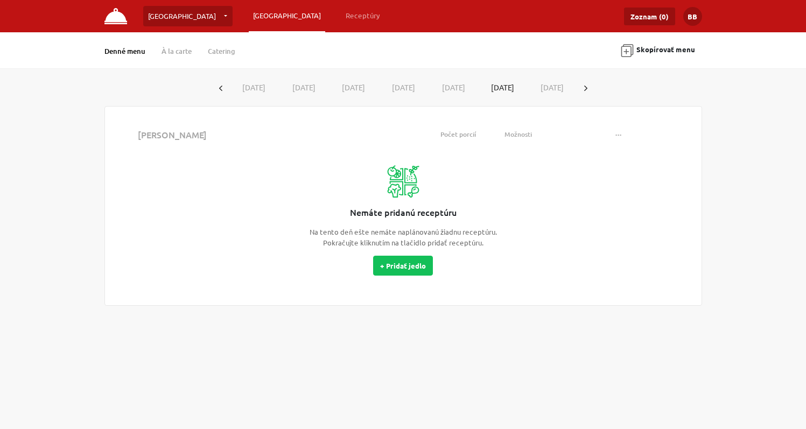
drag, startPoint x: 547, startPoint y: 85, endPoint x: 569, endPoint y: 85, distance: 21.5
click at [549, 85] on button "[DATE]" at bounding box center [552, 88] width 50 height 20
click at [589, 87] on button "button" at bounding box center [585, 88] width 17 height 20
click at [246, 85] on button "[DATE]" at bounding box center [254, 88] width 50 height 20
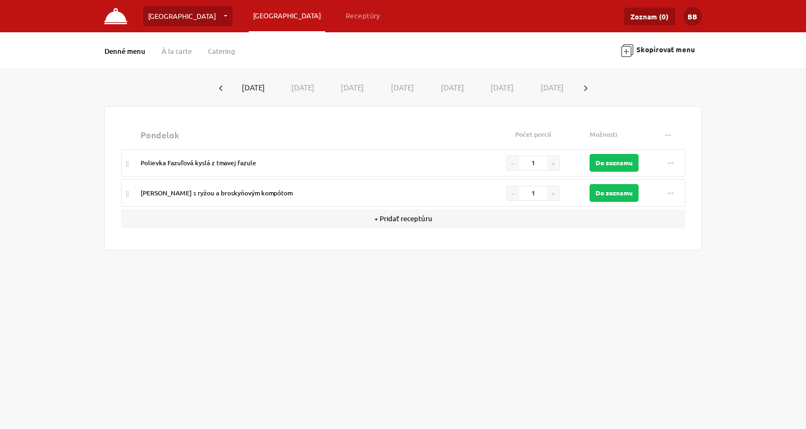
click at [296, 85] on button "[DATE]" at bounding box center [303, 88] width 50 height 20
click at [345, 87] on button "[DATE]" at bounding box center [353, 88] width 50 height 20
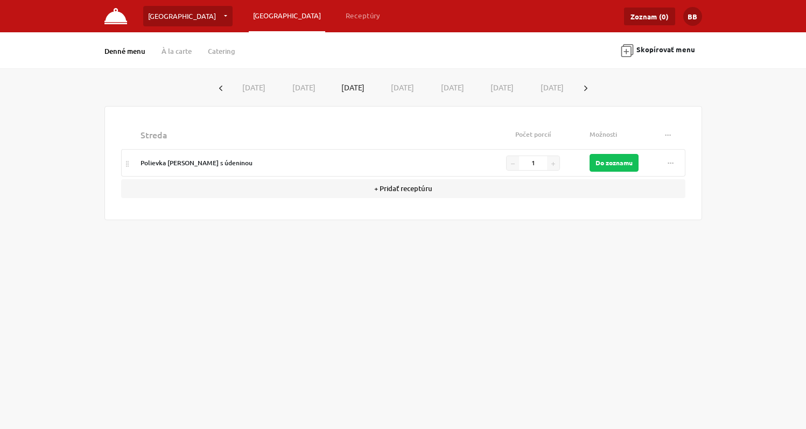
click at [395, 93] on button "[DATE]" at bounding box center [402, 88] width 50 height 20
click at [607, 162] on button "Do zoznamu" at bounding box center [613, 163] width 49 height 18
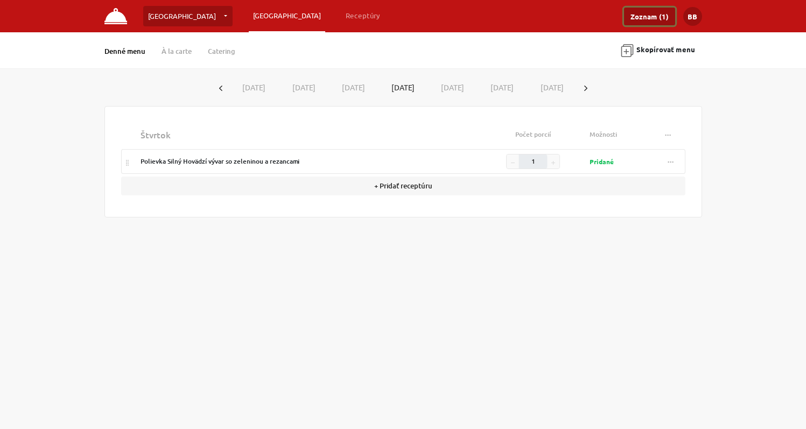
click at [650, 17] on link "Zoznam (1)" at bounding box center [649, 17] width 51 height 18
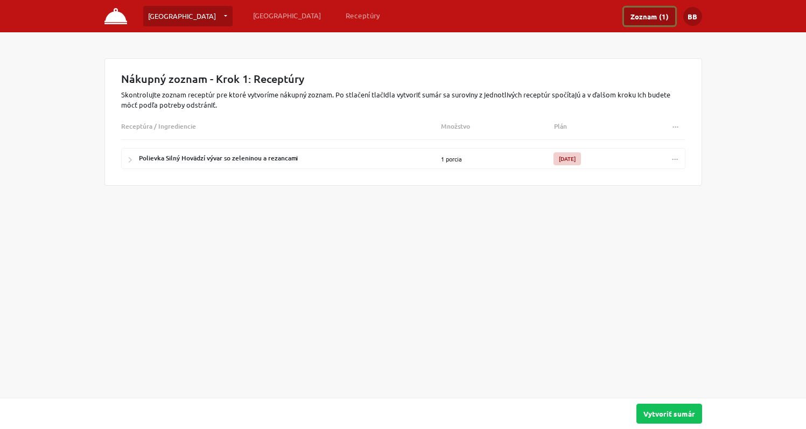
click at [674, 158] on span "..." at bounding box center [675, 157] width 6 height 8
click at [618, 179] on link "Vymazať recept" at bounding box center [641, 184] width 80 height 18
click at [249, 15] on link "[GEOGRAPHIC_DATA]" at bounding box center [287, 15] width 76 height 19
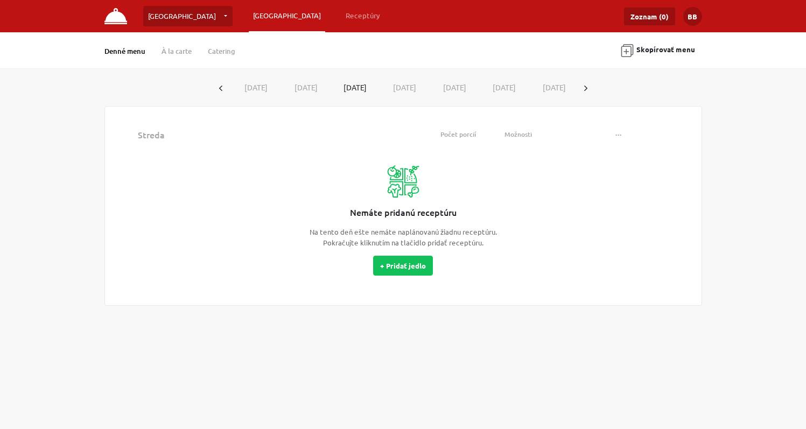
click at [594, 88] on button "button" at bounding box center [585, 88] width 17 height 20
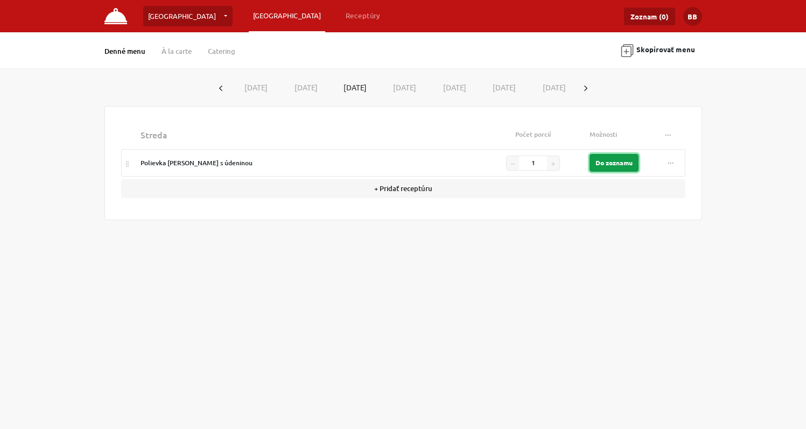
click at [602, 163] on button "Do zoznamu" at bounding box center [613, 163] width 49 height 18
click at [652, 18] on link "Zoznam (1)" at bounding box center [649, 17] width 51 height 18
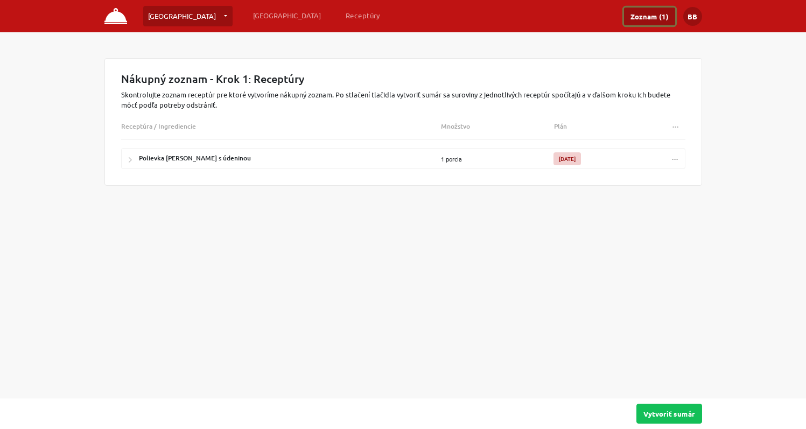
click at [673, 155] on span "..." at bounding box center [675, 157] width 6 height 8
click at [625, 184] on link "Vymazať recept" at bounding box center [641, 184] width 80 height 18
click at [249, 15] on link "[GEOGRAPHIC_DATA]" at bounding box center [287, 15] width 76 height 19
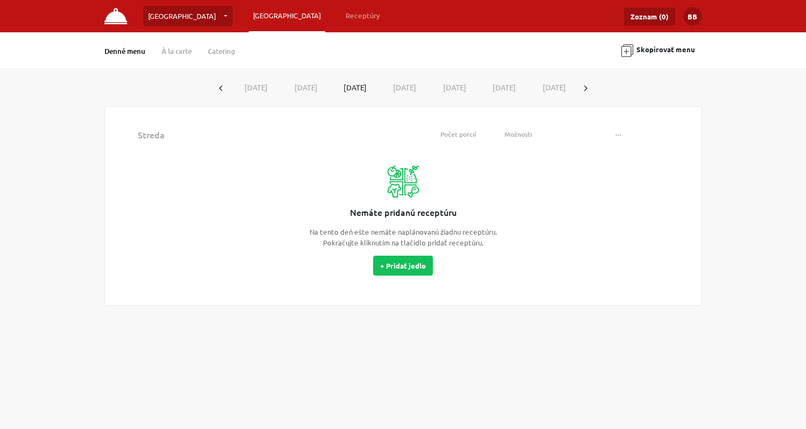
click at [587, 86] on icon "button" at bounding box center [585, 88] width 3 height 5
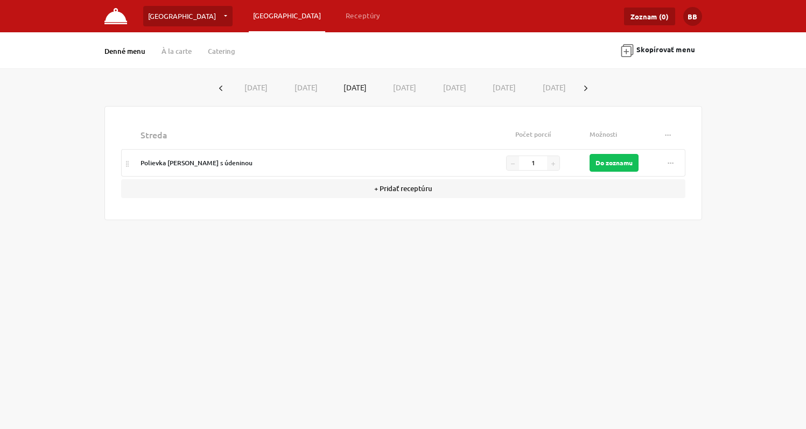
click at [399, 85] on button "[DATE]" at bounding box center [402, 88] width 50 height 20
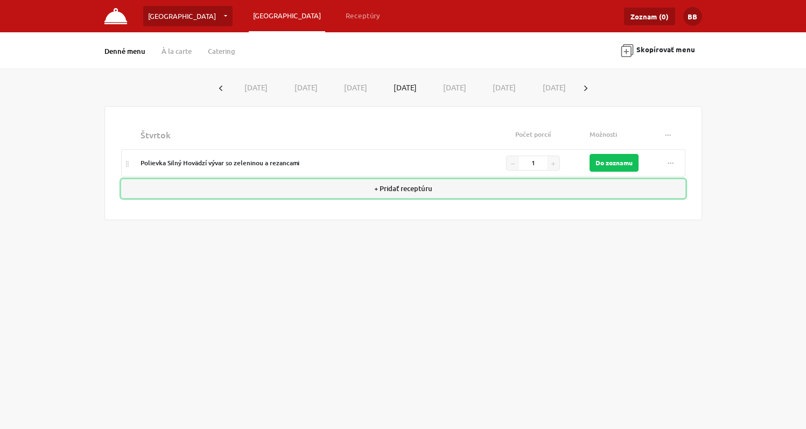
click at [415, 188] on button "+ Pridať receptúru" at bounding box center [403, 188] width 564 height 19
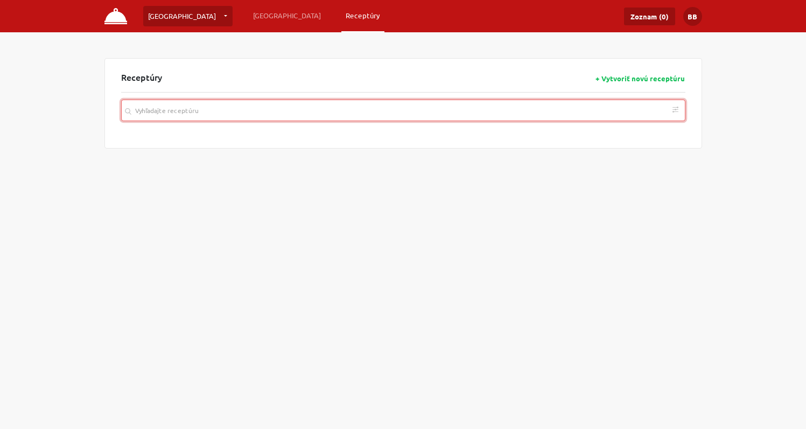
click at [409, 109] on input "search" at bounding box center [403, 111] width 564 height 22
paste input "Dusený Špenát, varené zemiaky, vajce na tvrdo"
click at [676, 172] on rect "button" at bounding box center [675, 172] width 4 height 1
type input "Dusený Špenát, varené zemiaky, vajce na tvrdo"
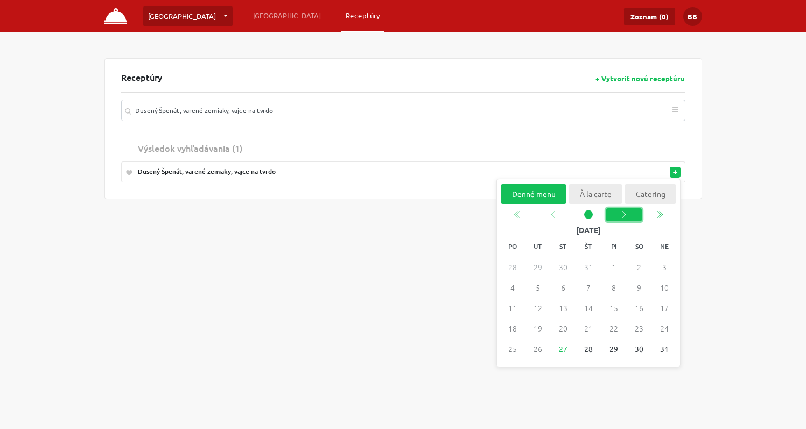
click at [624, 216] on icon "chevron left" at bounding box center [624, 214] width 4 height 7
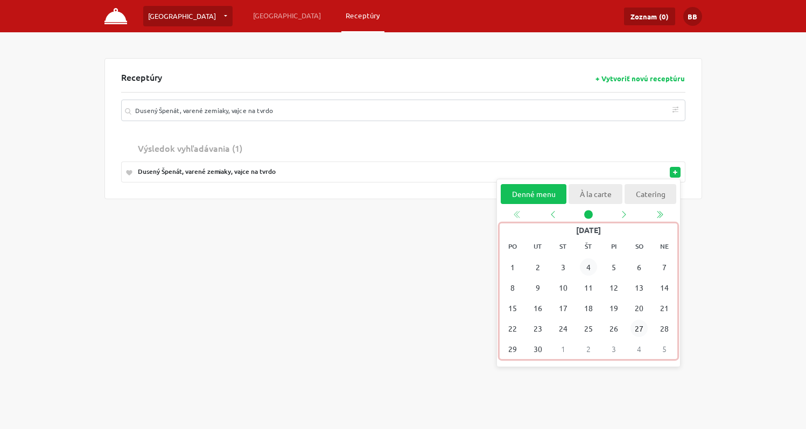
click at [592, 266] on span "4" at bounding box center [587, 266] width 17 height 17
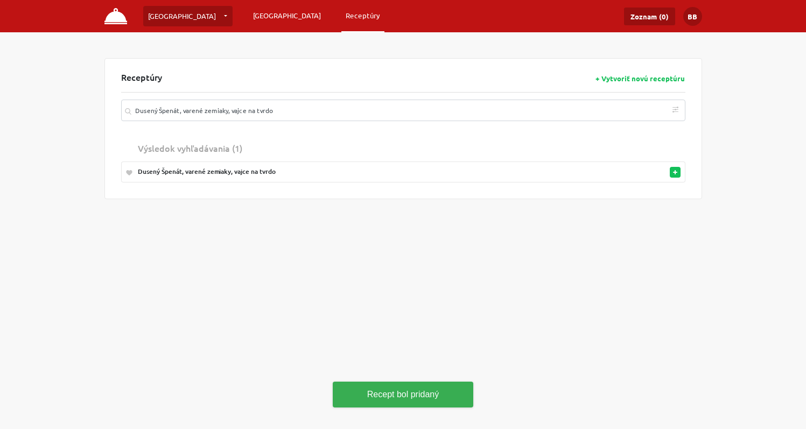
click at [249, 15] on link "[GEOGRAPHIC_DATA]" at bounding box center [287, 15] width 76 height 19
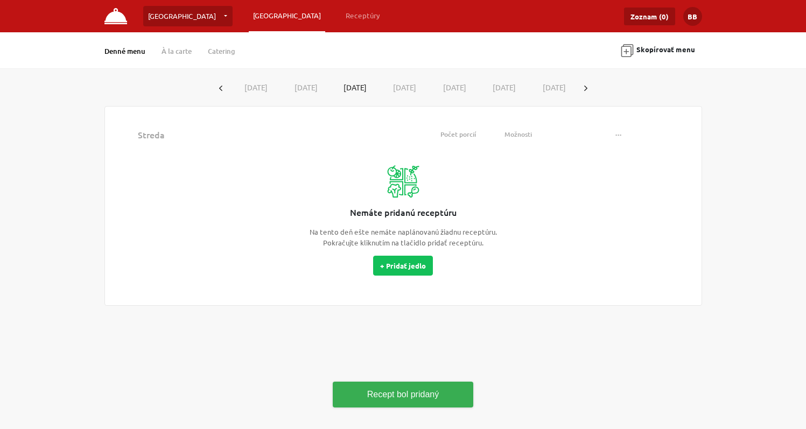
drag, startPoint x: 599, startPoint y: 88, endPoint x: 571, endPoint y: 89, distance: 28.0
click at [587, 88] on icon "button" at bounding box center [585, 88] width 3 height 5
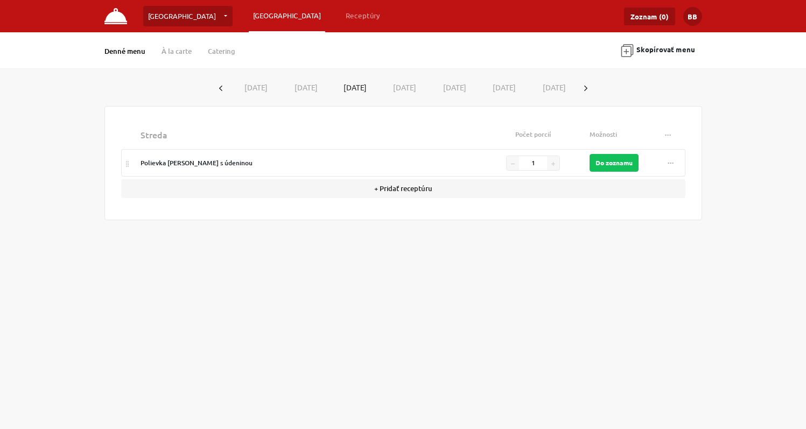
click at [257, 91] on button "[DATE]" at bounding box center [254, 88] width 50 height 20
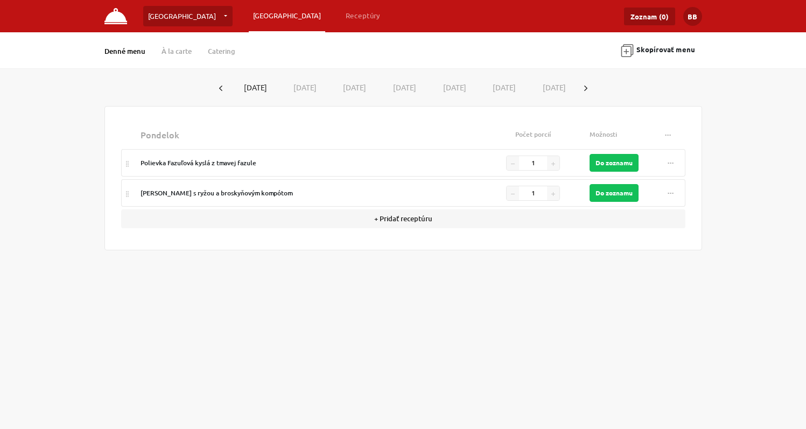
click at [308, 87] on button "[DATE]" at bounding box center [303, 88] width 50 height 20
click at [349, 86] on button "[DATE]" at bounding box center [353, 88] width 50 height 20
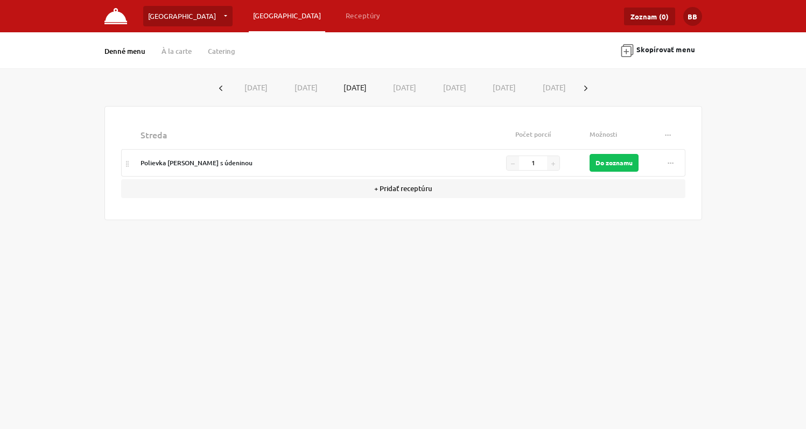
click at [406, 88] on button "[DATE]" at bounding box center [402, 88] width 50 height 20
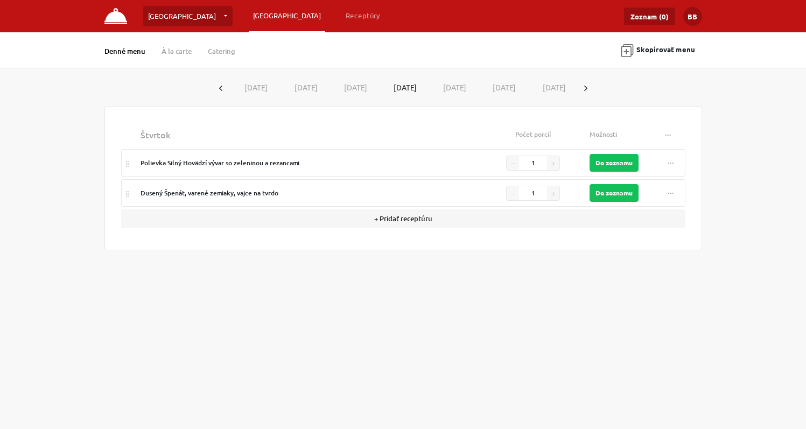
click at [445, 86] on button "[DATE]" at bounding box center [452, 88] width 50 height 20
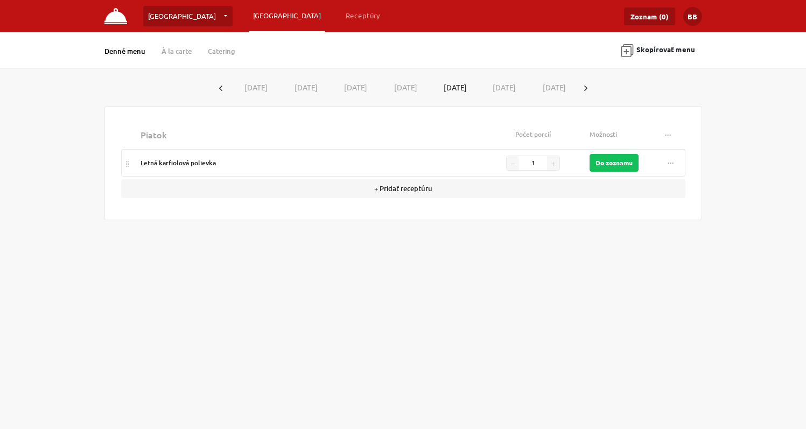
click at [310, 87] on button "[DATE]" at bounding box center [304, 88] width 50 height 20
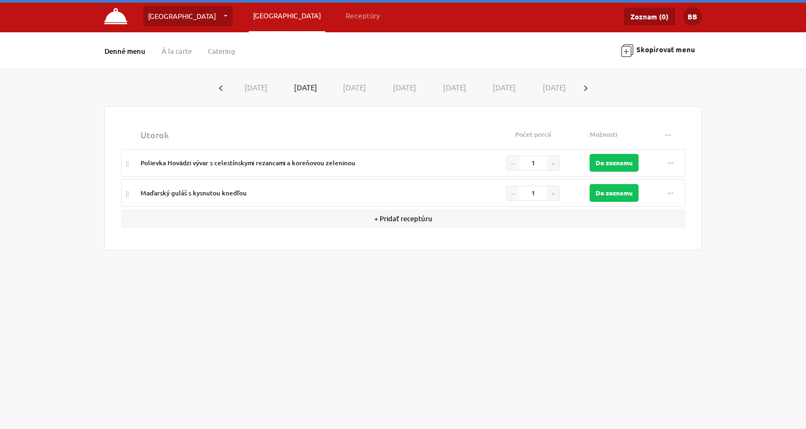
click at [260, 87] on button "[DATE]" at bounding box center [254, 88] width 50 height 20
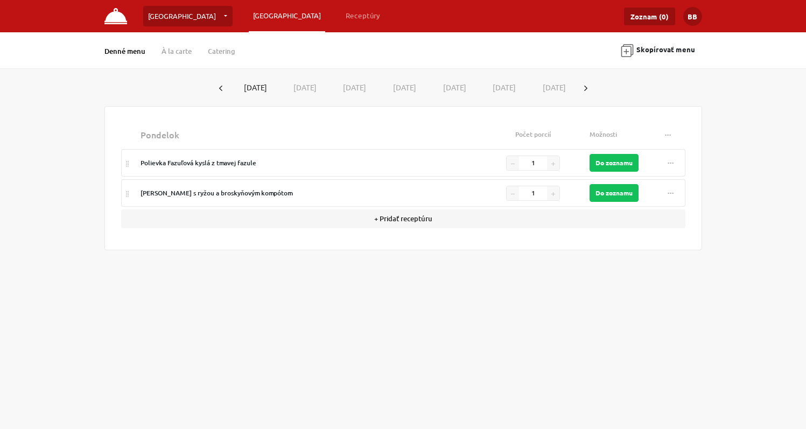
click at [312, 87] on button "[DATE]" at bounding box center [303, 88] width 50 height 20
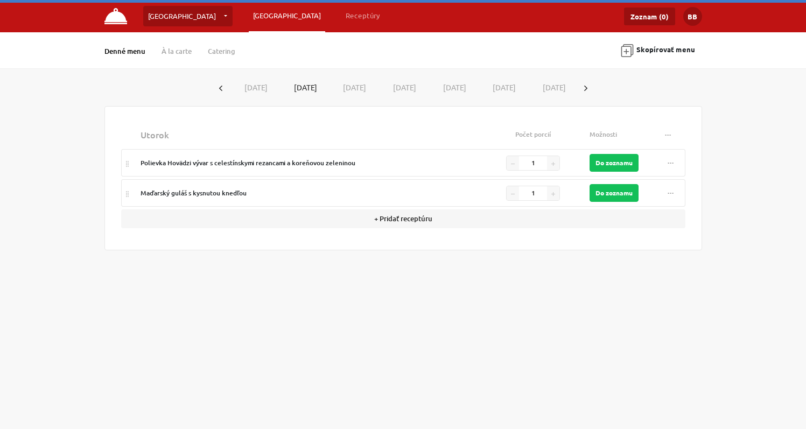
click at [361, 91] on button "[DATE]" at bounding box center [353, 88] width 50 height 20
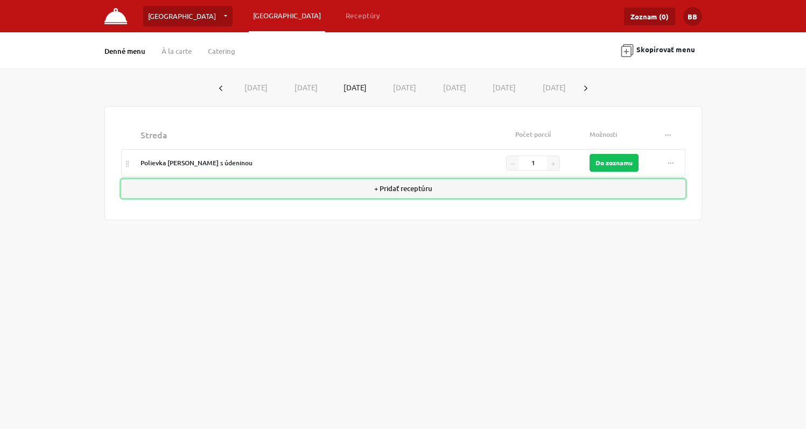
click at [391, 192] on button "+ Pridať receptúru" at bounding box center [403, 188] width 564 height 19
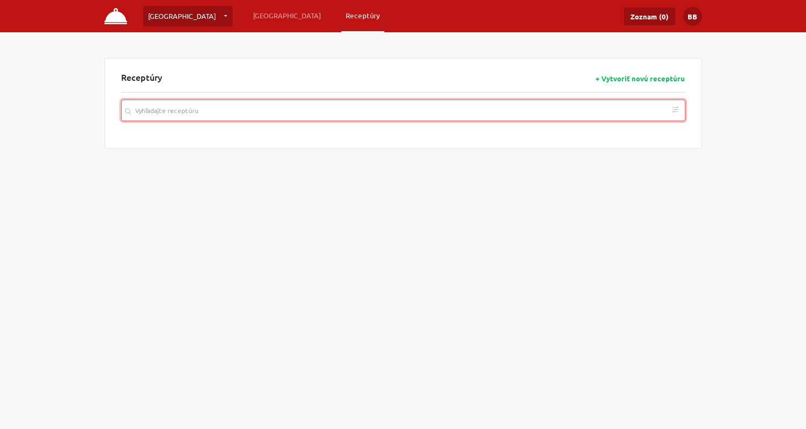
click at [344, 113] on input "search" at bounding box center [403, 111] width 564 height 22
paste input "Bryndzové pirohy s pažítkou a viedenskou cibuľou"
click at [673, 172] on icon "button" at bounding box center [675, 172] width 4 height 4
type input "Bryndzové pirohy s pažítkou a viedenskou cibuľou"
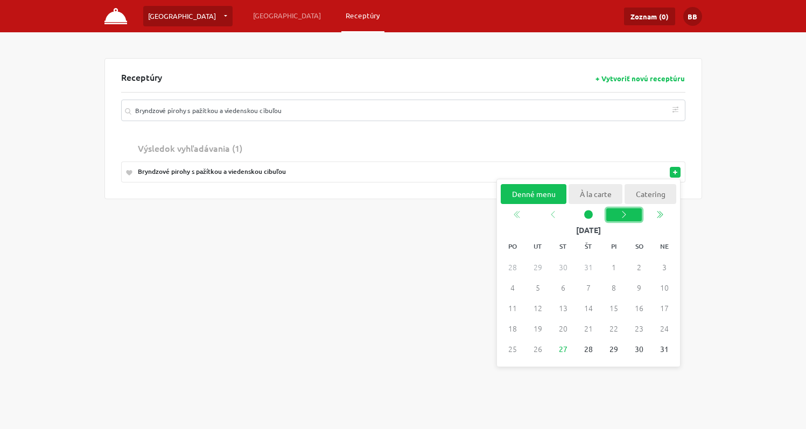
click at [624, 213] on icon "chevron left" at bounding box center [623, 214] width 9 height 9
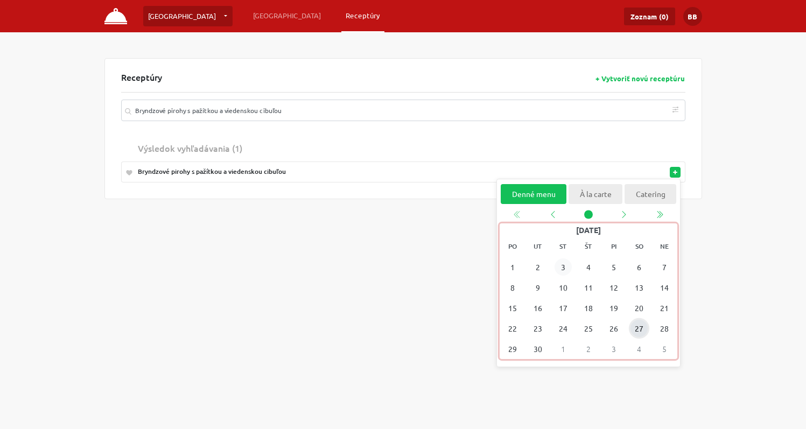
click at [565, 270] on span "3" at bounding box center [562, 266] width 17 height 17
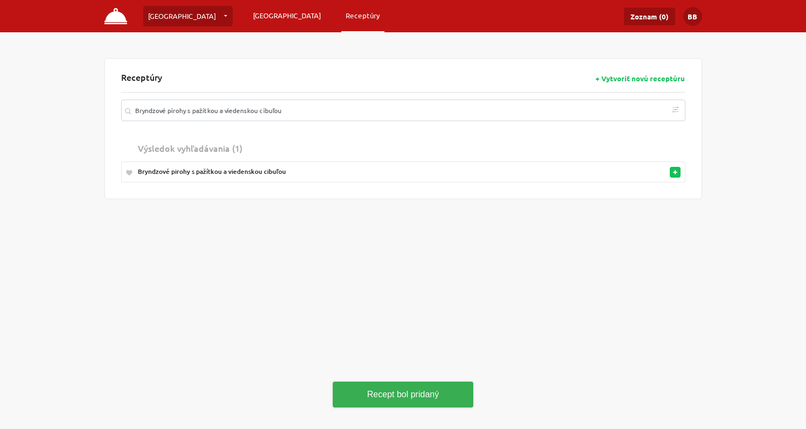
click at [249, 14] on link "[GEOGRAPHIC_DATA]" at bounding box center [287, 15] width 76 height 19
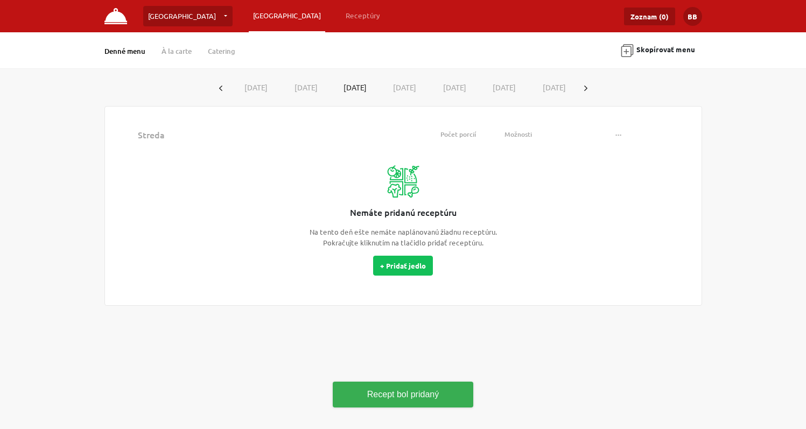
click at [594, 87] on button "button" at bounding box center [585, 88] width 17 height 20
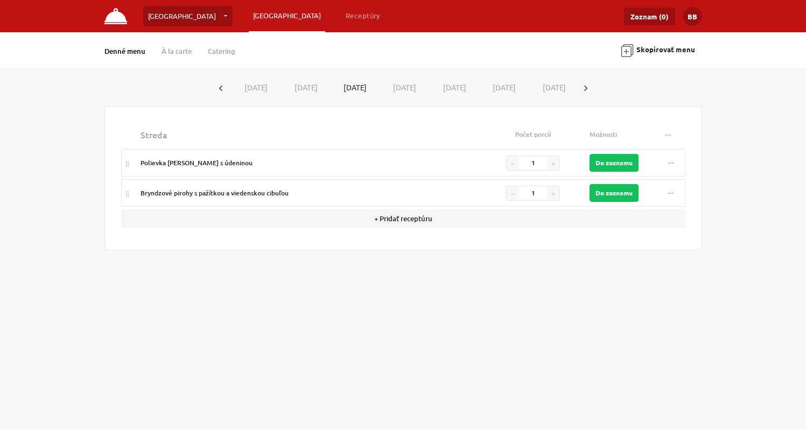
click at [255, 89] on button "[DATE]" at bounding box center [254, 88] width 50 height 20
click at [298, 86] on button "[DATE]" at bounding box center [303, 88] width 50 height 20
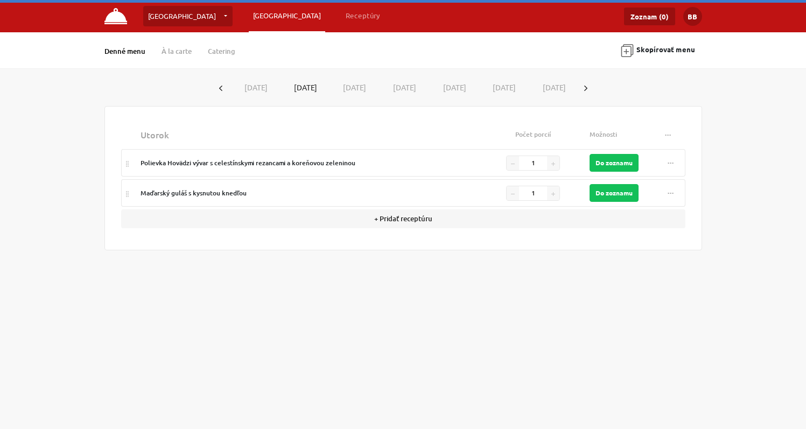
click at [349, 83] on button "[DATE]" at bounding box center [353, 88] width 50 height 20
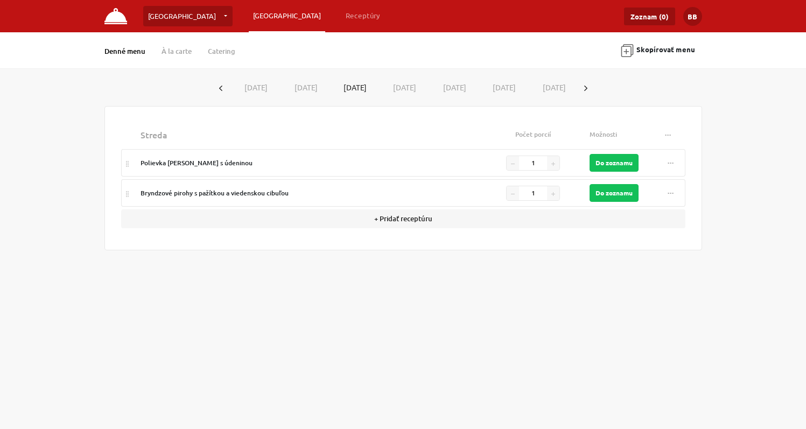
click at [409, 88] on button "[DATE]" at bounding box center [402, 88] width 50 height 20
click at [454, 87] on button "[DATE]" at bounding box center [452, 88] width 50 height 20
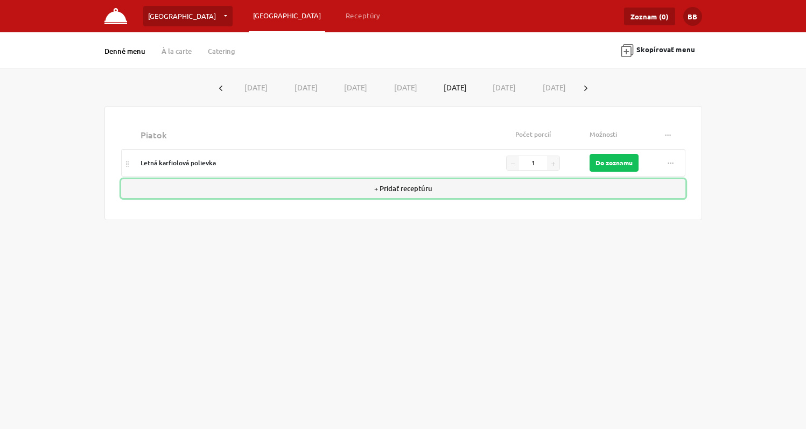
click at [406, 187] on button "+ Pridať receptúru" at bounding box center [403, 188] width 564 height 19
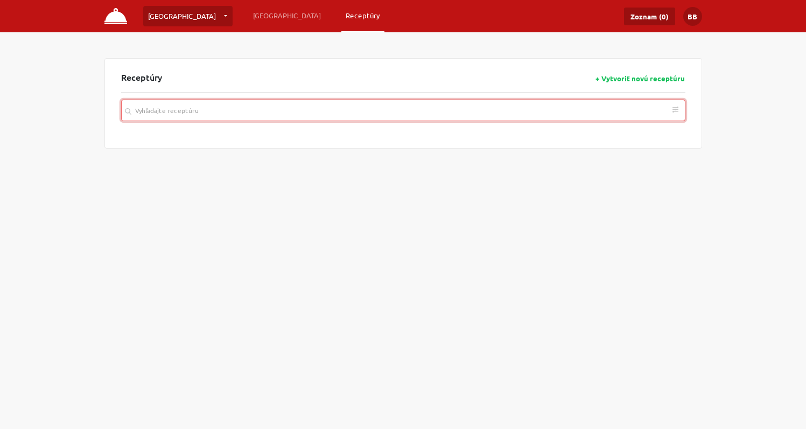
click at [368, 116] on input "search" at bounding box center [403, 111] width 564 height 22
paste input "[PERSON_NAME] s divokou ryžou v tofu omáčke, šalát z fazuľkových strukov, nakla…"
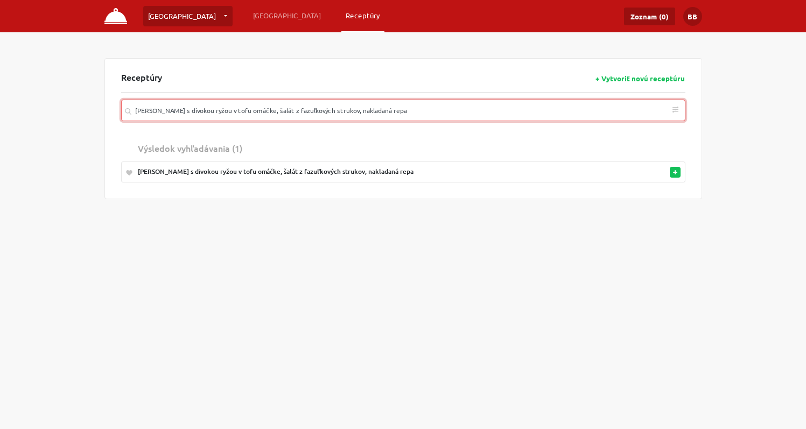
click at [674, 174] on icon "button" at bounding box center [675, 172] width 4 height 4
type input "[PERSON_NAME] s divokou ryžou v tofu omáčke, šalát z fazuľkových strukov, nakla…"
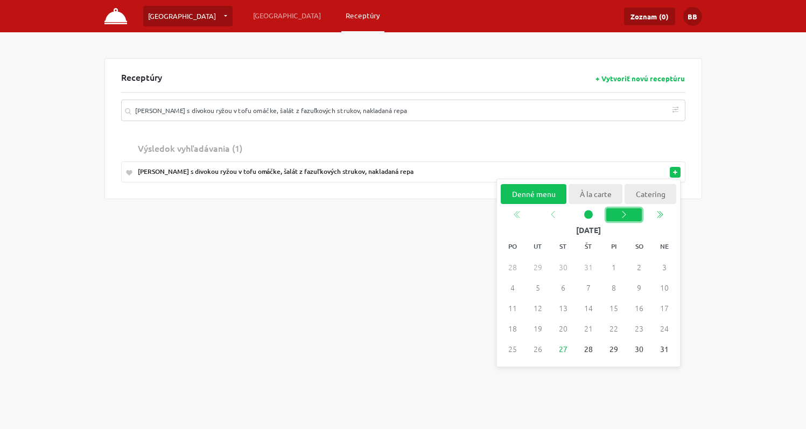
click at [621, 220] on button "Next month" at bounding box center [624, 214] width 36 height 13
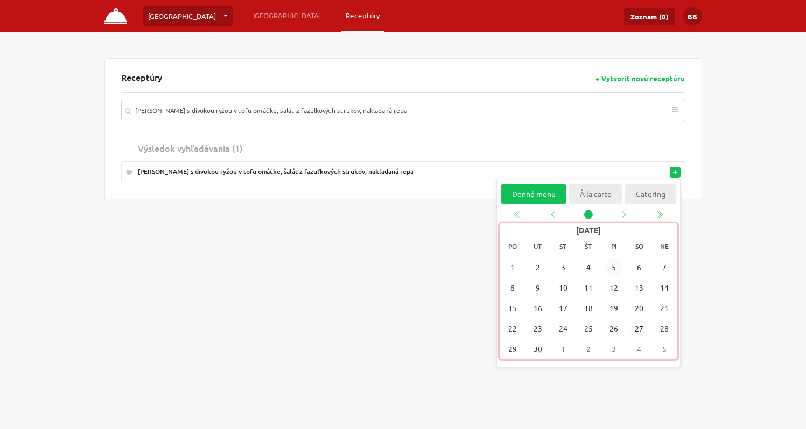
click at [613, 267] on span "5" at bounding box center [613, 266] width 17 height 17
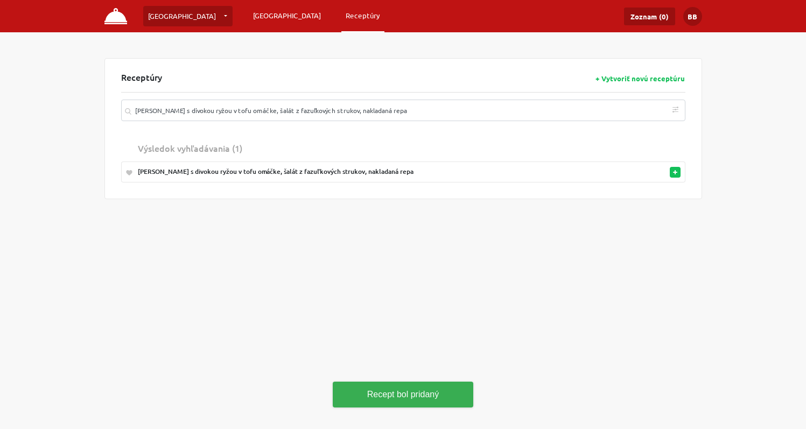
click at [249, 15] on link "[GEOGRAPHIC_DATA]" at bounding box center [287, 15] width 76 height 19
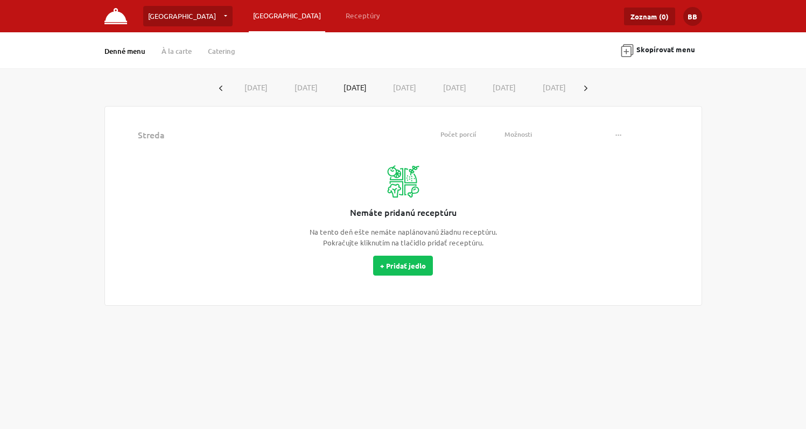
click at [587, 87] on icon "button" at bounding box center [585, 88] width 3 height 5
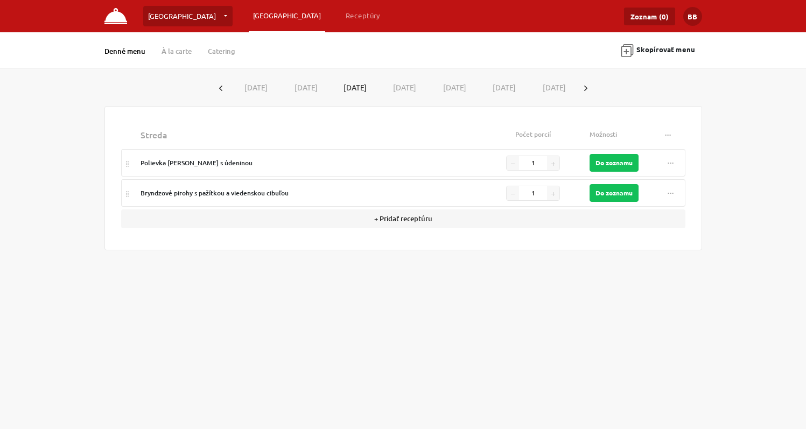
click at [252, 87] on button "[DATE]" at bounding box center [254, 88] width 50 height 20
click at [298, 87] on button "[DATE]" at bounding box center [303, 88] width 50 height 20
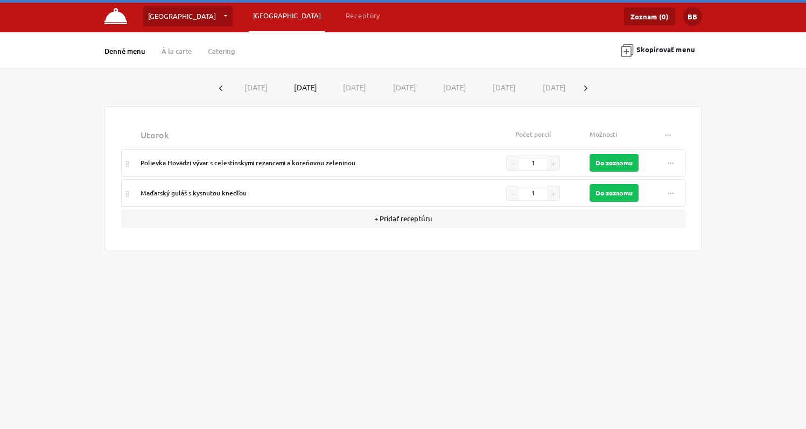
click at [352, 84] on button "[DATE]" at bounding box center [353, 88] width 50 height 20
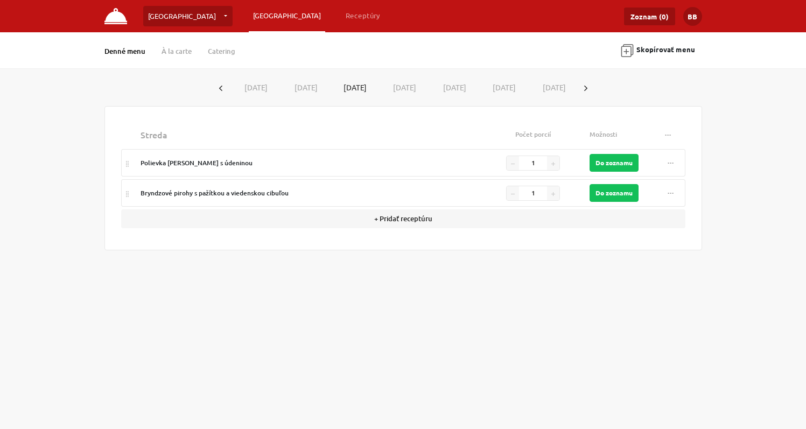
click at [402, 86] on button "[DATE]" at bounding box center [402, 88] width 50 height 20
click at [459, 85] on button "[DATE]" at bounding box center [452, 88] width 50 height 20
click at [253, 86] on button "[DATE]" at bounding box center [254, 88] width 50 height 20
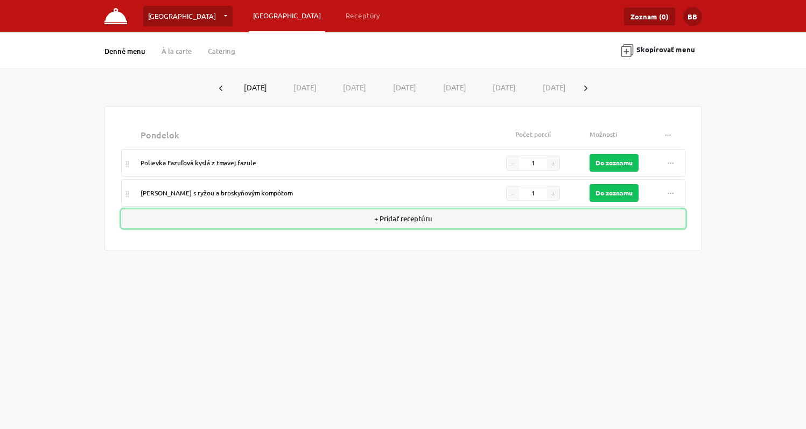
click at [396, 219] on button "+ Pridať receptúru" at bounding box center [403, 218] width 564 height 19
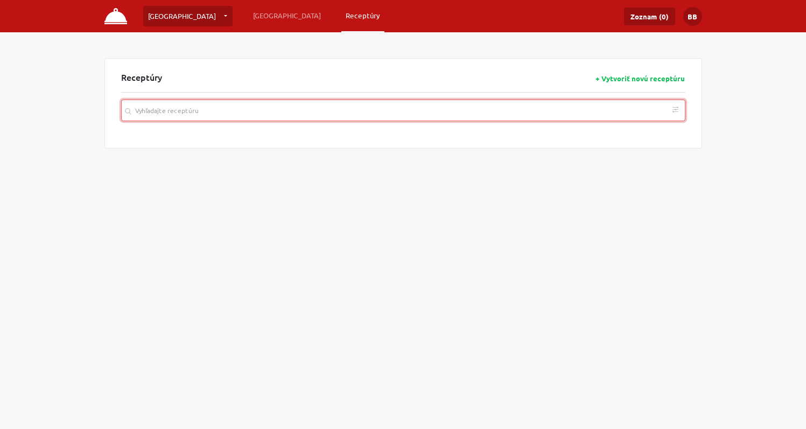
click at [263, 113] on input "search" at bounding box center [403, 111] width 564 height 22
paste input "Dukátové buchty s vanilkovým krémom"
type input "Dukátové buchty s vanilkovým krémom"
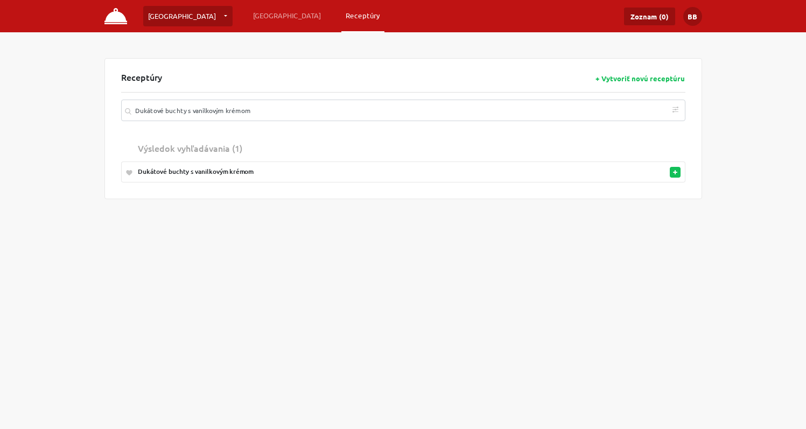
click at [221, 170] on div "Dukátové buchty s vanilkovým krémom" at bounding box center [359, 172] width 443 height 10
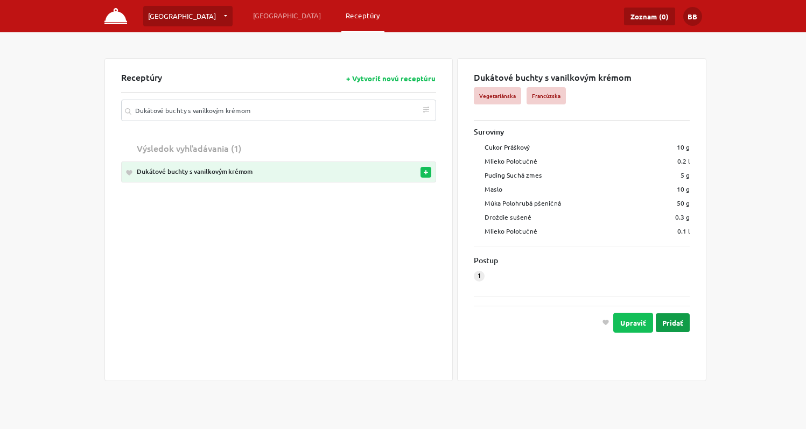
click at [664, 321] on button "Pridať" at bounding box center [673, 322] width 34 height 19
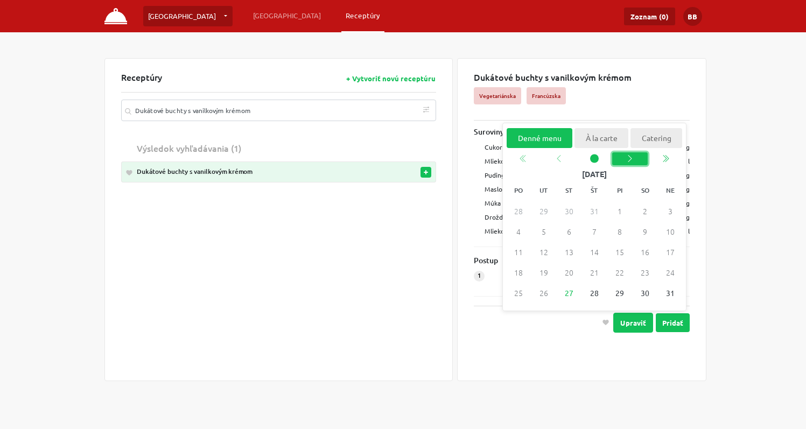
click at [630, 162] on icon "chevron left" at bounding box center [629, 159] width 9 height 9
click at [518, 214] on span "1" at bounding box center [517, 210] width 17 height 17
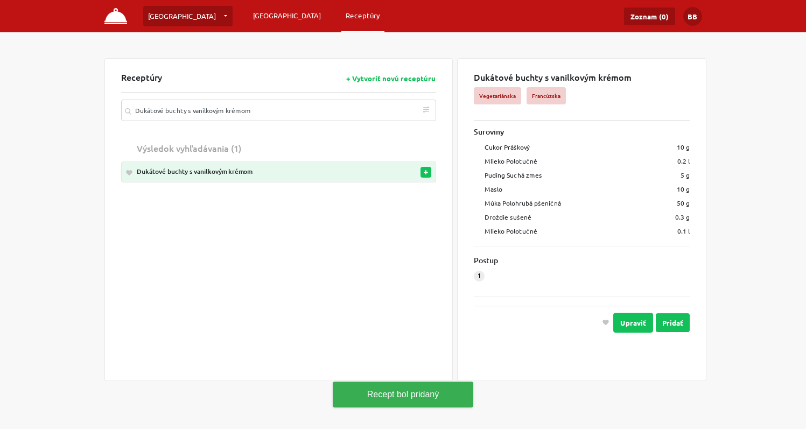
click at [249, 19] on link "[GEOGRAPHIC_DATA]" at bounding box center [287, 15] width 76 height 19
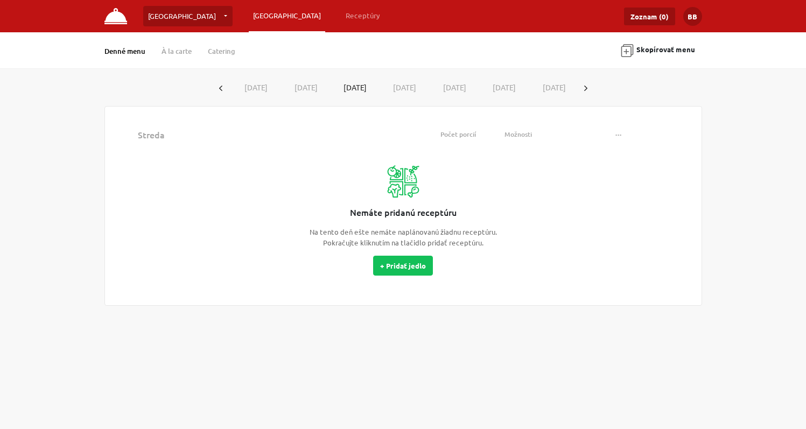
click at [587, 89] on icon "button" at bounding box center [585, 88] width 3 height 5
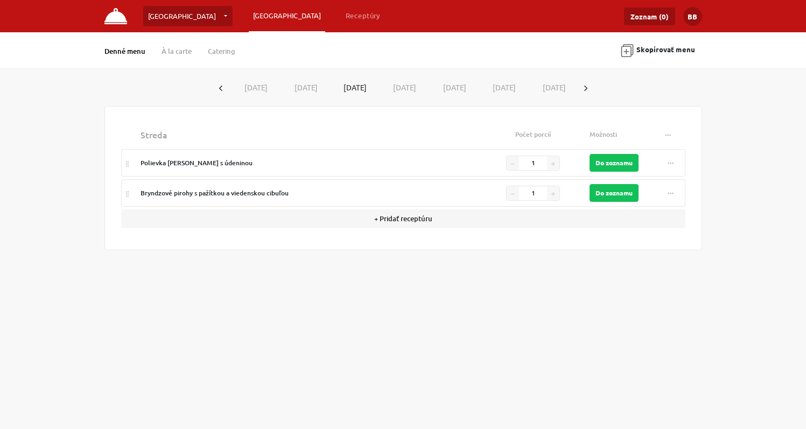
click at [257, 89] on button "[DATE]" at bounding box center [254, 88] width 50 height 20
click at [297, 87] on button "[DATE]" at bounding box center [303, 88] width 50 height 20
click at [352, 88] on button "[DATE]" at bounding box center [353, 88] width 50 height 20
click at [406, 91] on button "[DATE]" at bounding box center [402, 88] width 50 height 20
click at [350, 87] on button "[DATE]" at bounding box center [354, 88] width 50 height 20
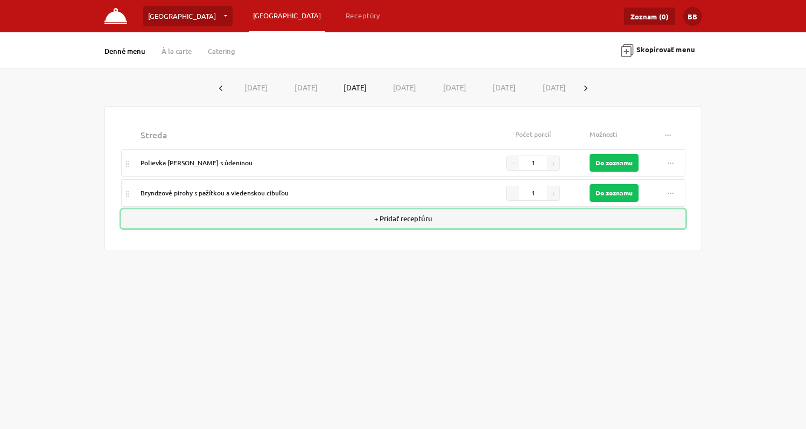
click at [383, 215] on button "+ Pridať receptúru" at bounding box center [403, 218] width 564 height 19
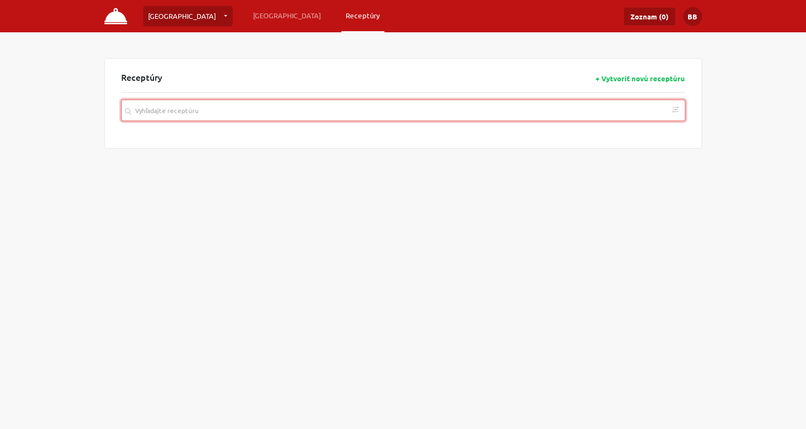
click at [220, 111] on input "search" at bounding box center [403, 111] width 564 height 22
paste input "Pečené Kačacie stehno sous - vide, dusená červená kapusta, lokše"
click at [673, 173] on icon "button" at bounding box center [675, 172] width 4 height 4
type input "Pečené Kačacie stehno sous - vide, dusená červená kapusta, lokše"
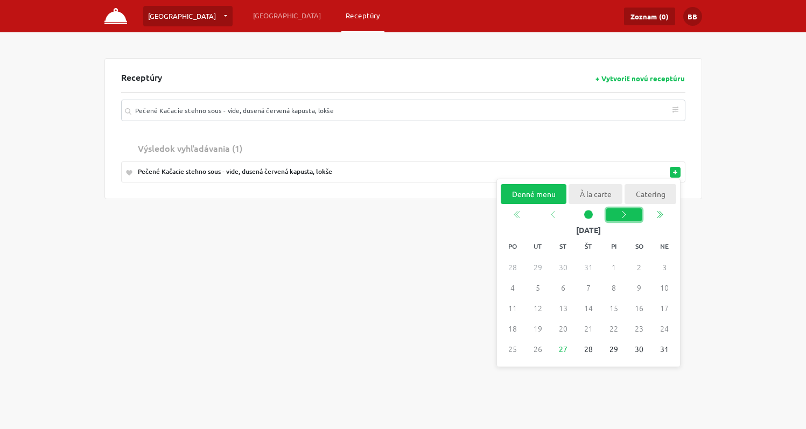
click at [624, 217] on icon "chevron left" at bounding box center [623, 214] width 9 height 9
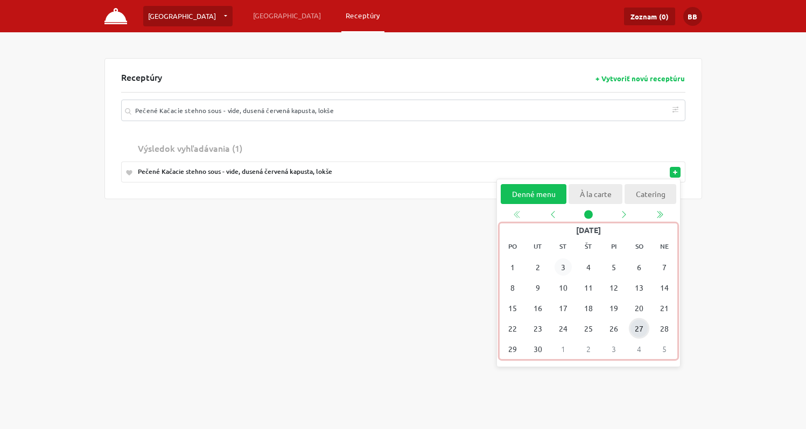
click at [564, 266] on span "3" at bounding box center [562, 266] width 17 height 17
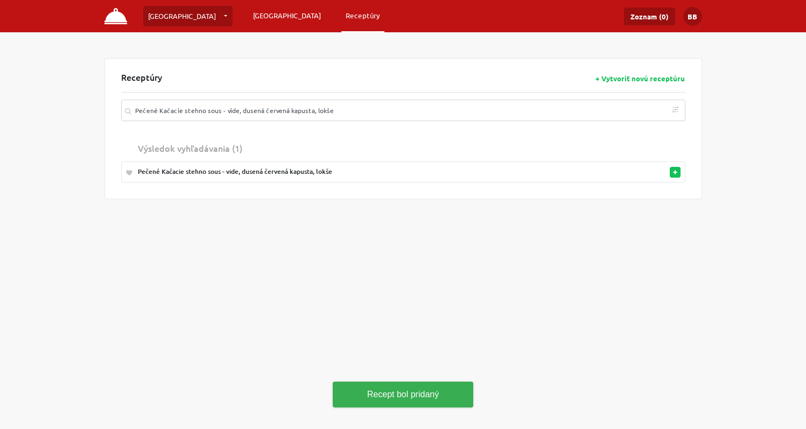
click at [249, 10] on link "[GEOGRAPHIC_DATA]" at bounding box center [287, 15] width 76 height 19
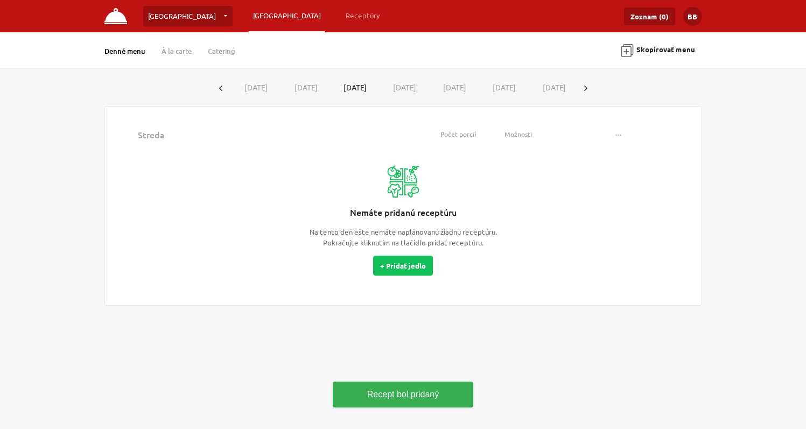
click at [587, 87] on icon "button" at bounding box center [585, 88] width 3 height 5
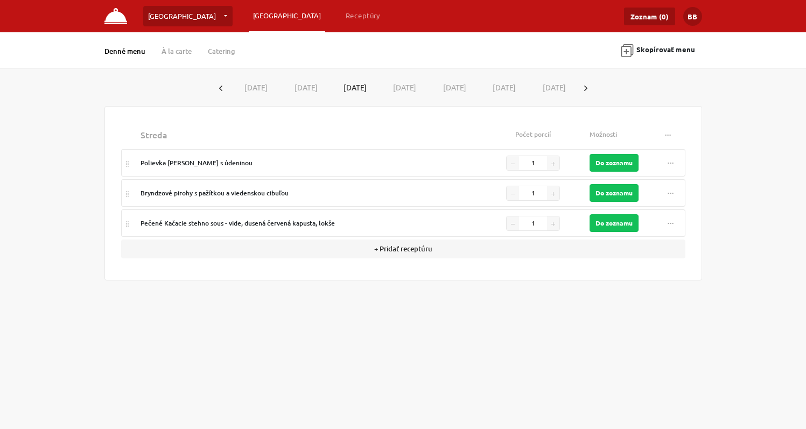
click at [264, 84] on button "[DATE]" at bounding box center [254, 88] width 50 height 20
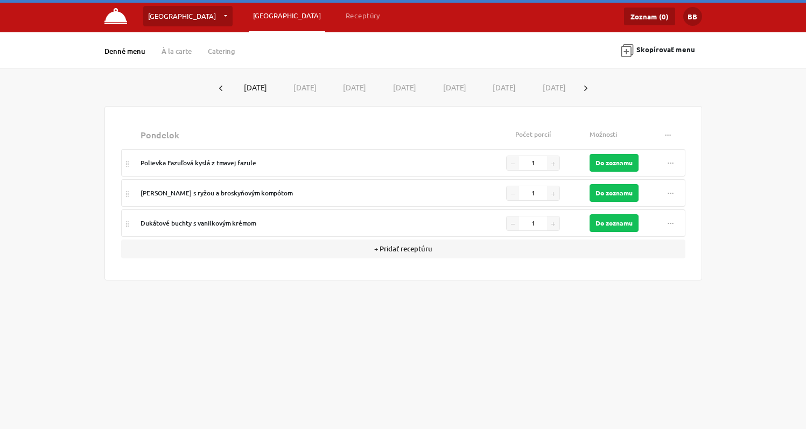
click at [294, 89] on button "[DATE]" at bounding box center [303, 88] width 50 height 20
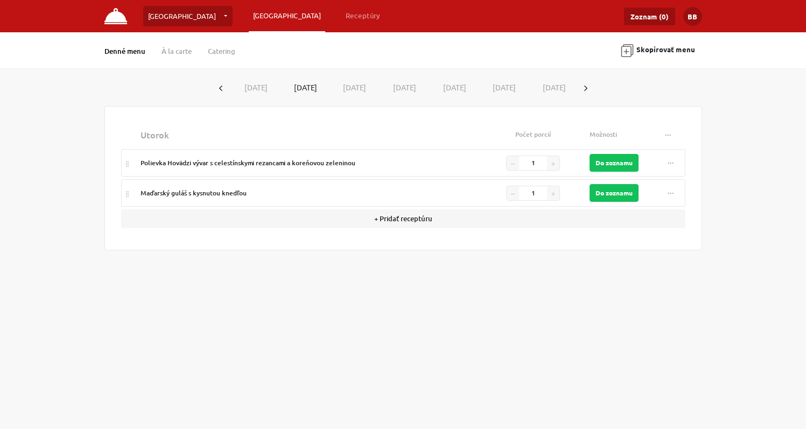
click at [364, 87] on button "[DATE]" at bounding box center [353, 88] width 50 height 20
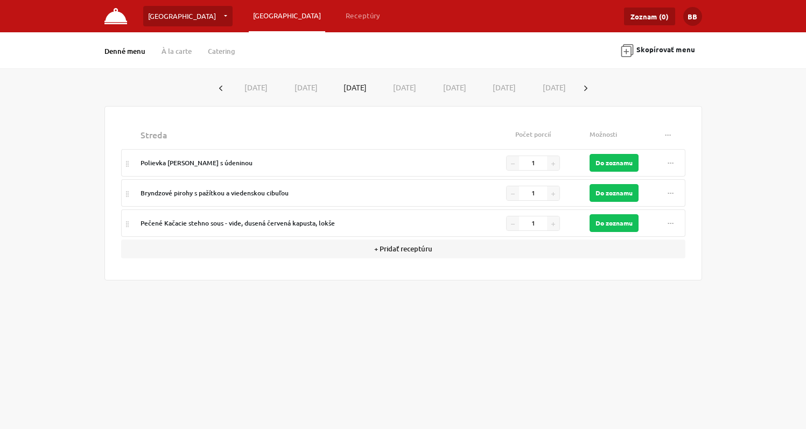
click at [312, 86] on button "[DATE]" at bounding box center [304, 88] width 50 height 20
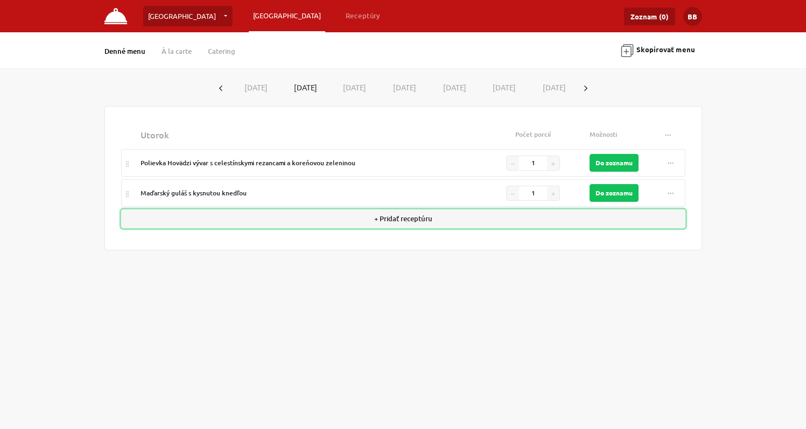
click at [401, 219] on button "+ Pridať receptúru" at bounding box center [403, 218] width 564 height 19
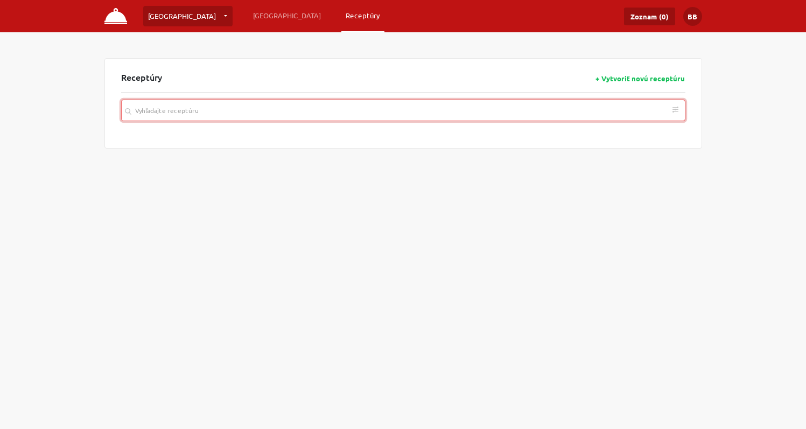
click at [324, 110] on input "search" at bounding box center [403, 111] width 564 height 22
paste input "kuracie kúsky vyprážane v cornflakesoch, medovo-dijonska omáčka, ½ ryža, ½ hran…"
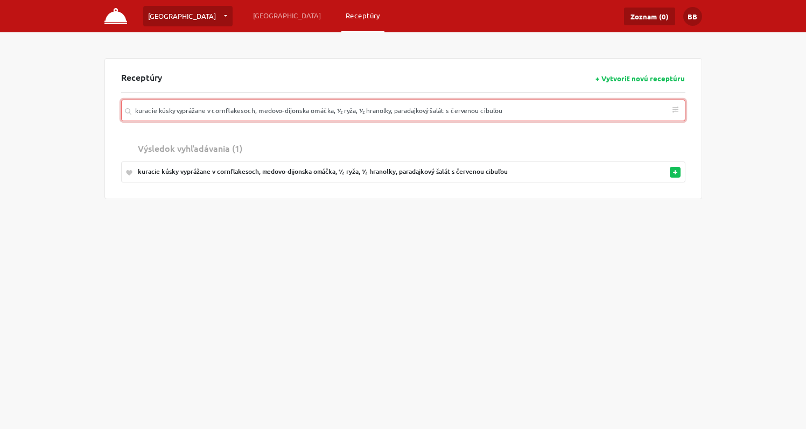
click at [676, 169] on button "button" at bounding box center [675, 172] width 11 height 11
type input "kuracie kúsky vyprážane v cornflakesoch, medovo-dijonska omáčka, ½ ryža, ½ hran…"
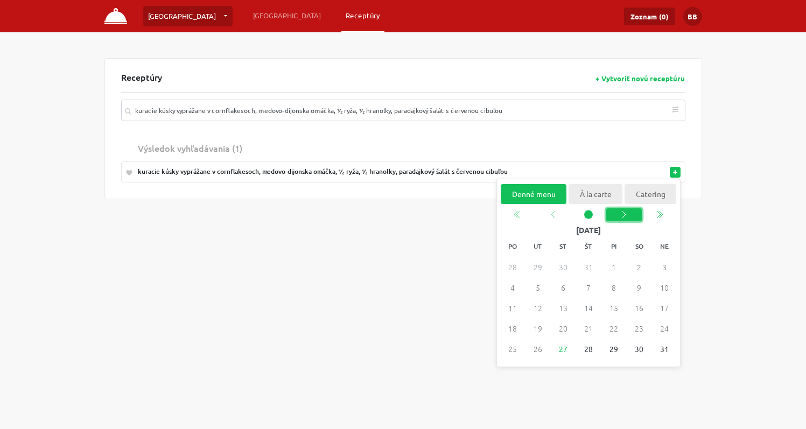
click at [628, 217] on icon "chevron left" at bounding box center [623, 214] width 9 height 9
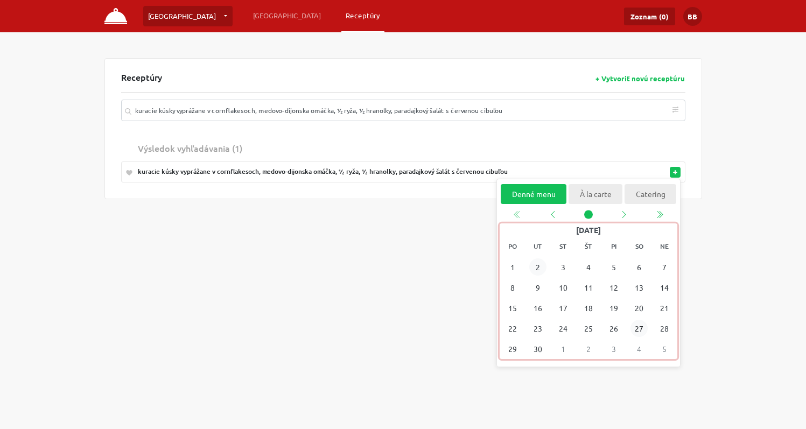
click at [538, 269] on span "2" at bounding box center [537, 266] width 17 height 17
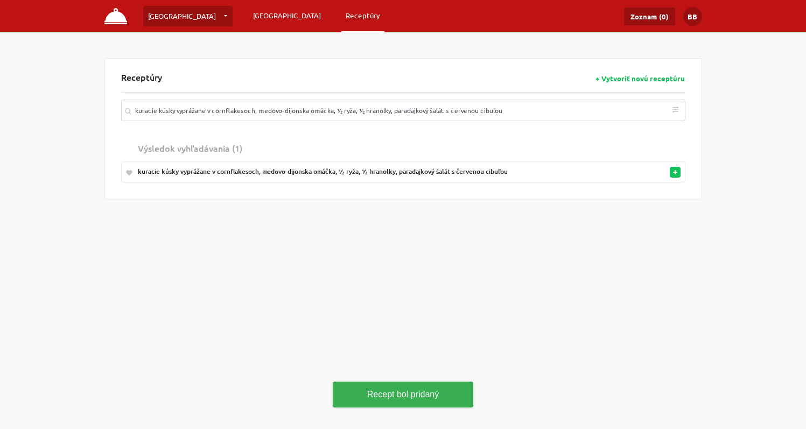
click at [249, 13] on link "[GEOGRAPHIC_DATA]" at bounding box center [287, 15] width 76 height 19
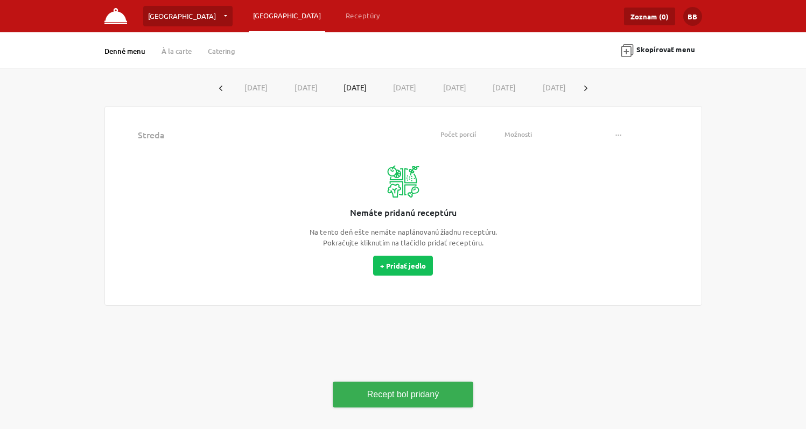
click at [594, 87] on button "button" at bounding box center [585, 88] width 17 height 20
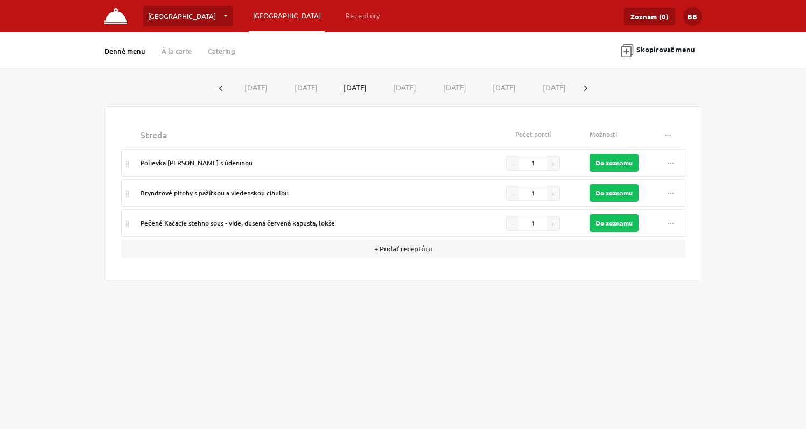
click at [261, 85] on button "[DATE]" at bounding box center [254, 88] width 50 height 20
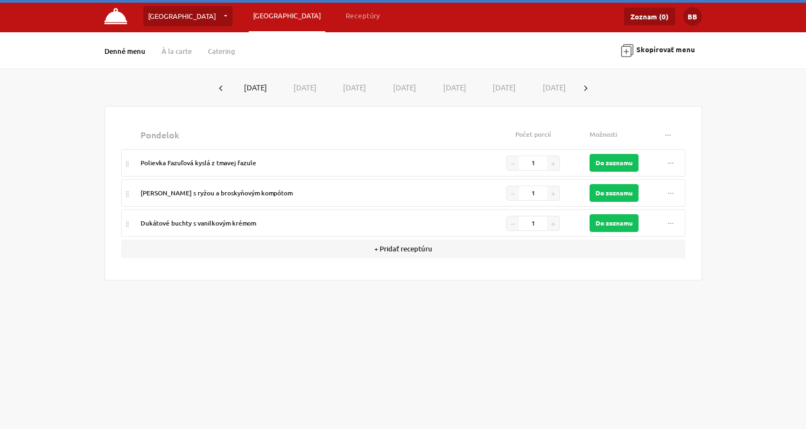
click at [301, 84] on button "[DATE]" at bounding box center [303, 88] width 50 height 20
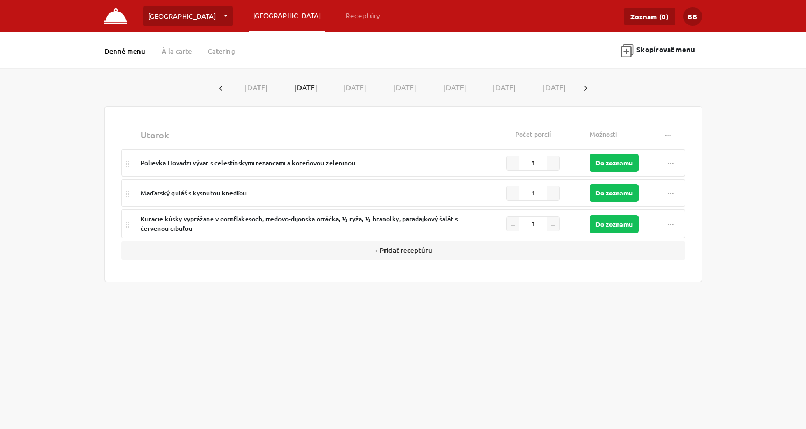
click at [347, 89] on button "[DATE]" at bounding box center [353, 88] width 50 height 20
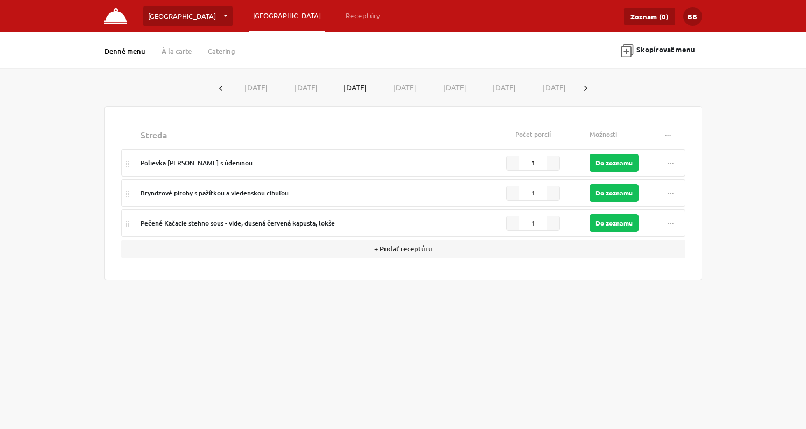
click at [396, 87] on button "[DATE]" at bounding box center [402, 88] width 50 height 20
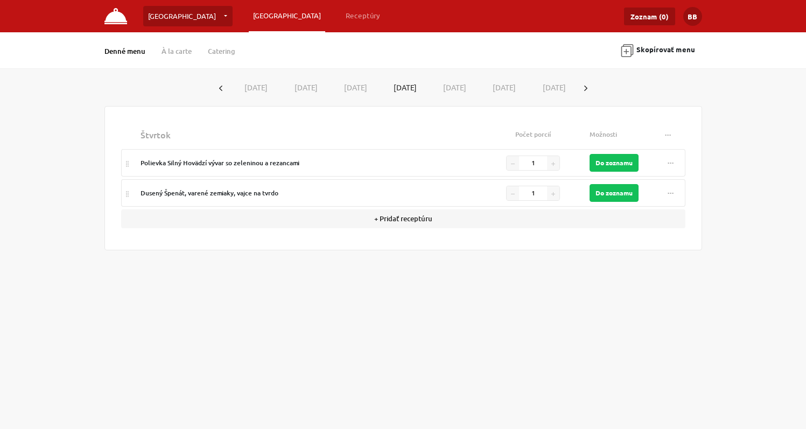
click at [245, 85] on button "[DATE]" at bounding box center [254, 88] width 50 height 20
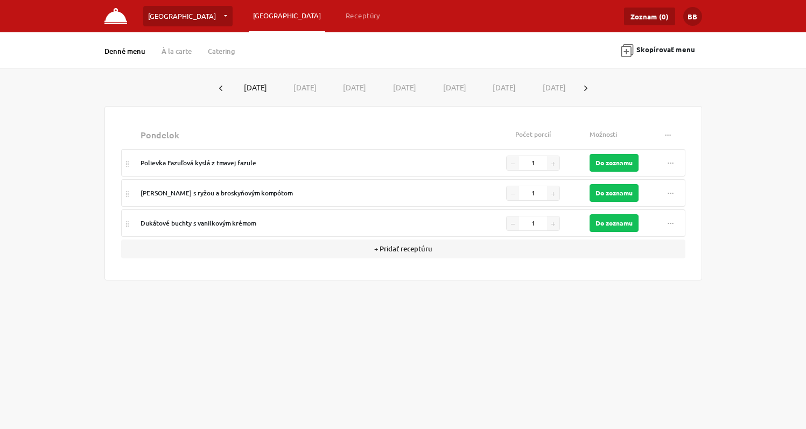
click at [303, 88] on button "[DATE]" at bounding box center [303, 88] width 50 height 20
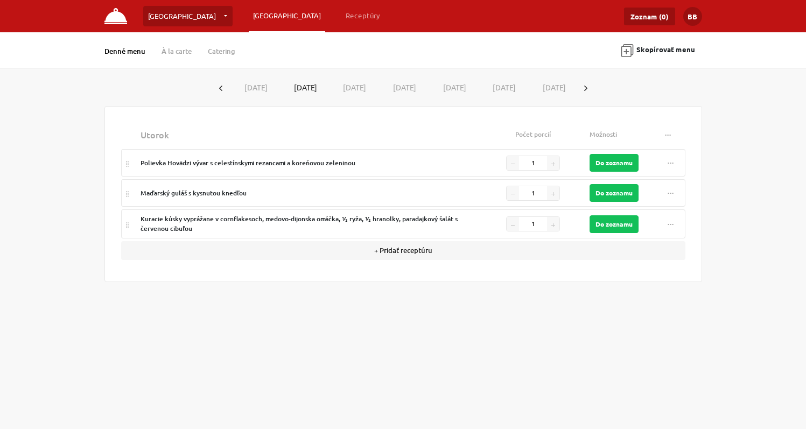
click at [351, 89] on button "[DATE]" at bounding box center [353, 88] width 50 height 20
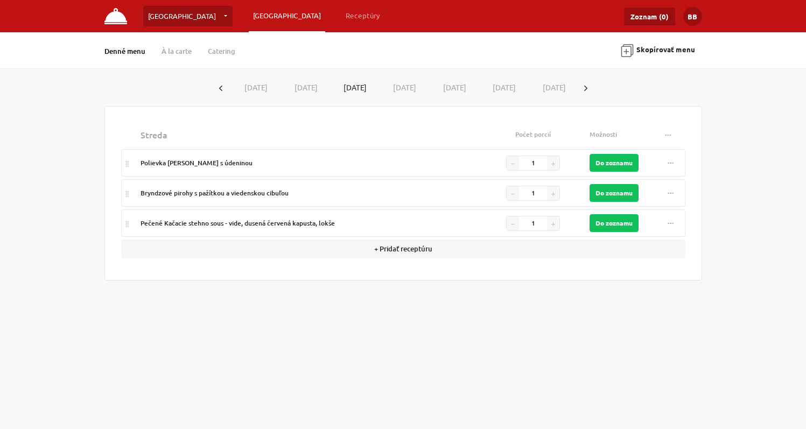
click at [410, 87] on button "[DATE]" at bounding box center [402, 88] width 50 height 20
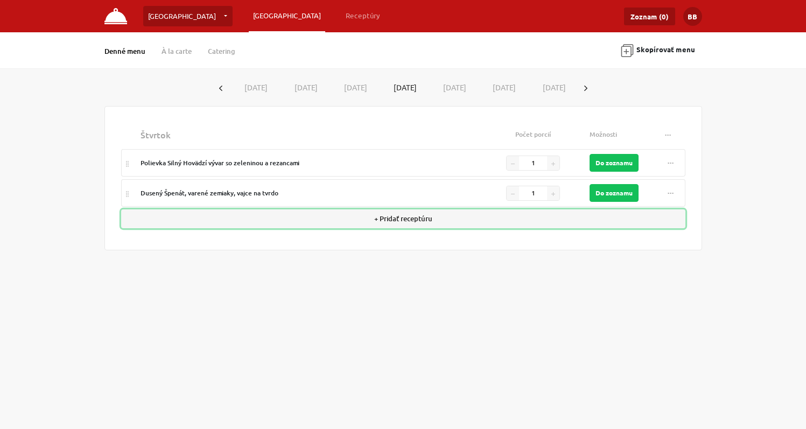
click at [396, 217] on button "+ Pridať receptúru" at bounding box center [403, 218] width 564 height 19
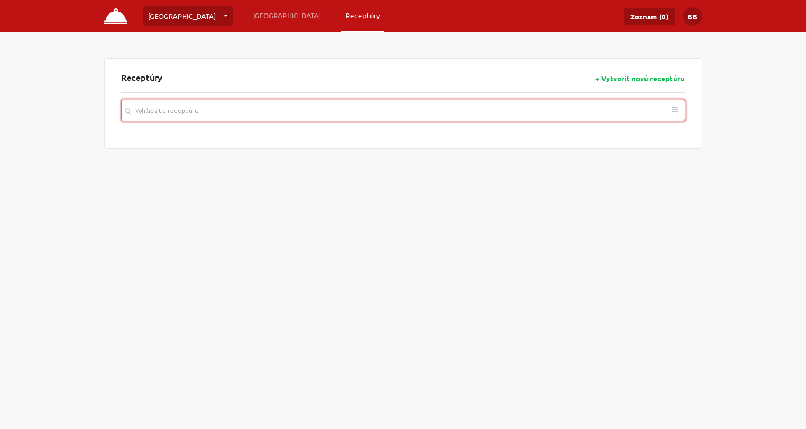
click at [261, 109] on input "search" at bounding box center [403, 111] width 564 height 22
paste input "Bravčová panenka so zelenými fazuľkami a slaninou, pečené zemiaky"
click at [675, 173] on rect "button" at bounding box center [675, 172] width 4 height 1
type input "Bravčová panenka so zelenými fazuľkami a slaninou, pečené zemiaky"
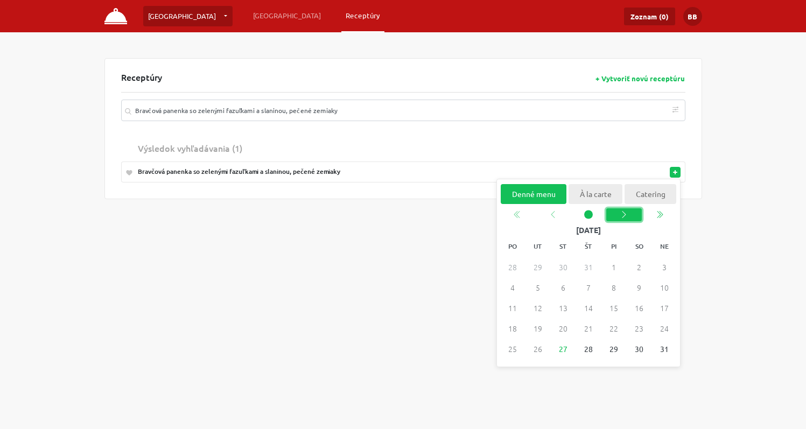
click at [622, 217] on icon "chevron left" at bounding box center [623, 214] width 9 height 9
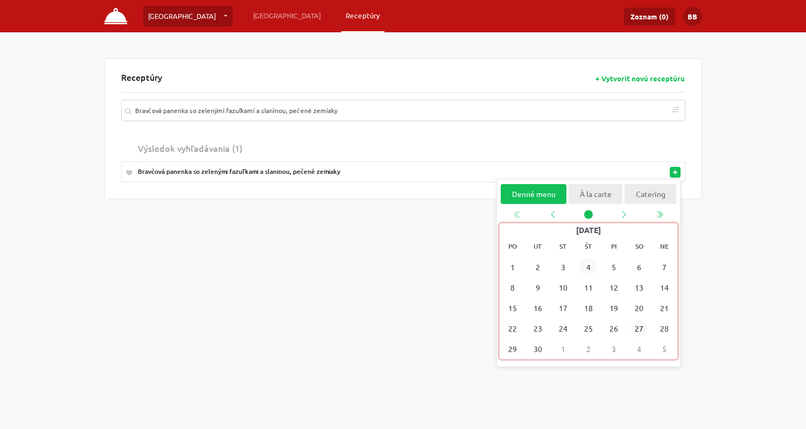
click at [591, 266] on span "4" at bounding box center [587, 266] width 17 height 17
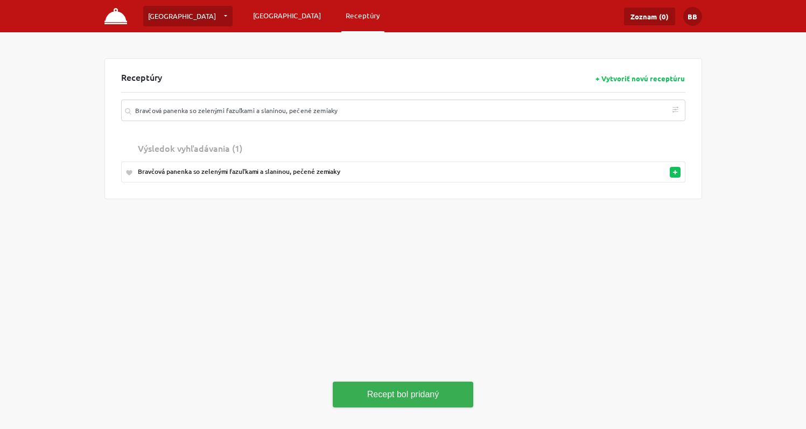
click at [249, 9] on link "[GEOGRAPHIC_DATA]" at bounding box center [287, 15] width 76 height 19
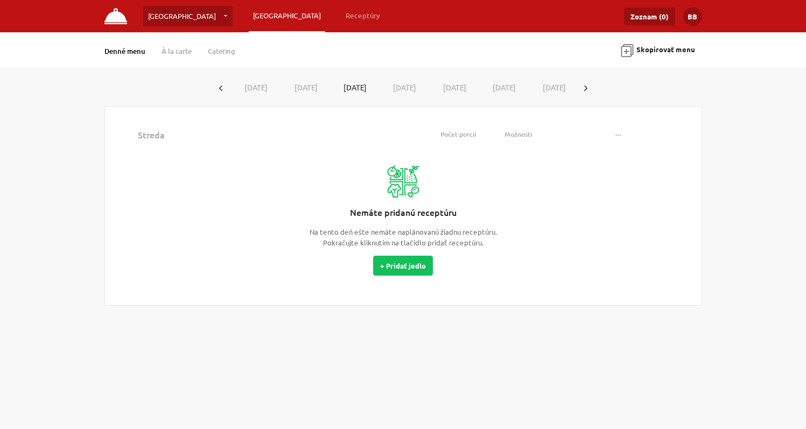
drag, startPoint x: 603, startPoint y: 87, endPoint x: 571, endPoint y: 89, distance: 32.9
click at [594, 86] on button "button" at bounding box center [585, 88] width 17 height 20
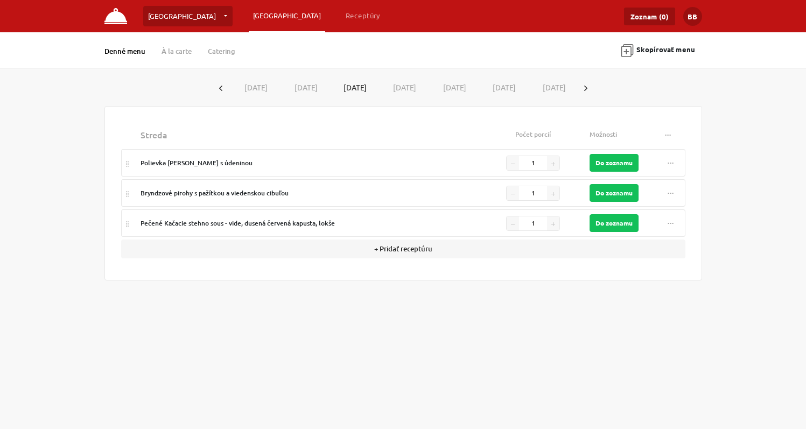
click at [253, 88] on button "[DATE]" at bounding box center [254, 88] width 50 height 20
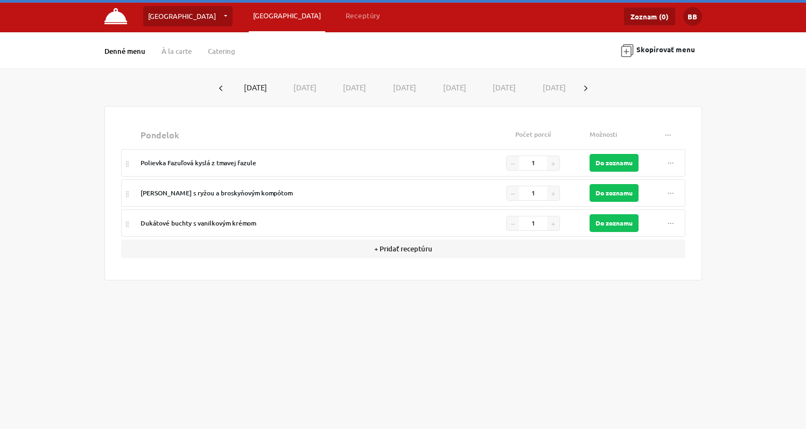
click at [300, 84] on button "[DATE]" at bounding box center [303, 88] width 50 height 20
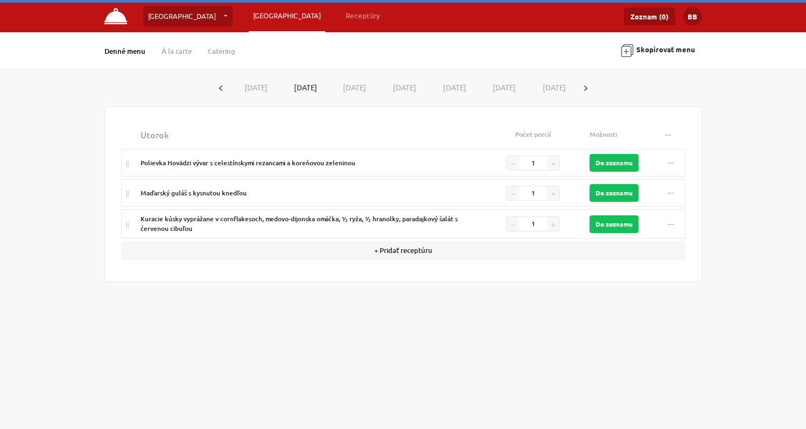
click at [346, 86] on button "[DATE]" at bounding box center [353, 88] width 50 height 20
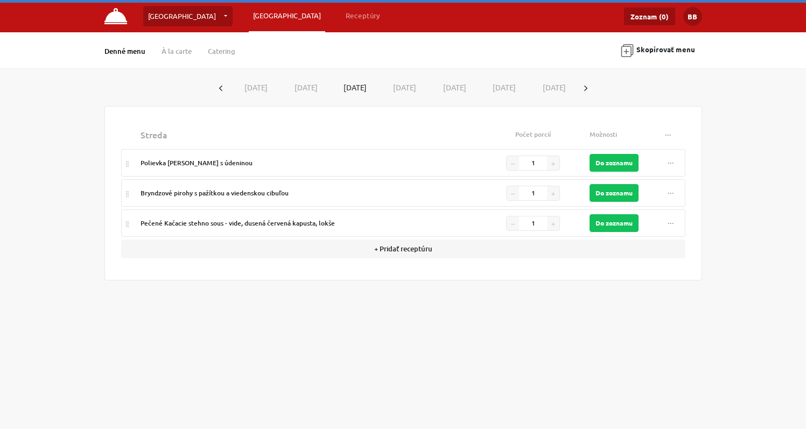
click at [403, 86] on button "[DATE]" at bounding box center [402, 88] width 50 height 20
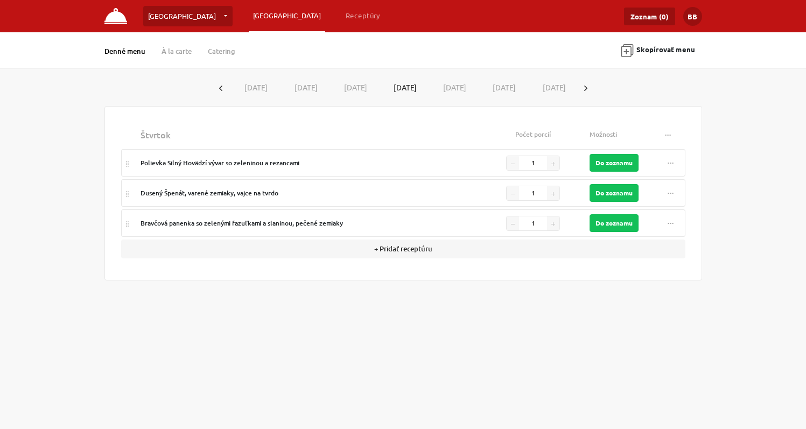
click at [444, 87] on button "[DATE]" at bounding box center [452, 88] width 50 height 20
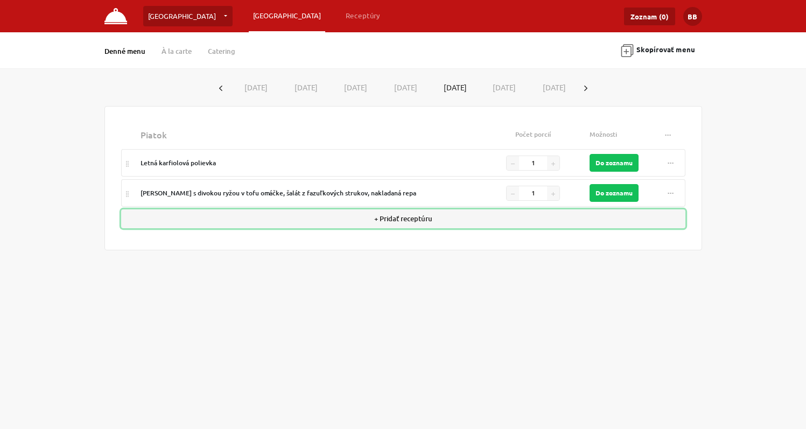
click at [392, 221] on button "+ Pridať receptúru" at bounding box center [403, 218] width 564 height 19
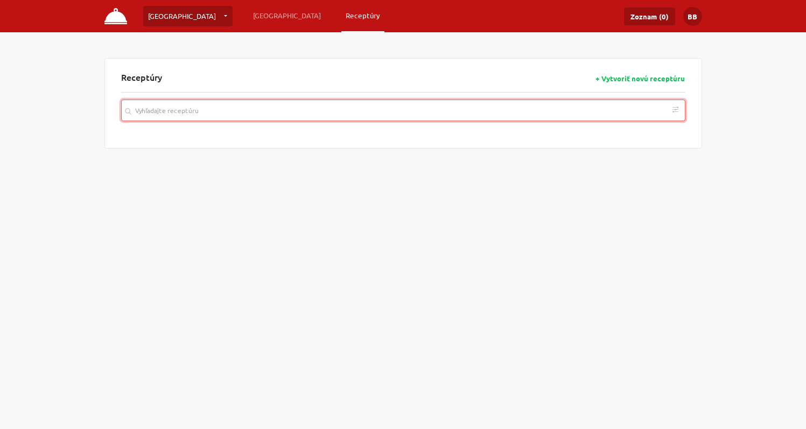
click at [278, 109] on input "search" at bounding box center [403, 111] width 564 height 22
paste input "Krémové rizoto s lososom a baby špenátom"
click at [678, 172] on button "button" at bounding box center [675, 172] width 11 height 11
type input "Krémové rizoto s lososom a baby špenátom"
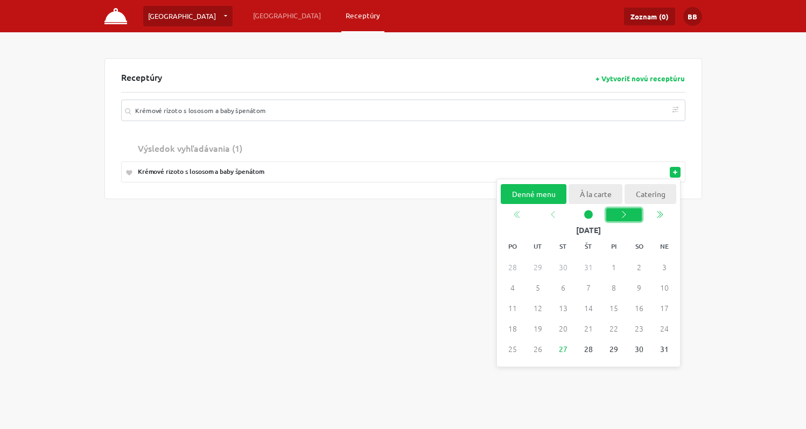
click at [623, 216] on icon "chevron left" at bounding box center [623, 214] width 9 height 9
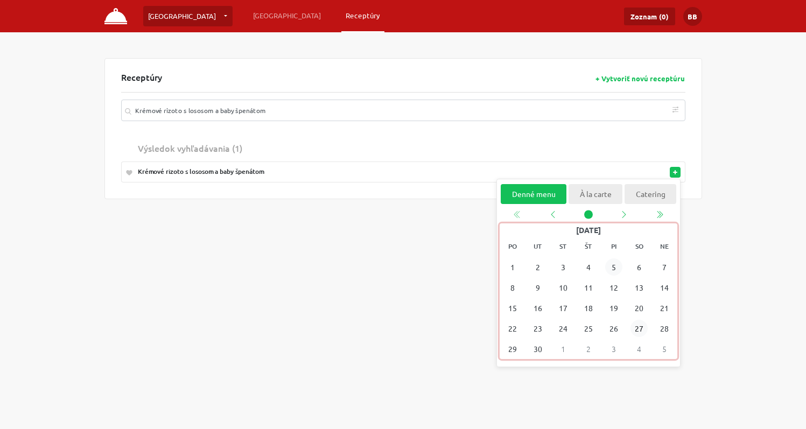
click at [614, 266] on span "5" at bounding box center [613, 266] width 17 height 17
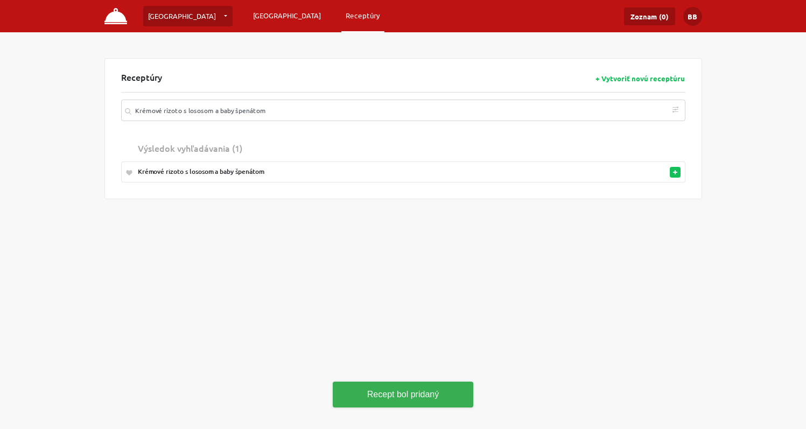
click at [249, 16] on link "[GEOGRAPHIC_DATA]" at bounding box center [287, 15] width 76 height 19
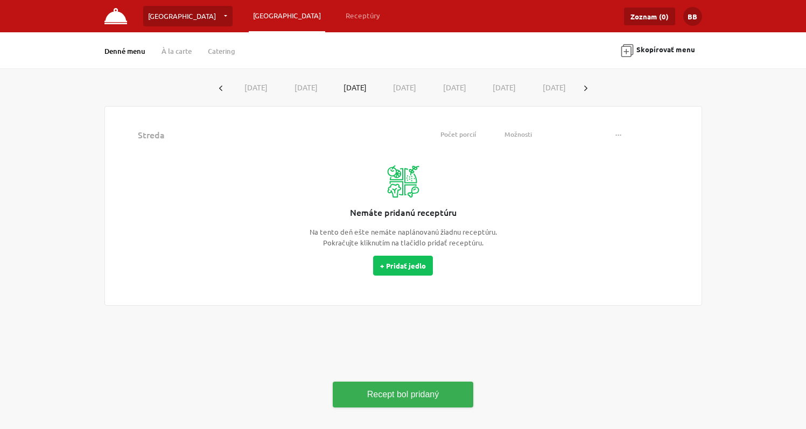
click at [587, 86] on icon "button" at bounding box center [585, 88] width 3 height 5
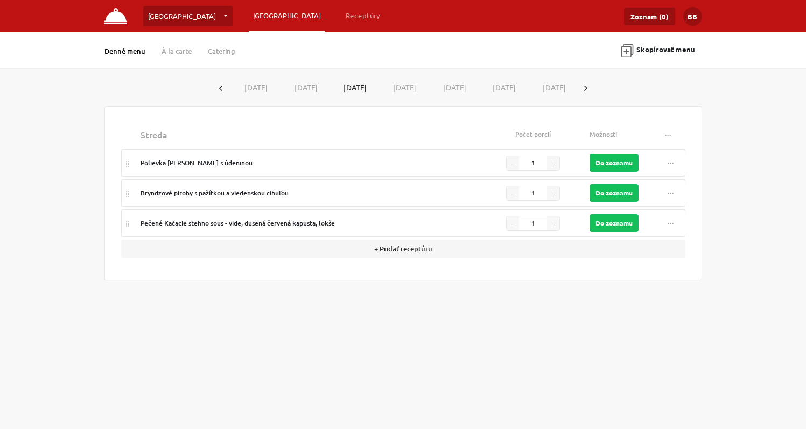
click at [255, 86] on button "[DATE]" at bounding box center [254, 88] width 50 height 20
click at [300, 89] on button "[DATE]" at bounding box center [303, 88] width 50 height 20
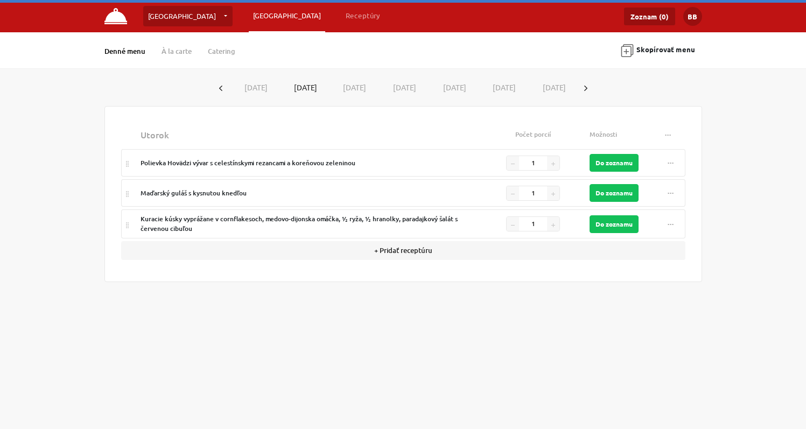
click at [358, 86] on button "[DATE]" at bounding box center [353, 88] width 50 height 20
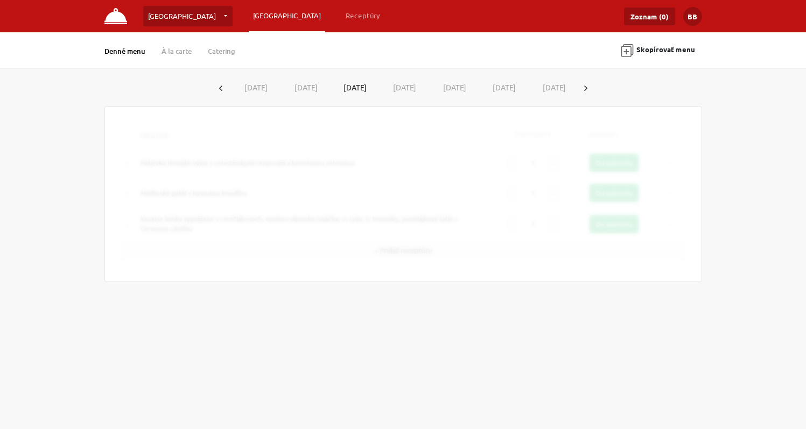
click at [405, 87] on button "[DATE]" at bounding box center [402, 88] width 50 height 20
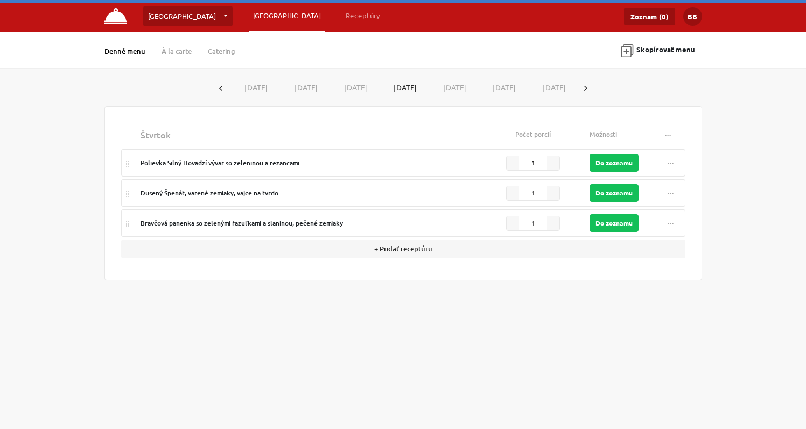
click at [449, 85] on button "[DATE]" at bounding box center [452, 88] width 50 height 20
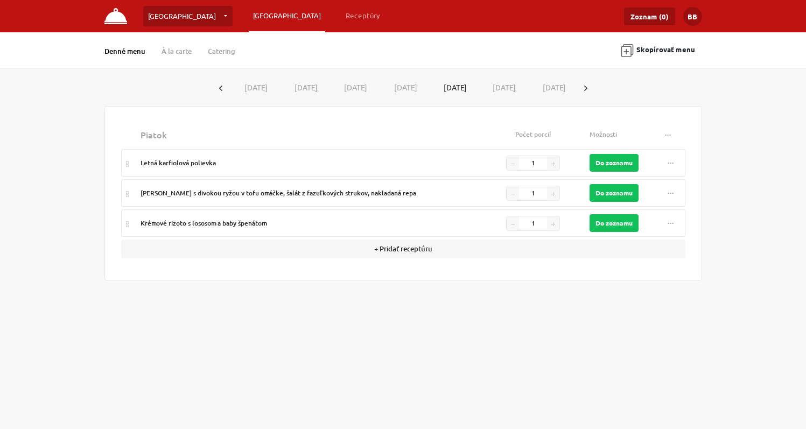
click at [261, 89] on button "[DATE]" at bounding box center [254, 88] width 50 height 20
